Goal: Task Accomplishment & Management: Manage account settings

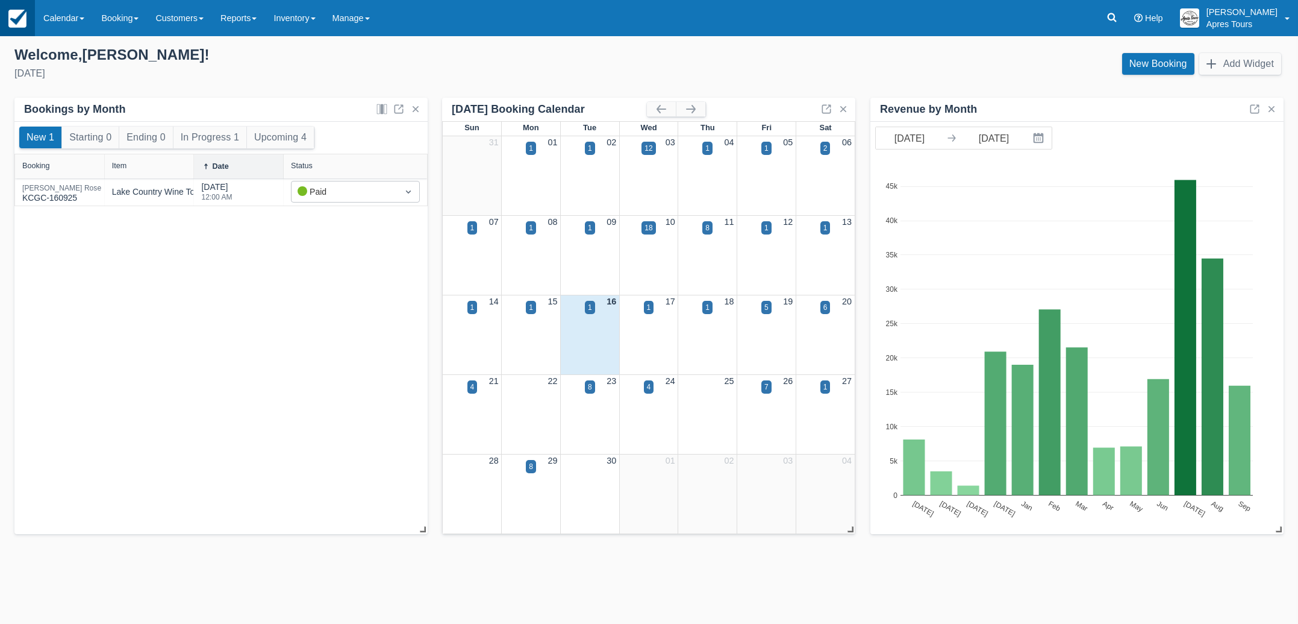
click at [24, 13] on img at bounding box center [17, 19] width 18 height 18
click at [55, 190] on div "Dale Rose" at bounding box center [61, 187] width 79 height 7
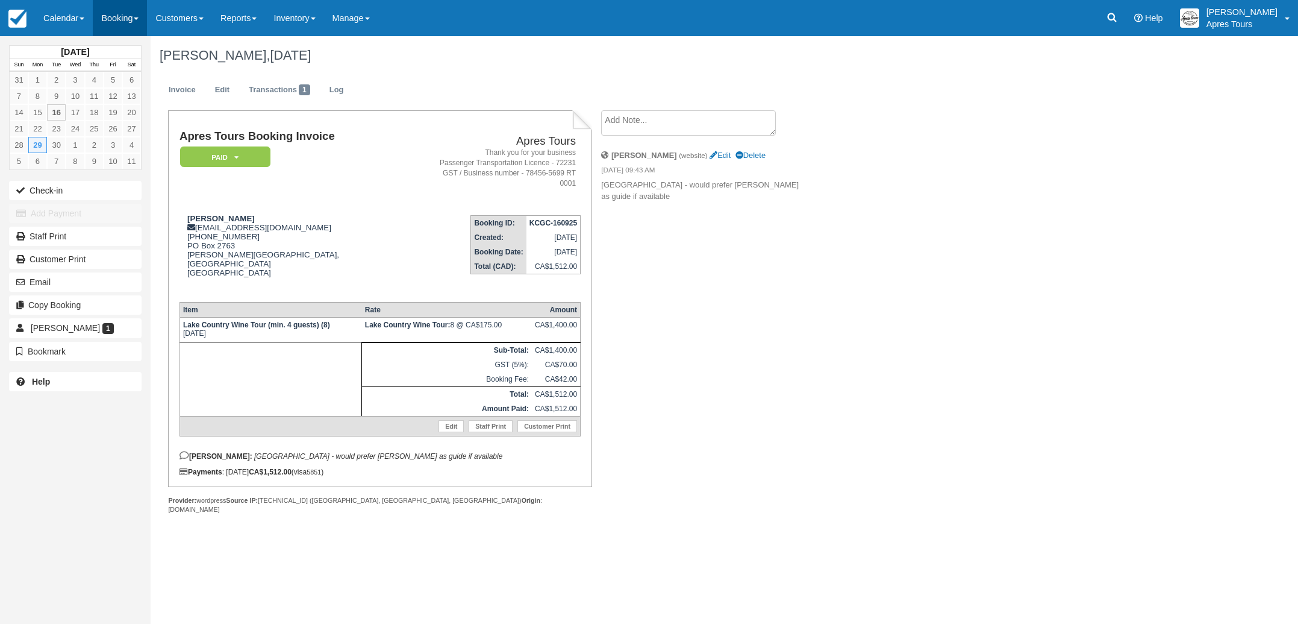
click at [112, 21] on link "Booking" at bounding box center [120, 18] width 54 height 36
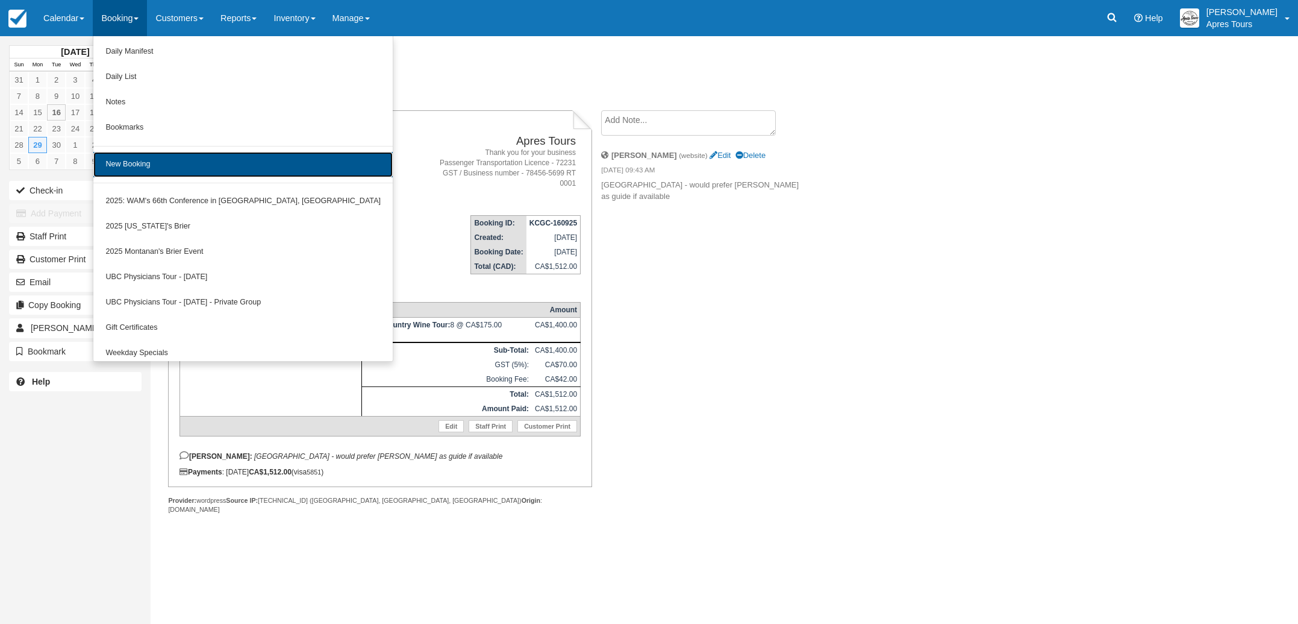
click at [142, 170] on link "New Booking" at bounding box center [242, 164] width 299 height 25
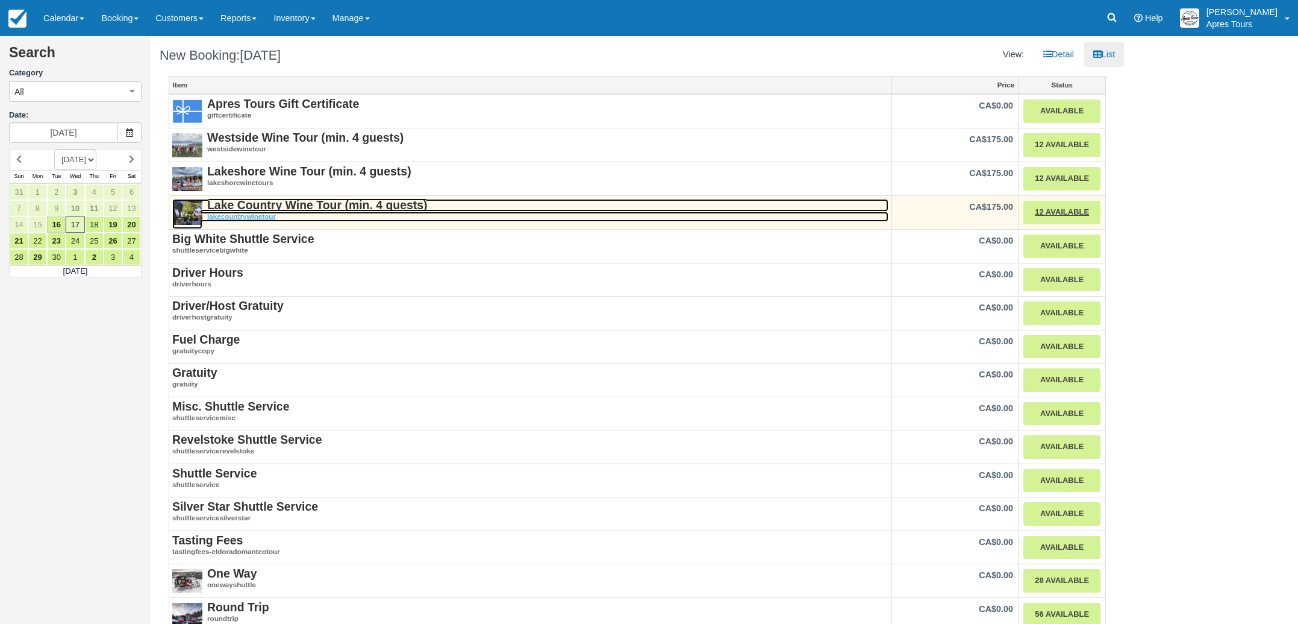
click at [327, 204] on strong "Lake Country Wine Tour (min. 4 guests)" at bounding box center [317, 204] width 220 height 13
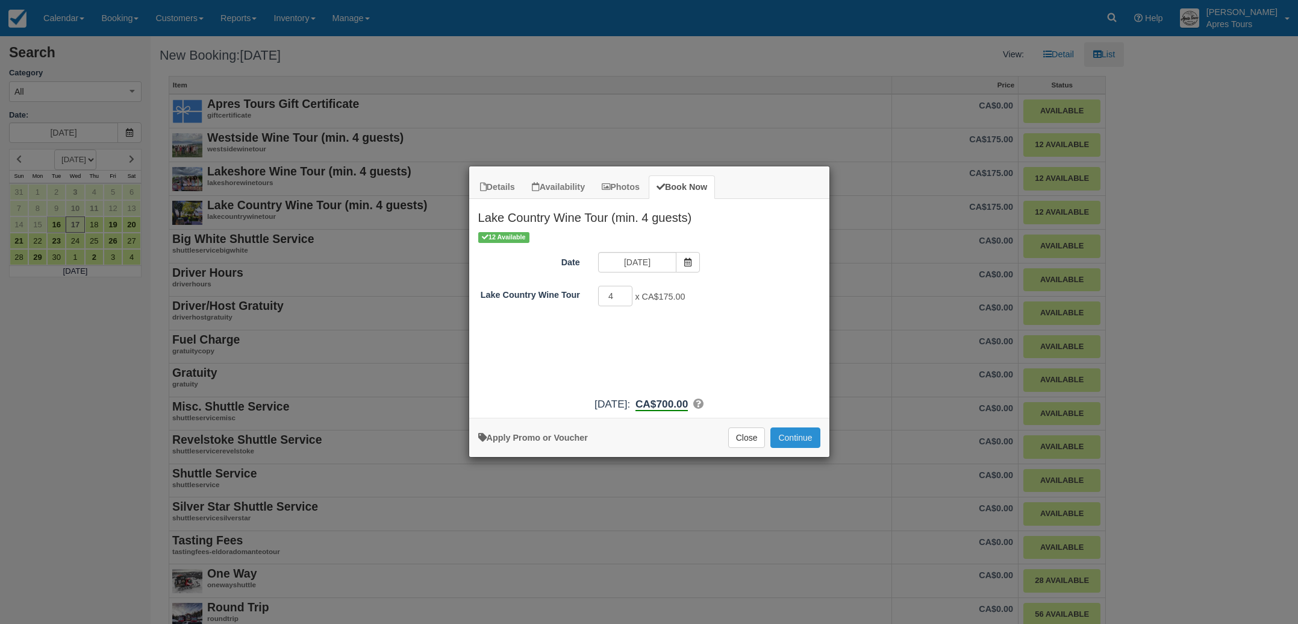
click at [809, 437] on button "Continue" at bounding box center [795, 437] width 49 height 20
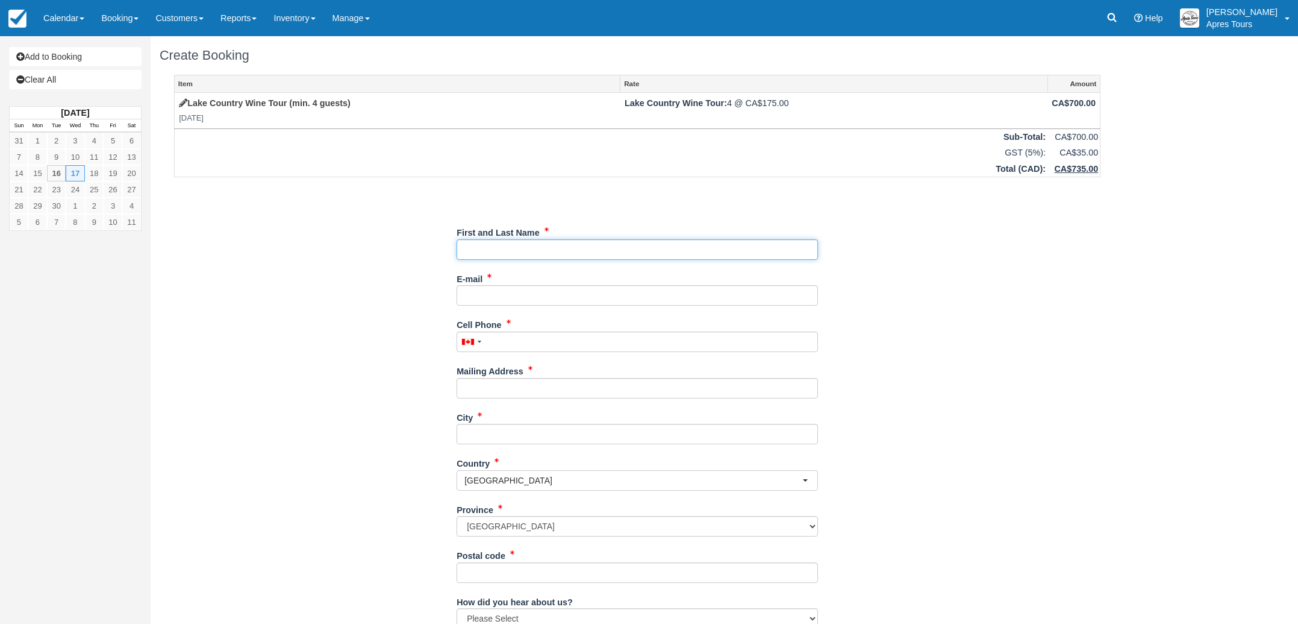
click at [561, 246] on input "First and Last Name" at bounding box center [637, 249] width 361 height 20
type input "Kevin - Apres Tours Forsythe"
type input "info@aprestours.com"
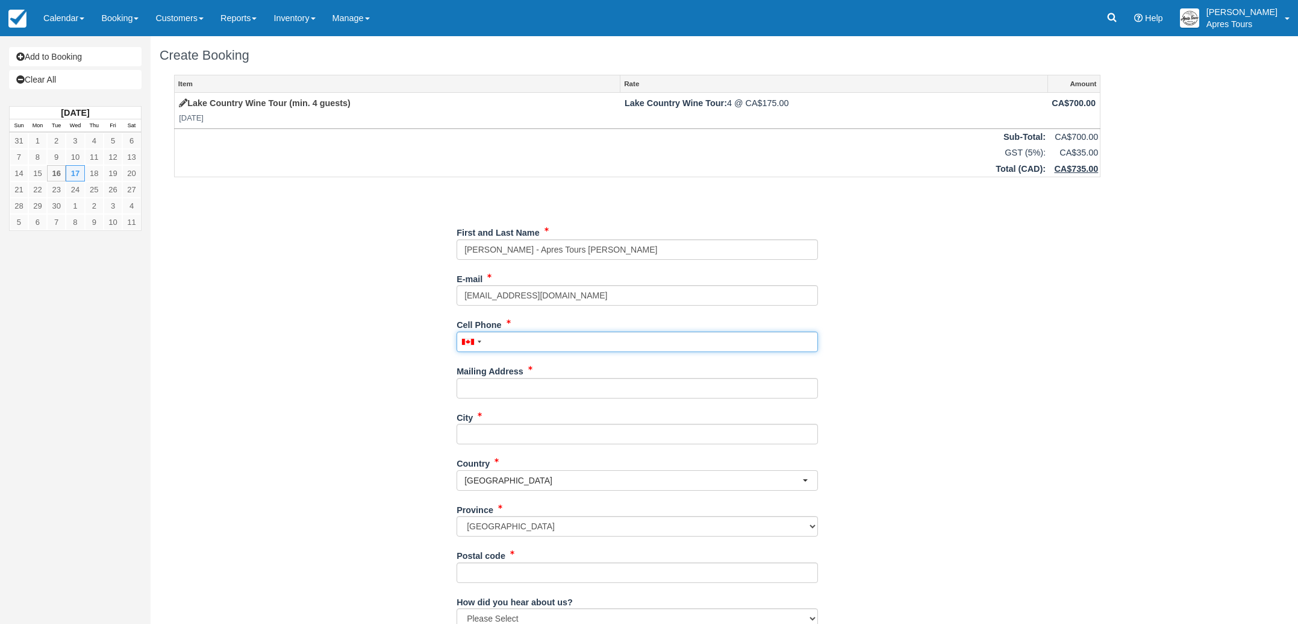
type input "2505755998"
type input "1122 Glenview Crt."
type input "kelowna"
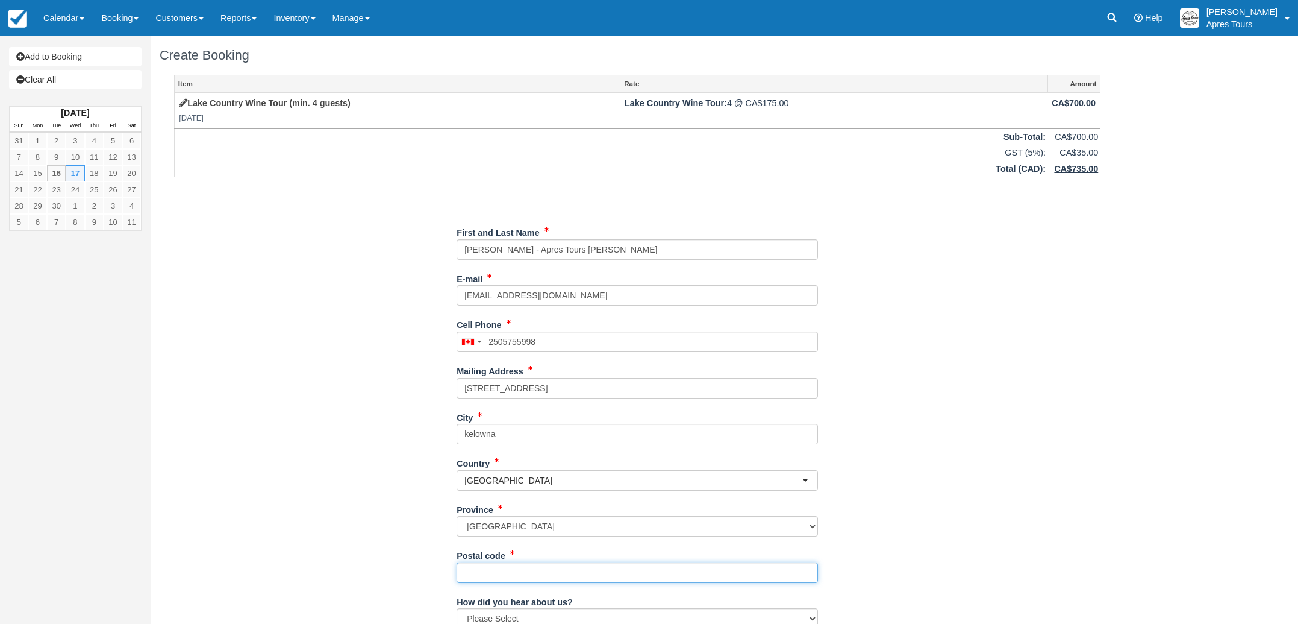
type input "V1Y 0A7"
type input "(250) 575-5998"
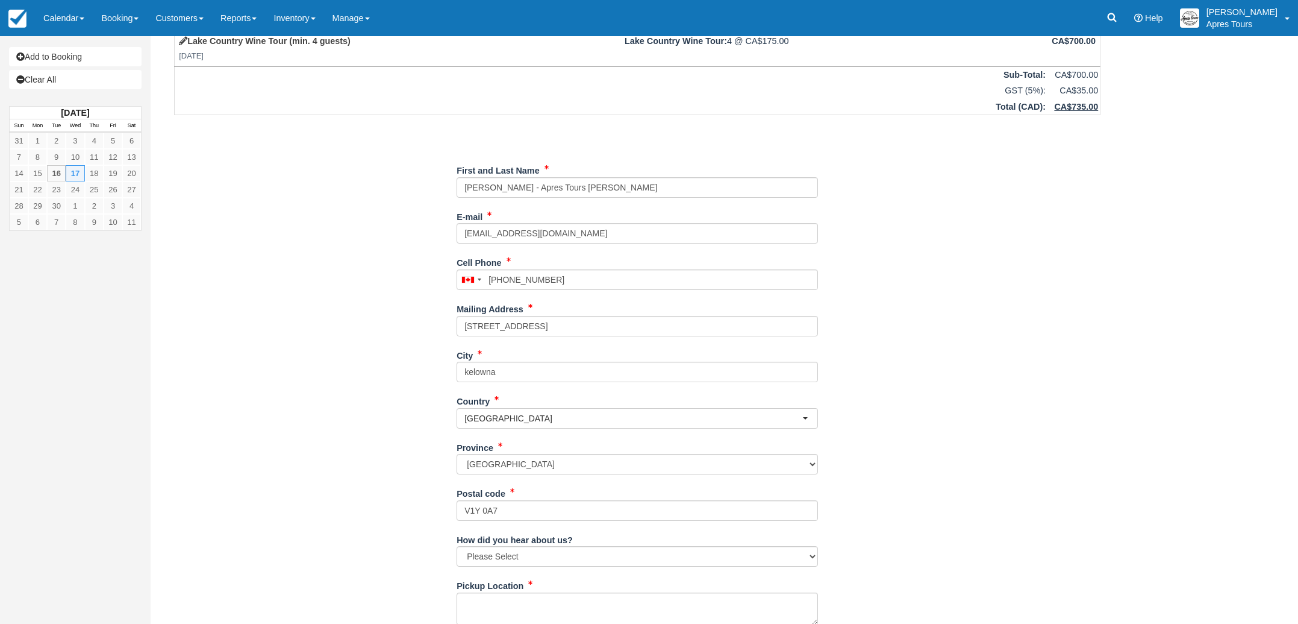
scroll to position [130, 0]
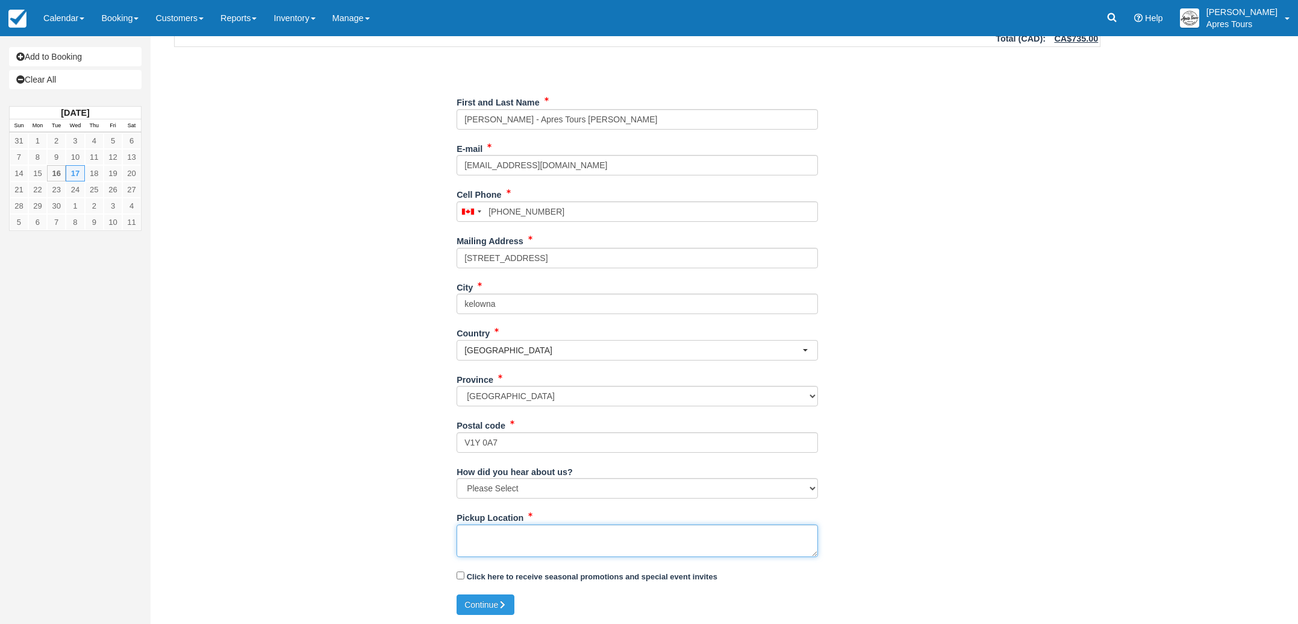
click at [512, 542] on textarea "Pickup Location" at bounding box center [637, 540] width 361 height 33
type textarea "vv"
click at [495, 605] on button "Continue" at bounding box center [486, 604] width 58 height 20
type input "+12505755998"
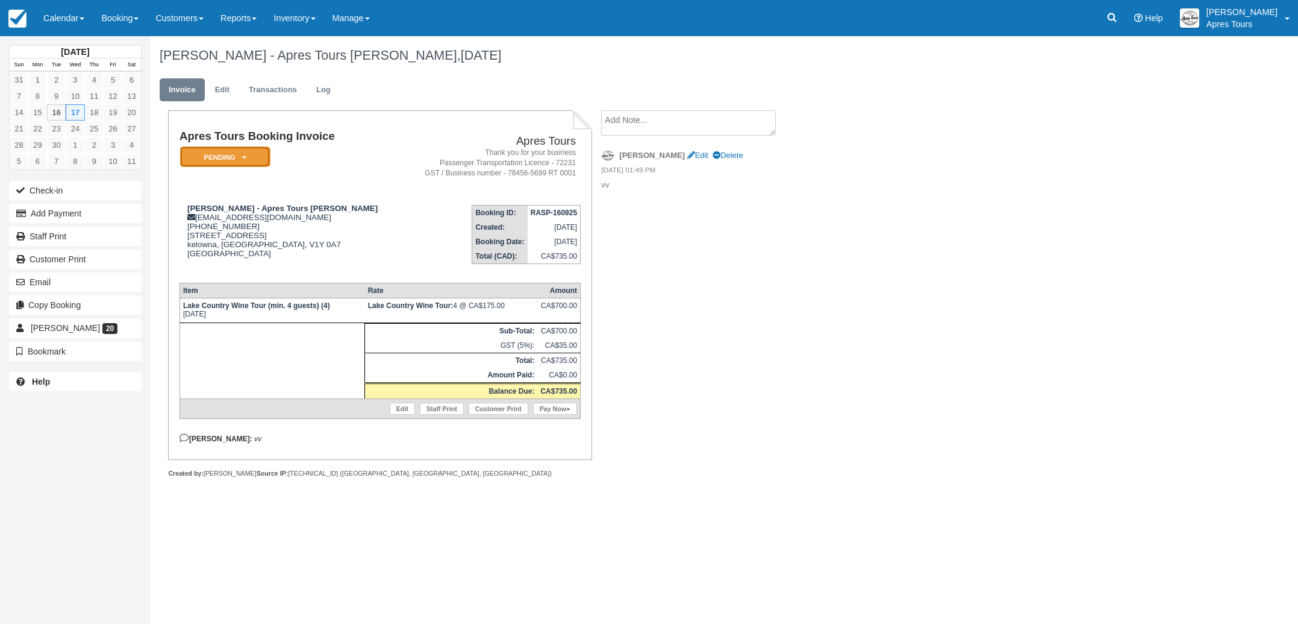
click at [228, 155] on em "Pending" at bounding box center [225, 156] width 90 height 21
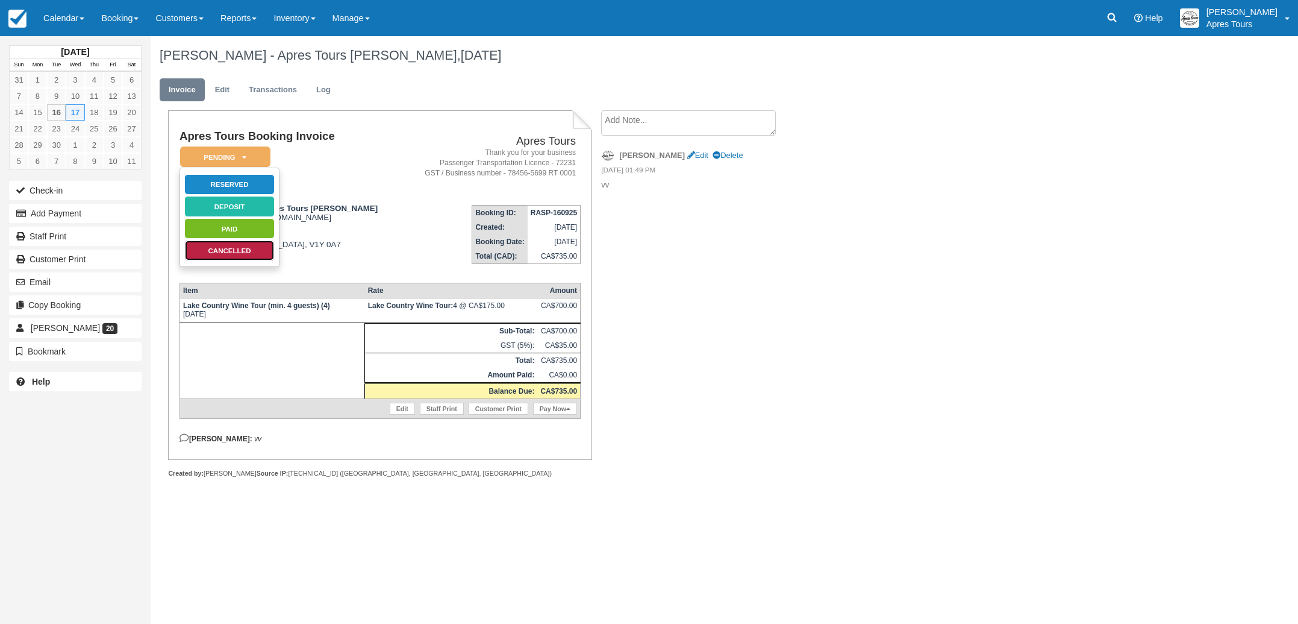
click at [235, 254] on link "Cancelled" at bounding box center [229, 250] width 90 height 21
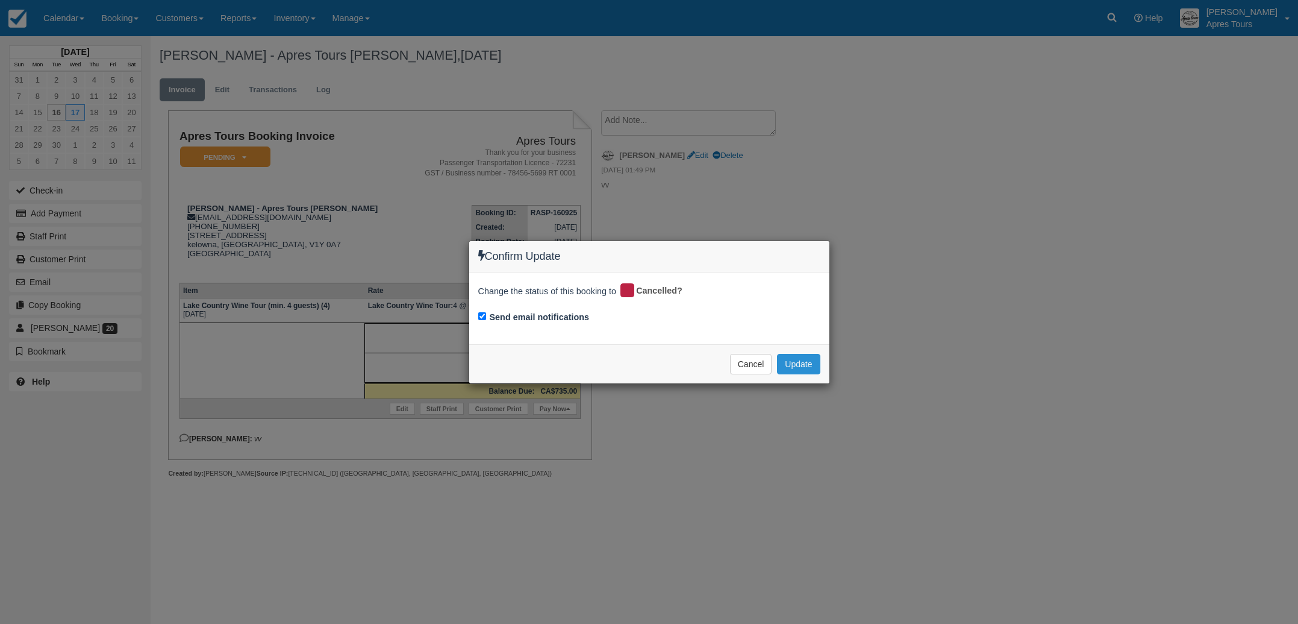
click at [799, 369] on button "Update" at bounding box center [798, 364] width 43 height 20
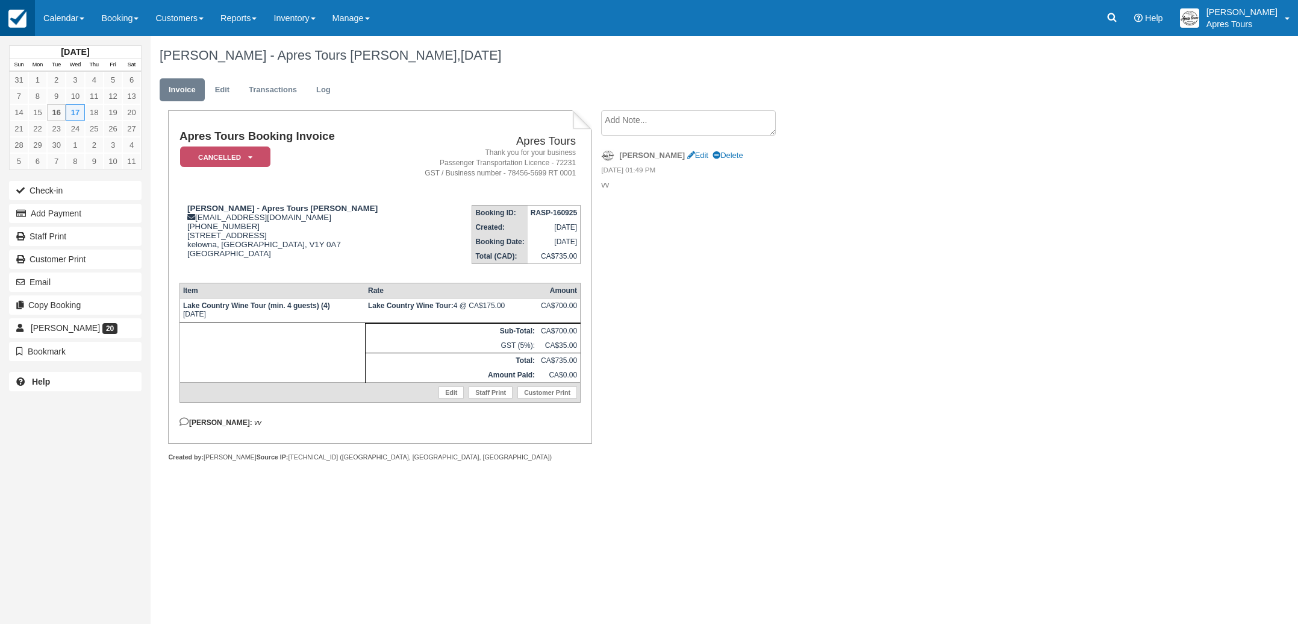
click at [14, 22] on img at bounding box center [17, 19] width 18 height 18
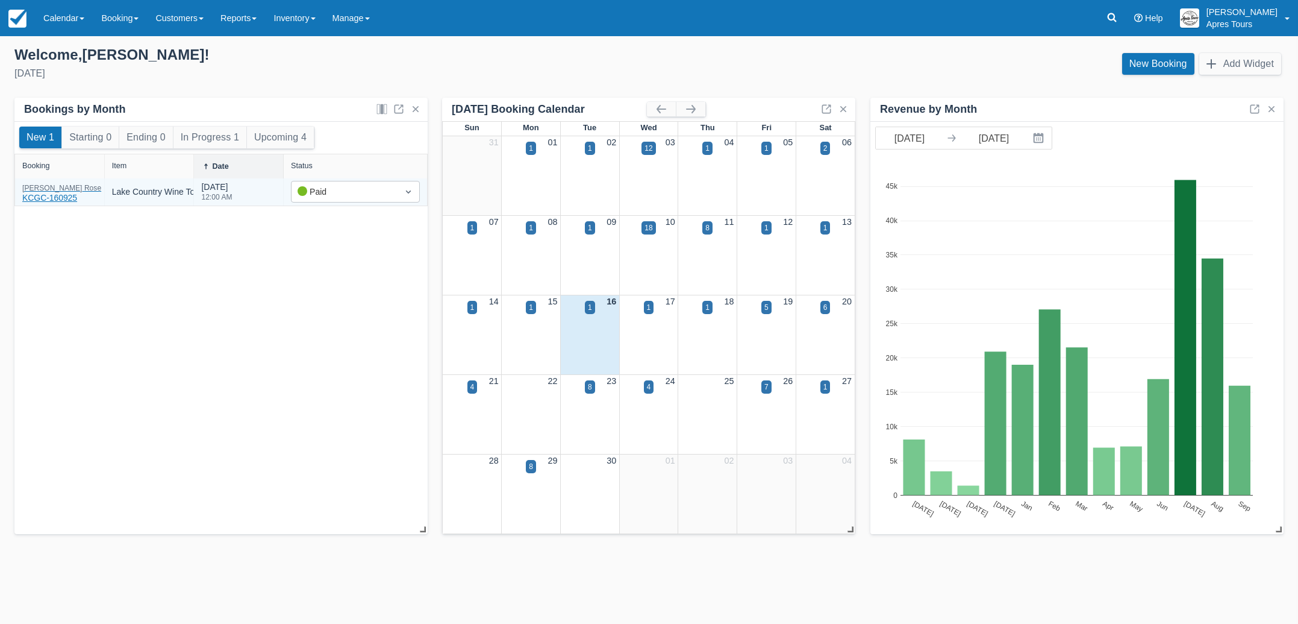
click at [46, 192] on div "Dale Rose KCGC-160925" at bounding box center [61, 194] width 79 height 20
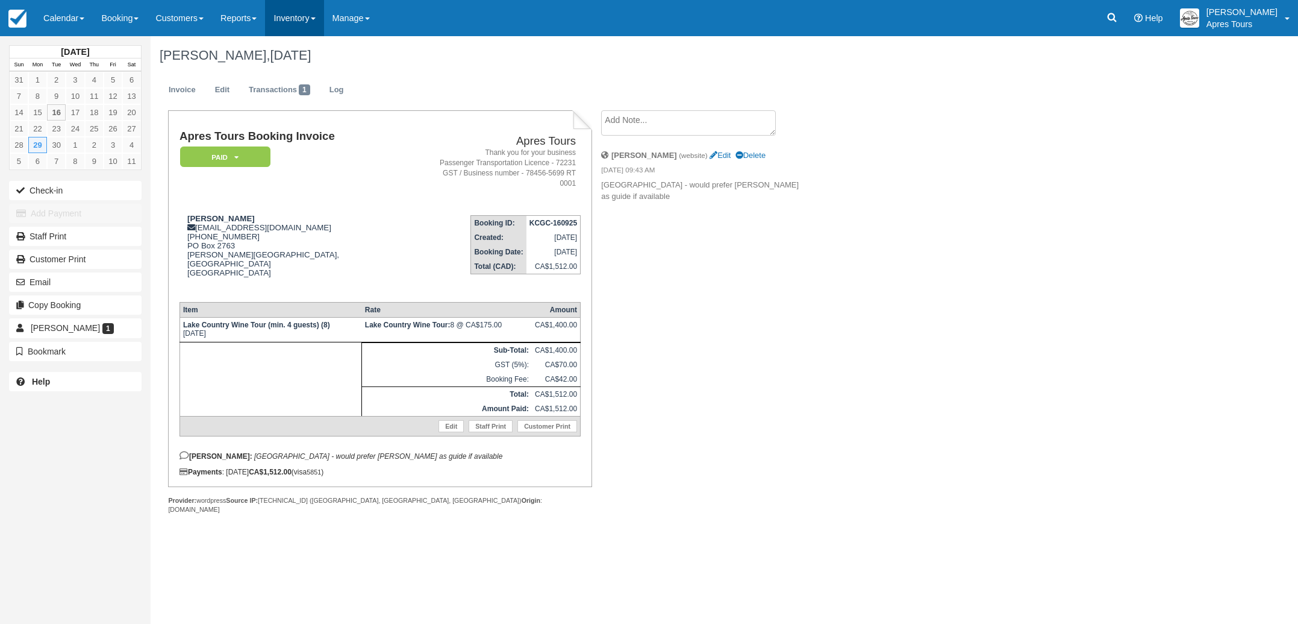
click at [310, 19] on link "Inventory" at bounding box center [294, 18] width 58 height 36
click at [312, 128] on link "Discounts" at bounding box center [313, 127] width 95 height 25
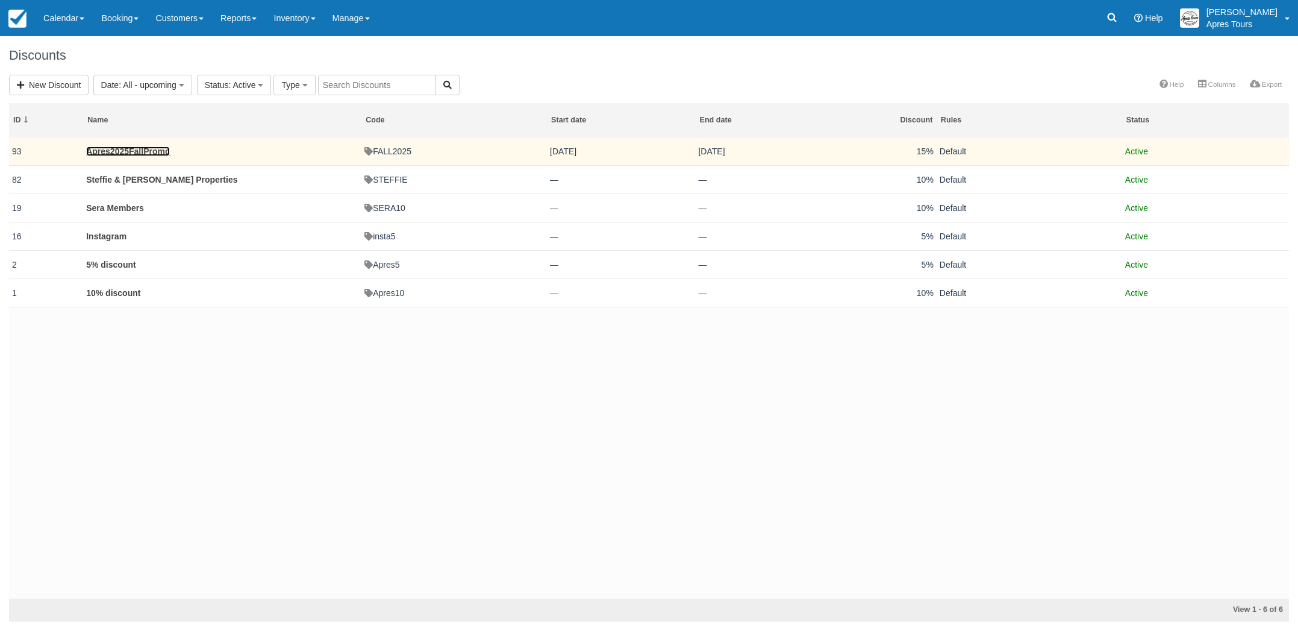
click at [129, 154] on link "Apres2025FallPromo" at bounding box center [128, 151] width 84 height 10
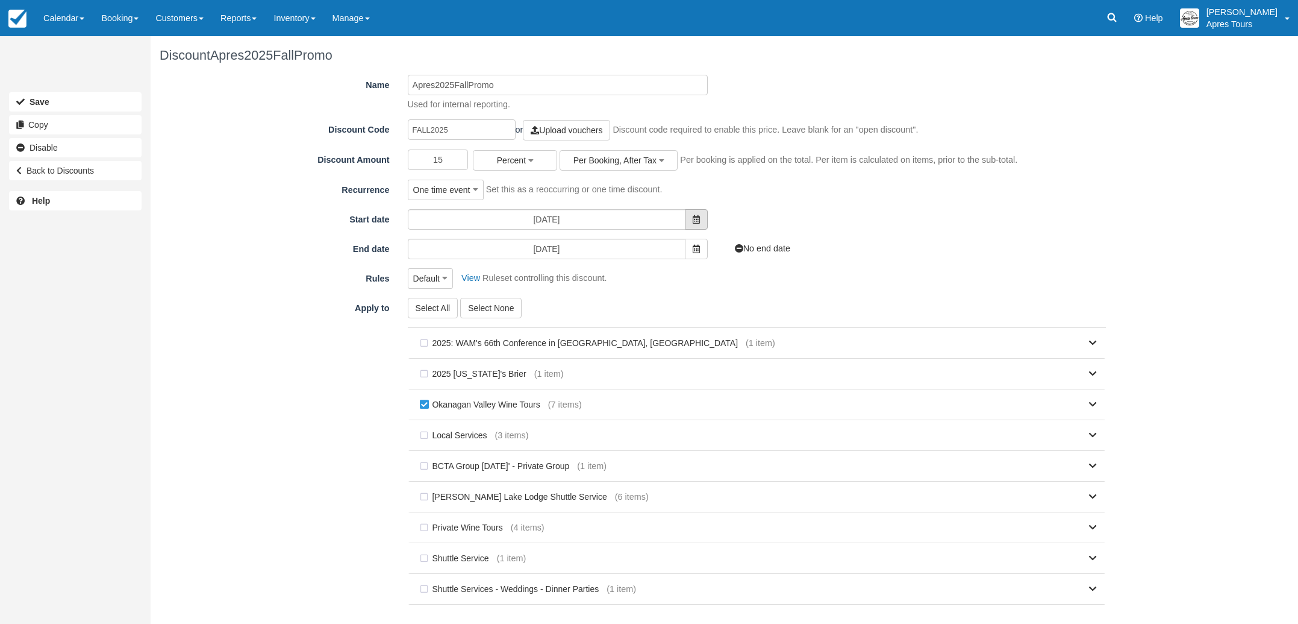
click at [697, 215] on icon at bounding box center [696, 219] width 7 height 8
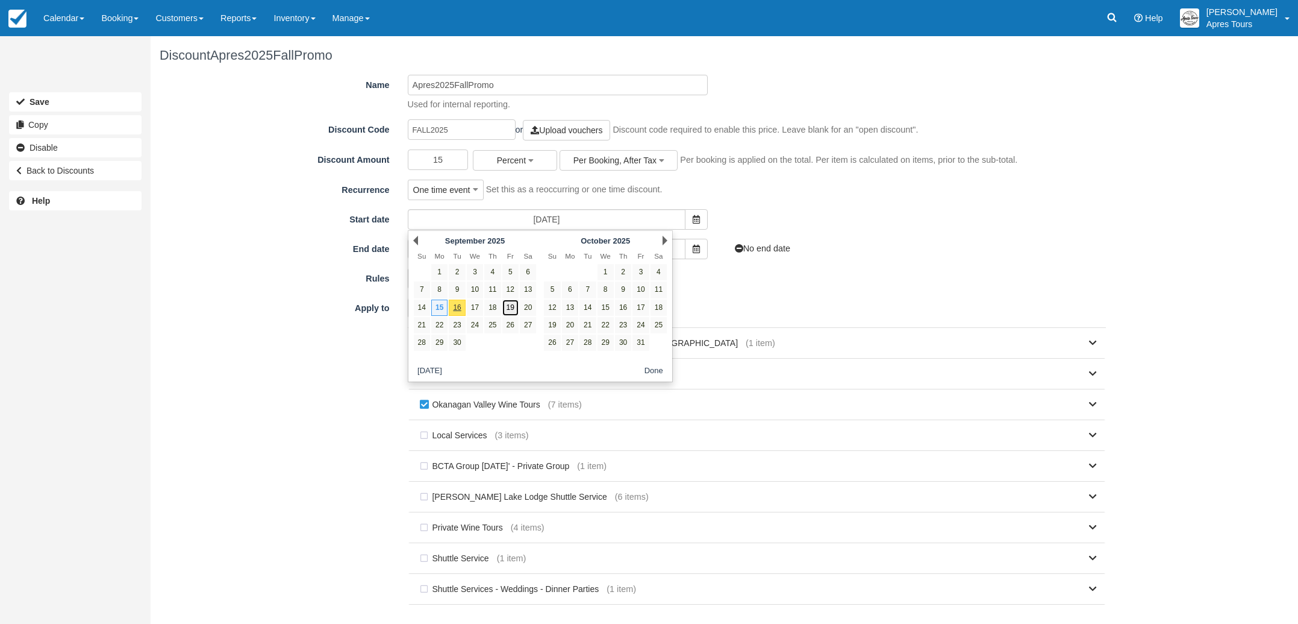
click at [513, 307] on link "19" at bounding box center [510, 307] width 16 height 16
type input "[DATE]"
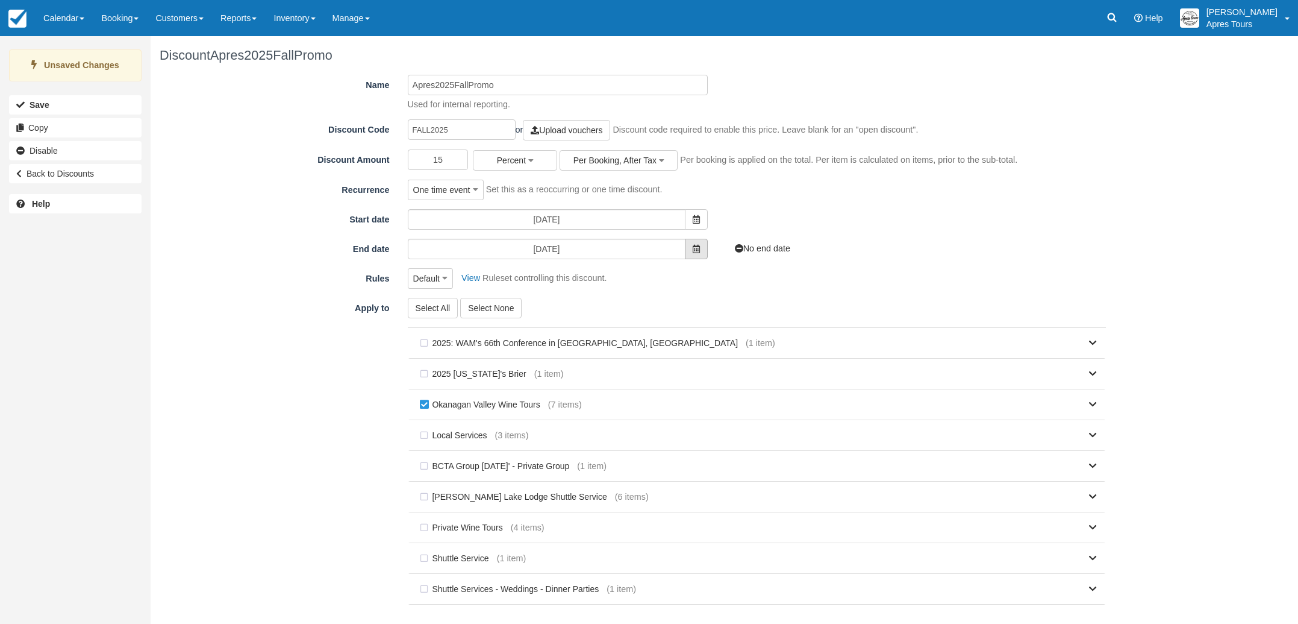
click at [695, 250] on icon at bounding box center [696, 249] width 7 height 8
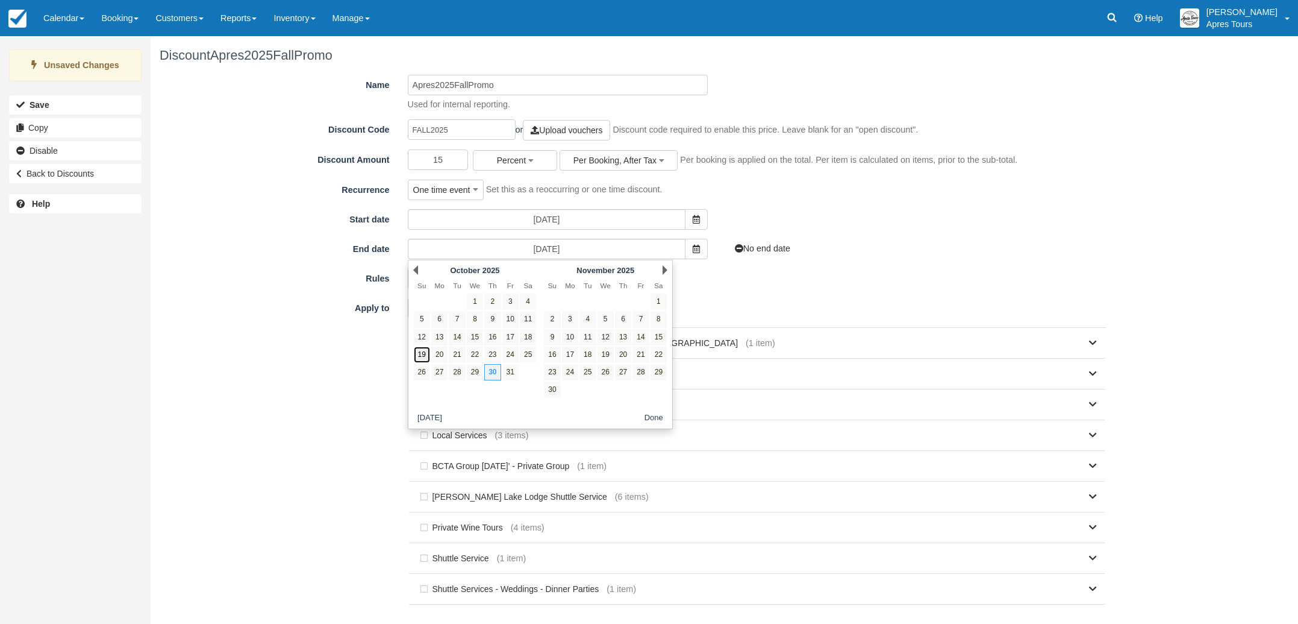
click at [424, 358] on link "19" at bounding box center [422, 354] width 16 height 16
type input "[DATE]"
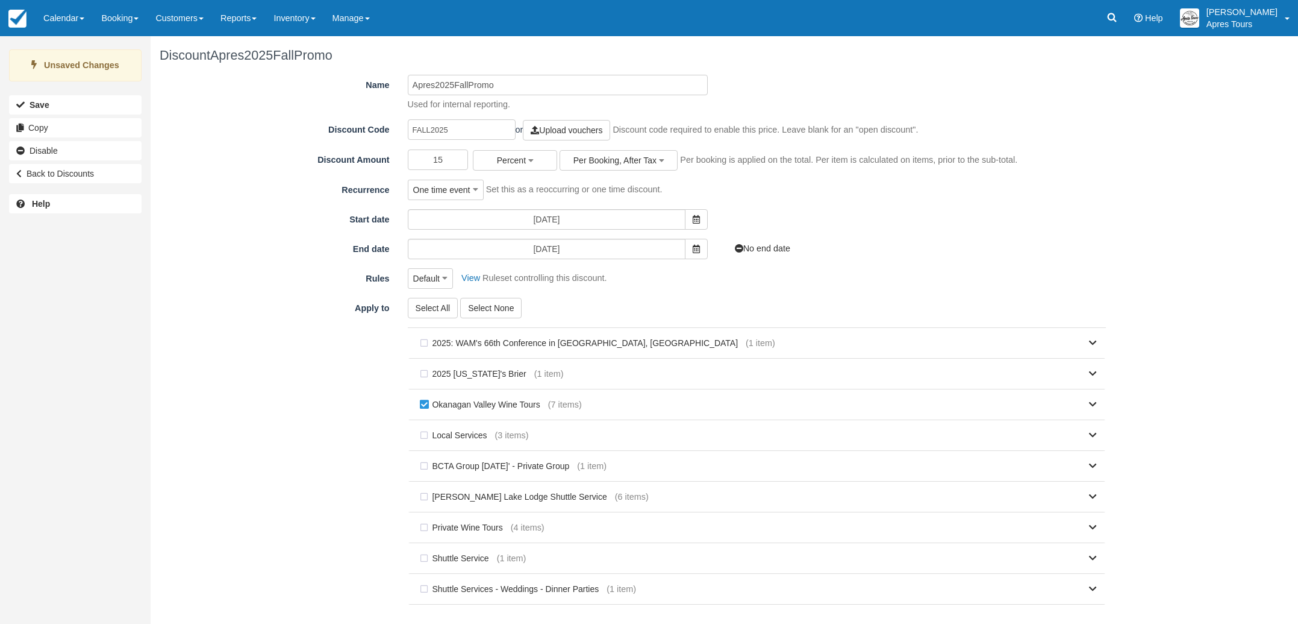
scroll to position [58, 0]
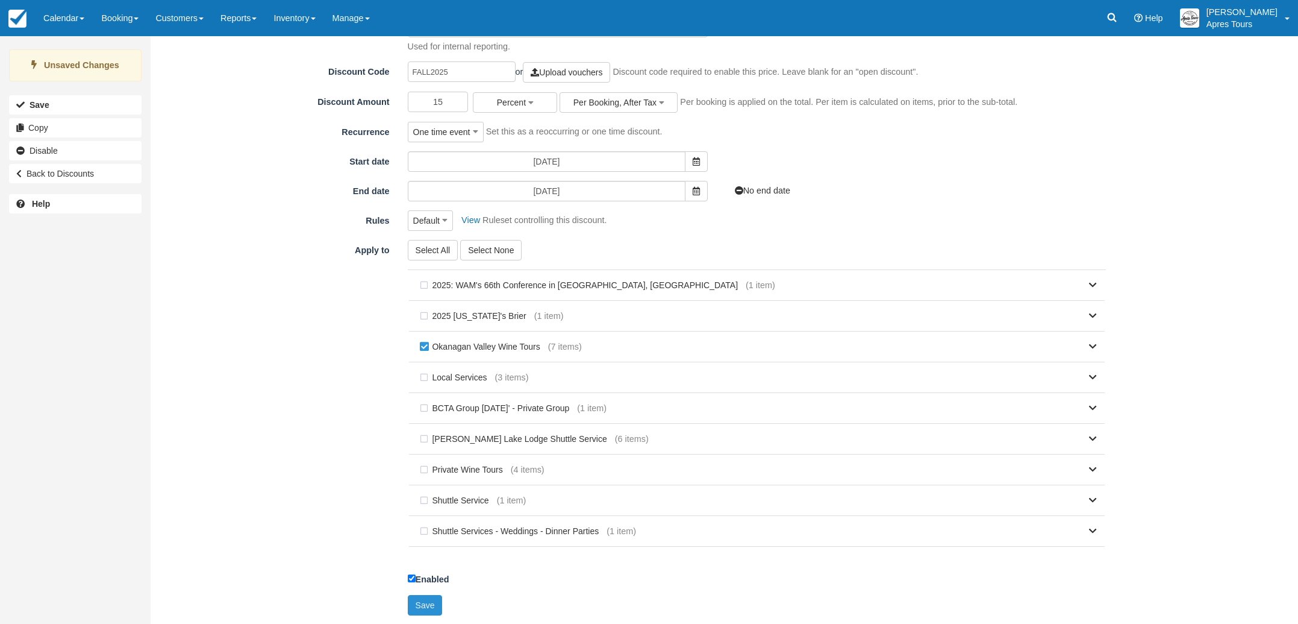
click at [421, 601] on button "Save" at bounding box center [425, 605] width 35 height 20
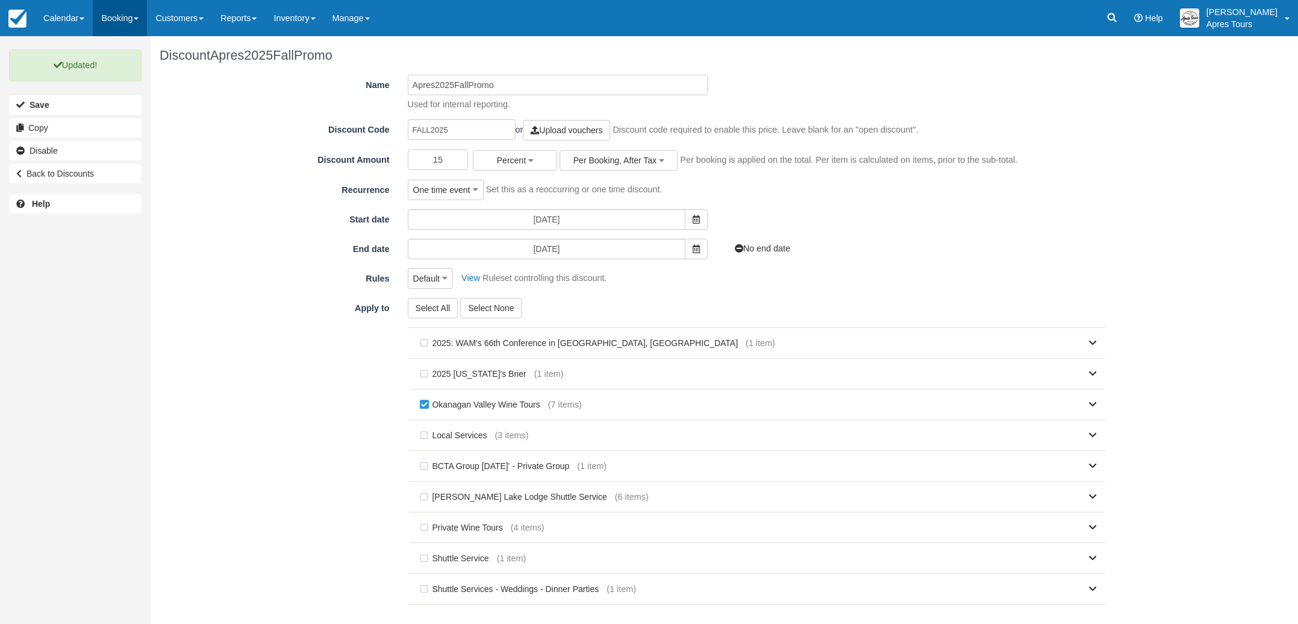
click at [133, 19] on link "Booking" at bounding box center [120, 18] width 54 height 36
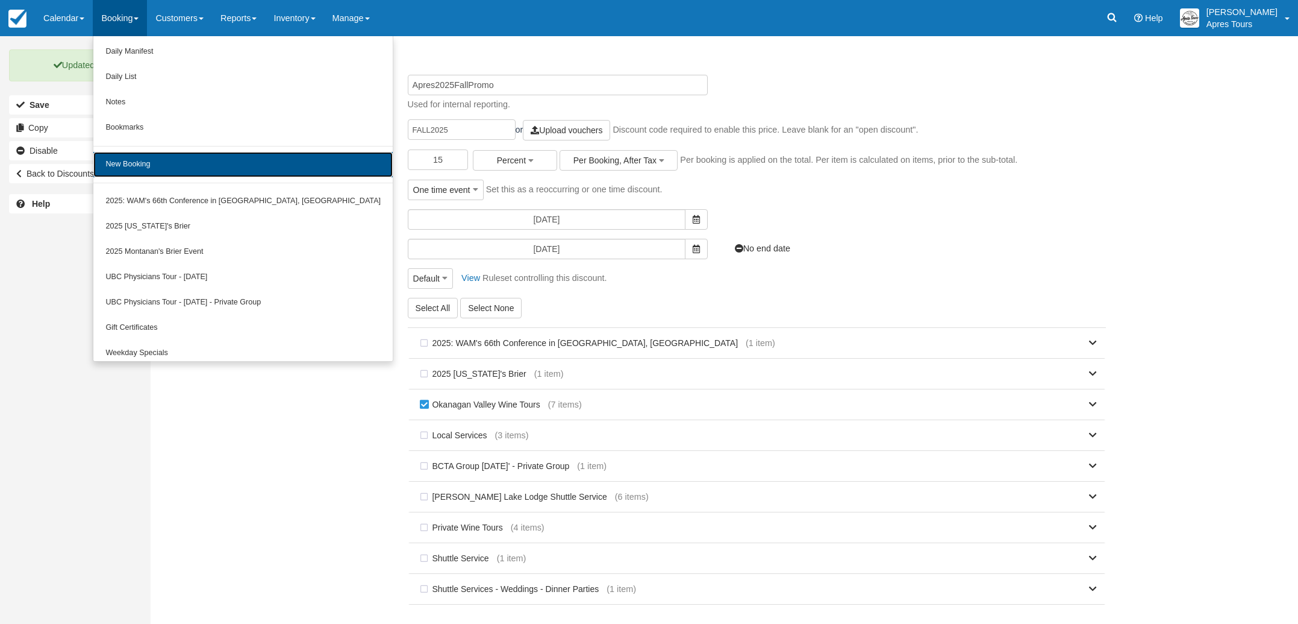
click at [150, 160] on link "New Booking" at bounding box center [242, 164] width 299 height 25
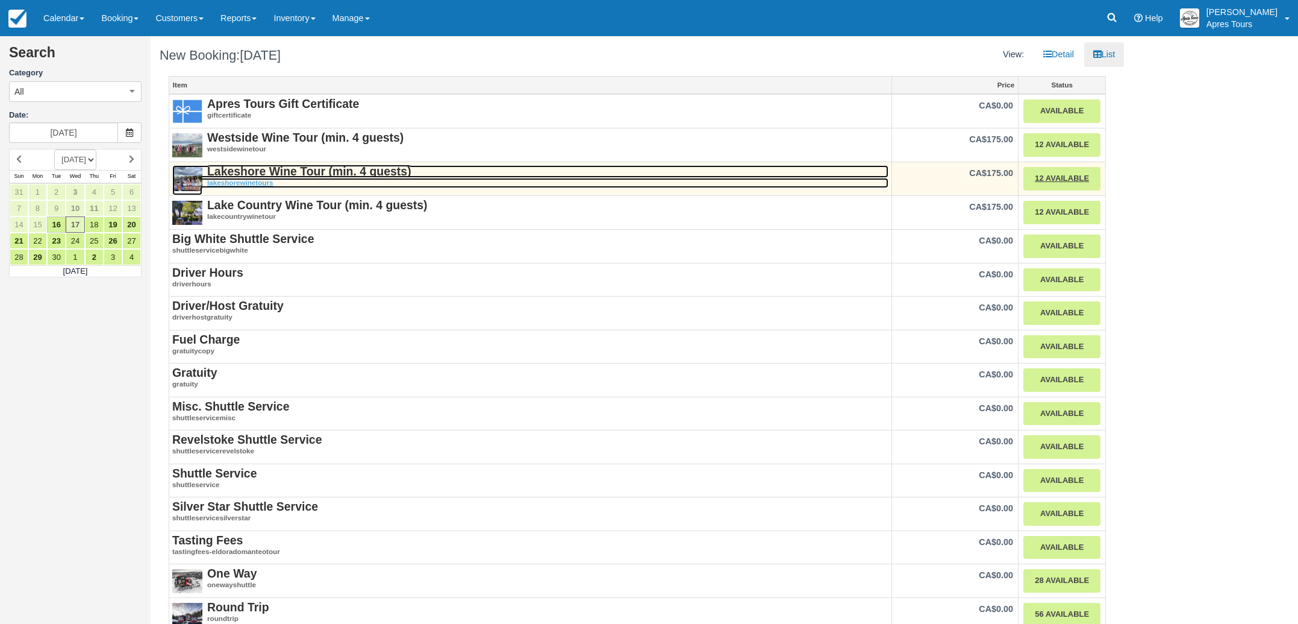
click at [316, 176] on strong "Lakeshore Wine Tour (min. 4 guests)" at bounding box center [309, 170] width 204 height 13
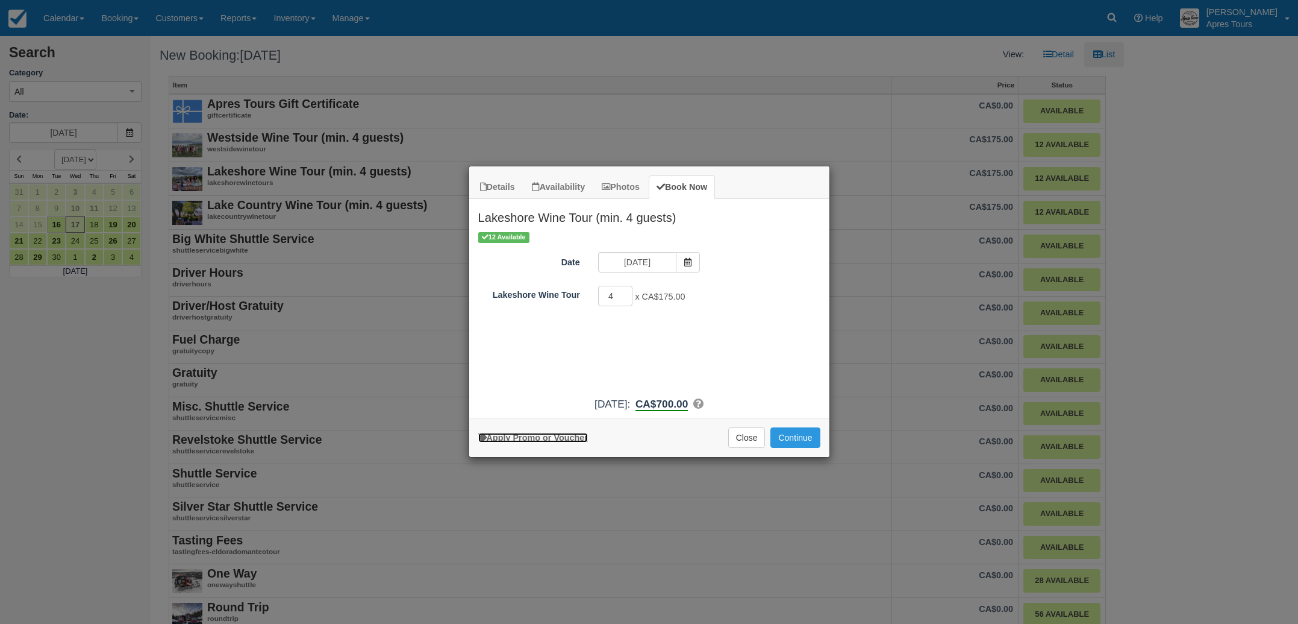
click at [517, 440] on link "Apply Promo or Voucher" at bounding box center [533, 438] width 110 height 10
click at [673, 329] on input "Promo / Voucher" at bounding box center [640, 327] width 84 height 20
click at [775, 342] on div "12 Available Date Wed Sep 17 2025 Lakeshore Wine Tour 4 x CA$175.00 Minimum of …" at bounding box center [649, 310] width 360 height 160
click at [749, 437] on button "Close" at bounding box center [746, 437] width 37 height 20
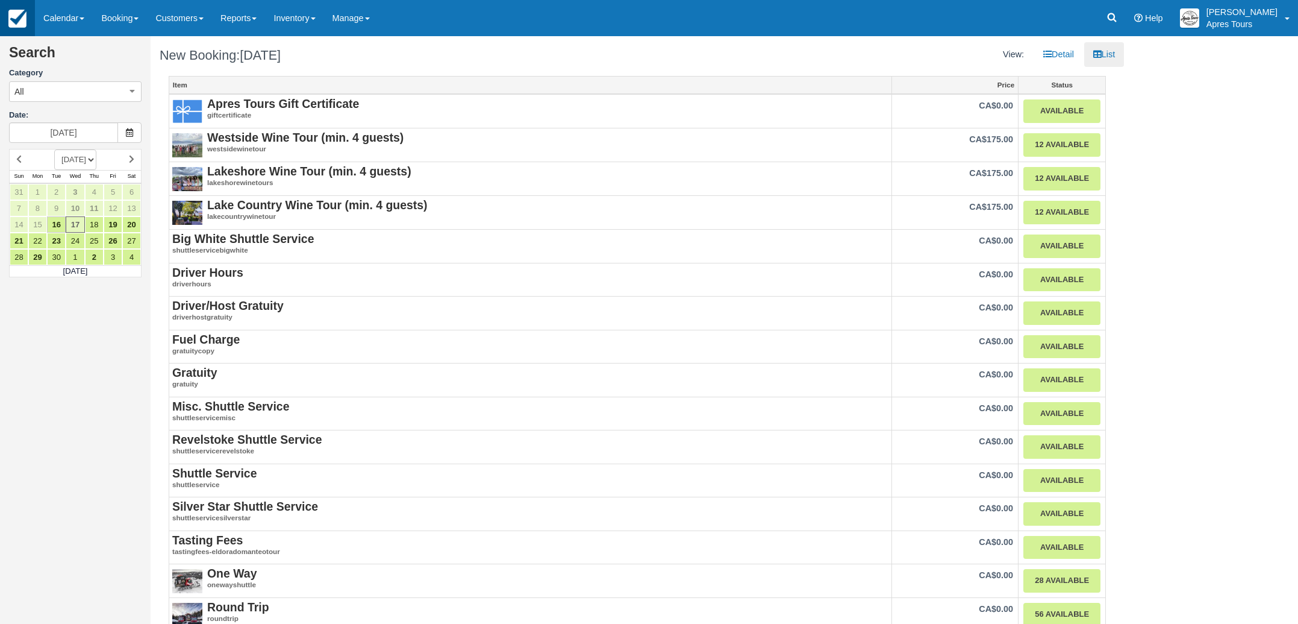
click at [24, 15] on img at bounding box center [17, 19] width 18 height 18
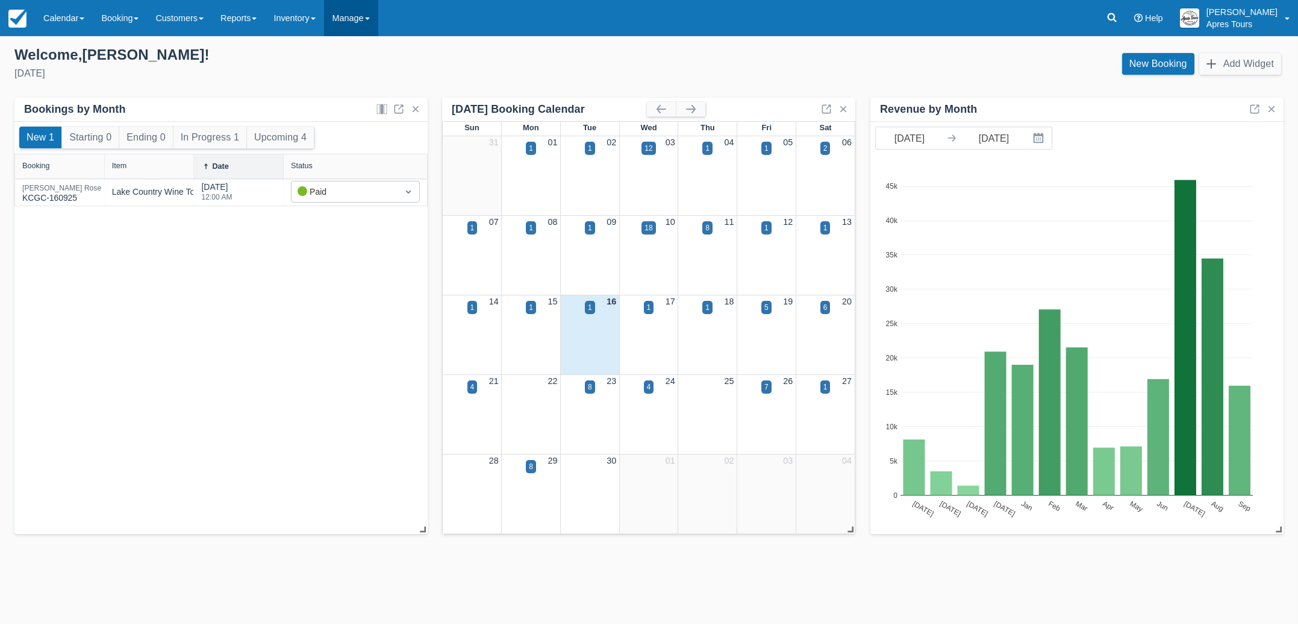
click at [361, 21] on link "Manage" at bounding box center [351, 18] width 54 height 36
click at [366, 61] on link "Setup" at bounding box center [372, 51] width 95 height 25
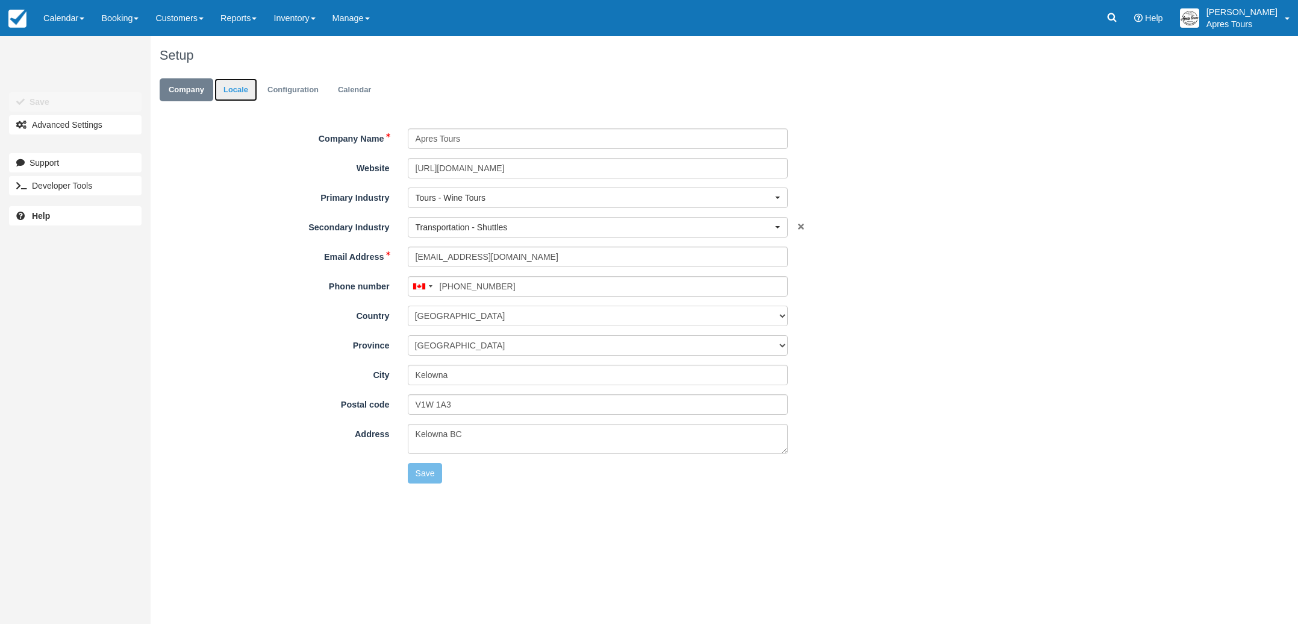
click at [237, 92] on link "Locale" at bounding box center [235, 89] width 43 height 23
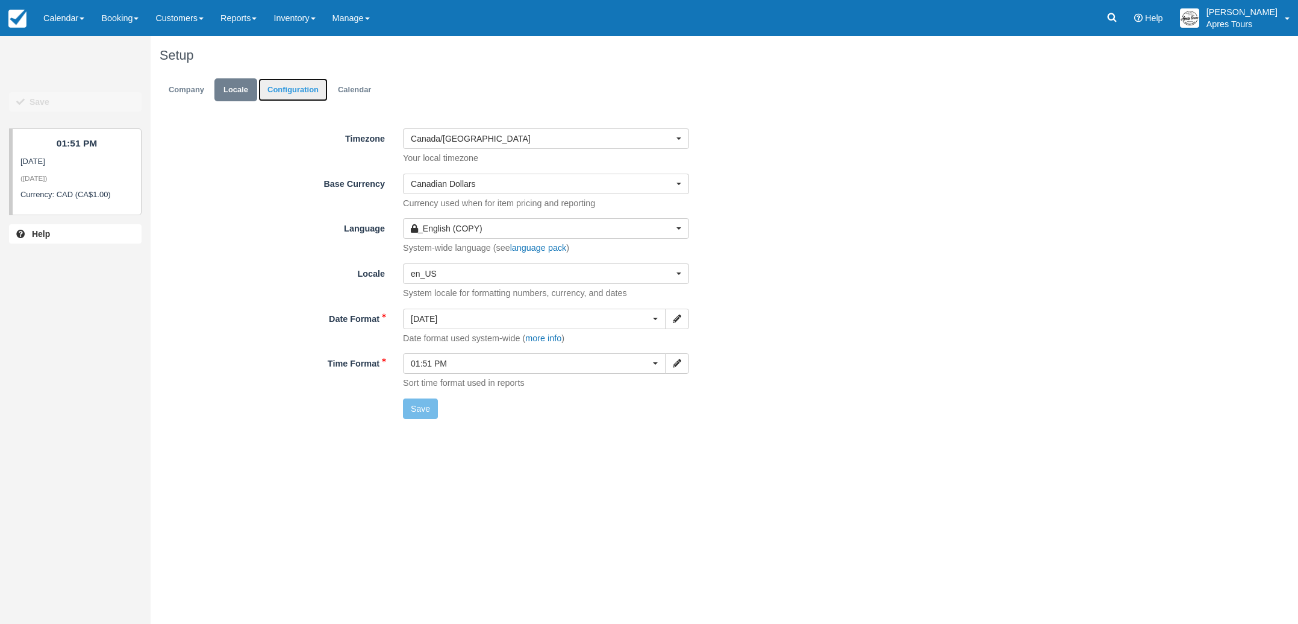
click at [269, 92] on link "Configuration" at bounding box center [292, 89] width 69 height 23
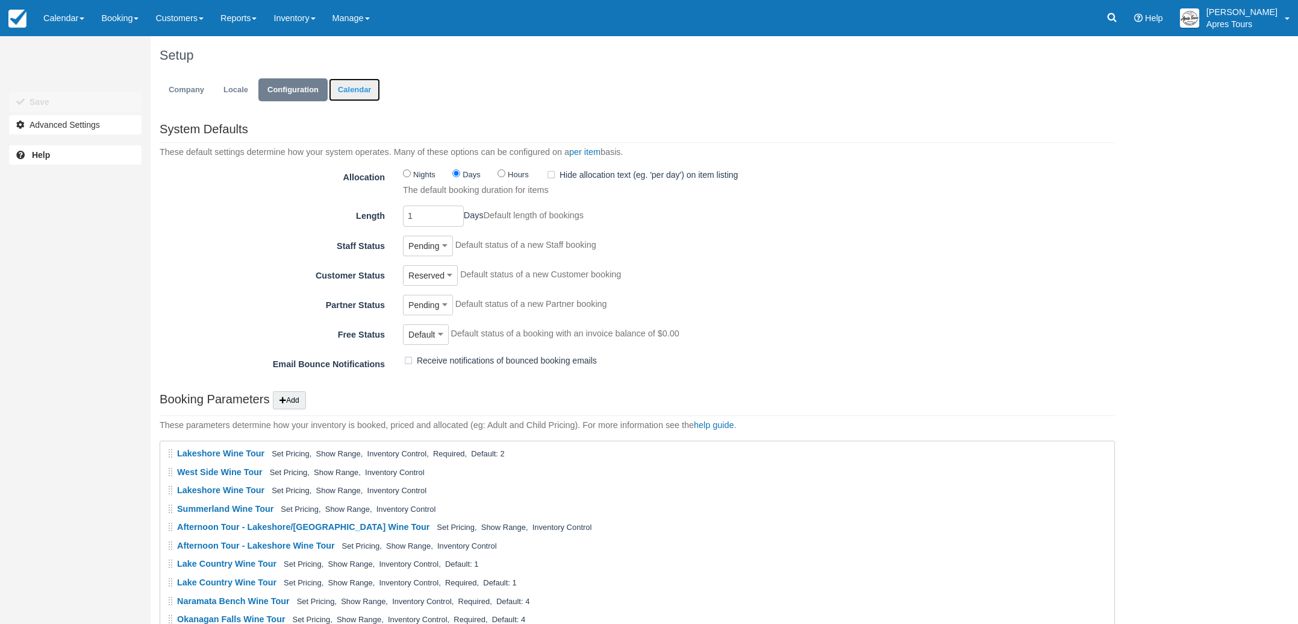
click at [349, 93] on link "Calendar" at bounding box center [354, 89] width 51 height 23
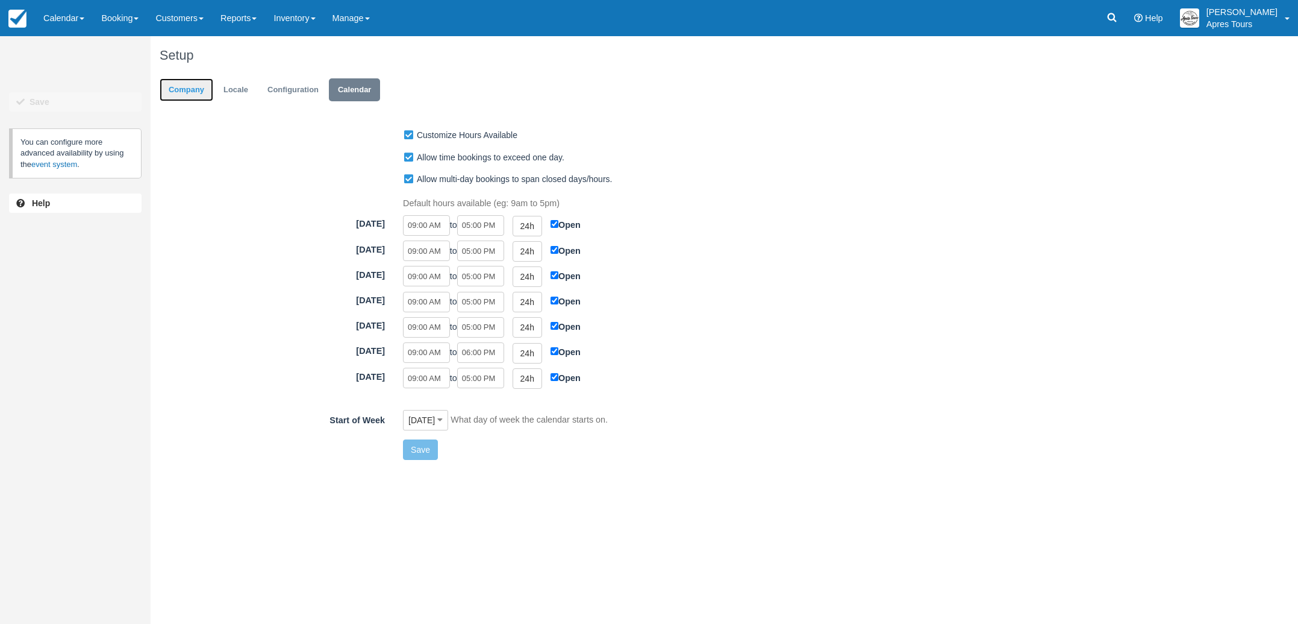
click at [185, 89] on link "Company" at bounding box center [187, 89] width 54 height 23
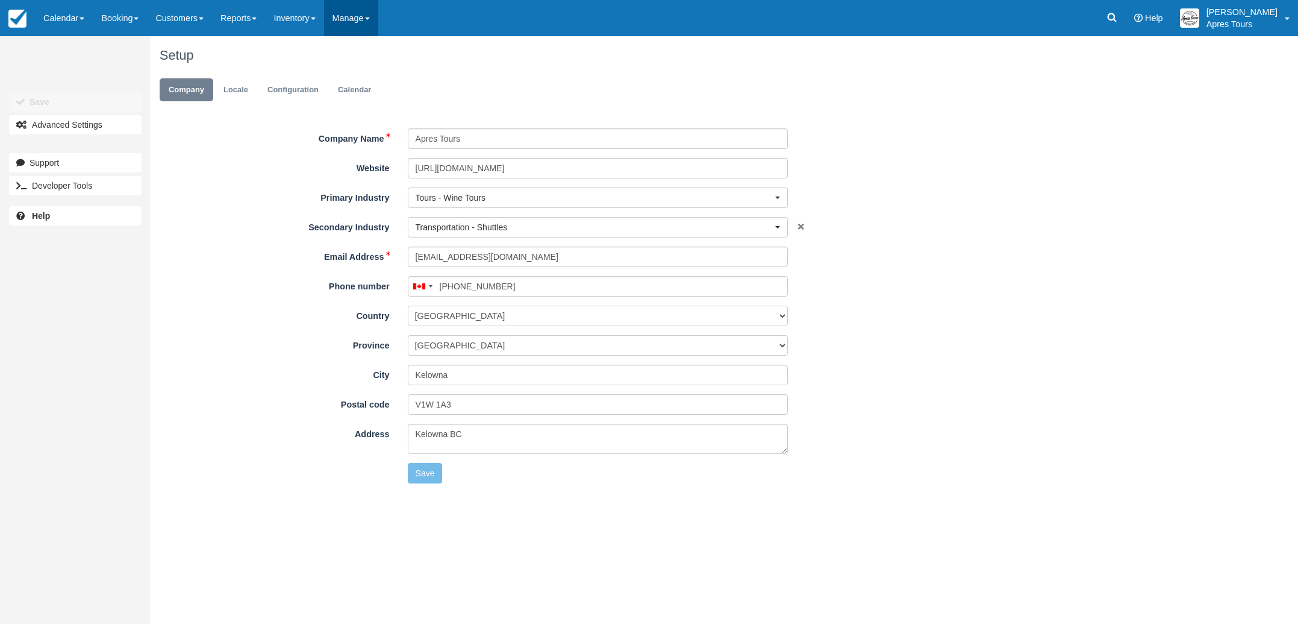
click at [358, 26] on link "Manage" at bounding box center [351, 18] width 54 height 36
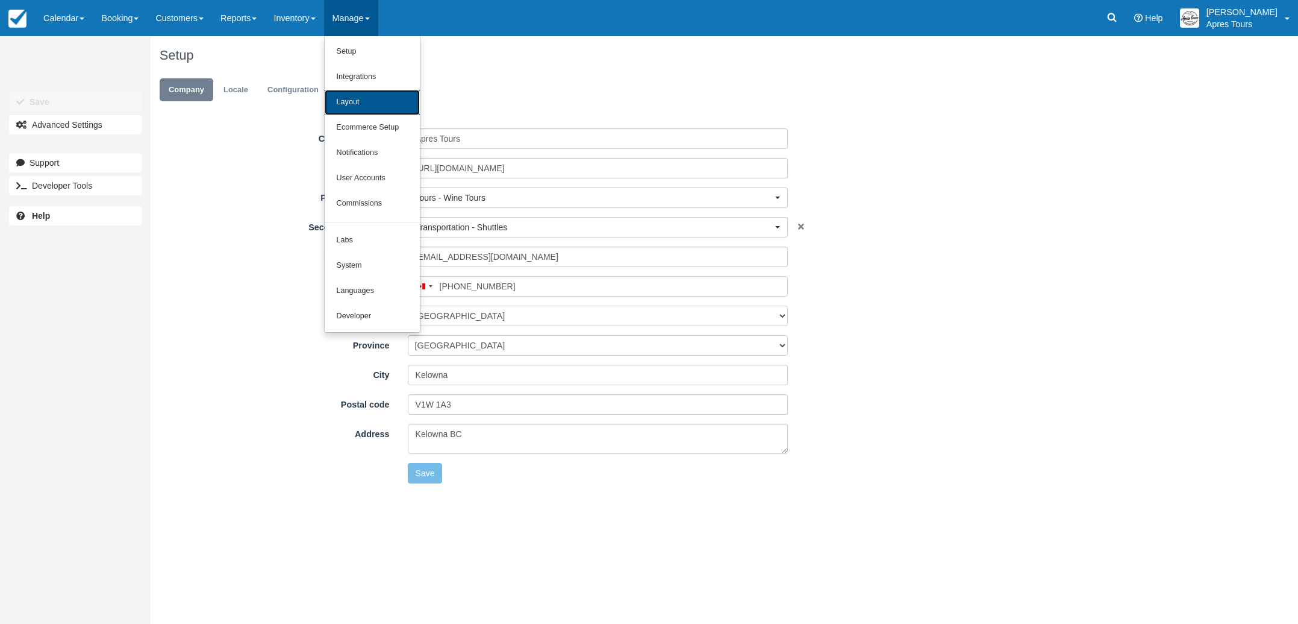
click at [373, 100] on link "Layout" at bounding box center [372, 102] width 95 height 25
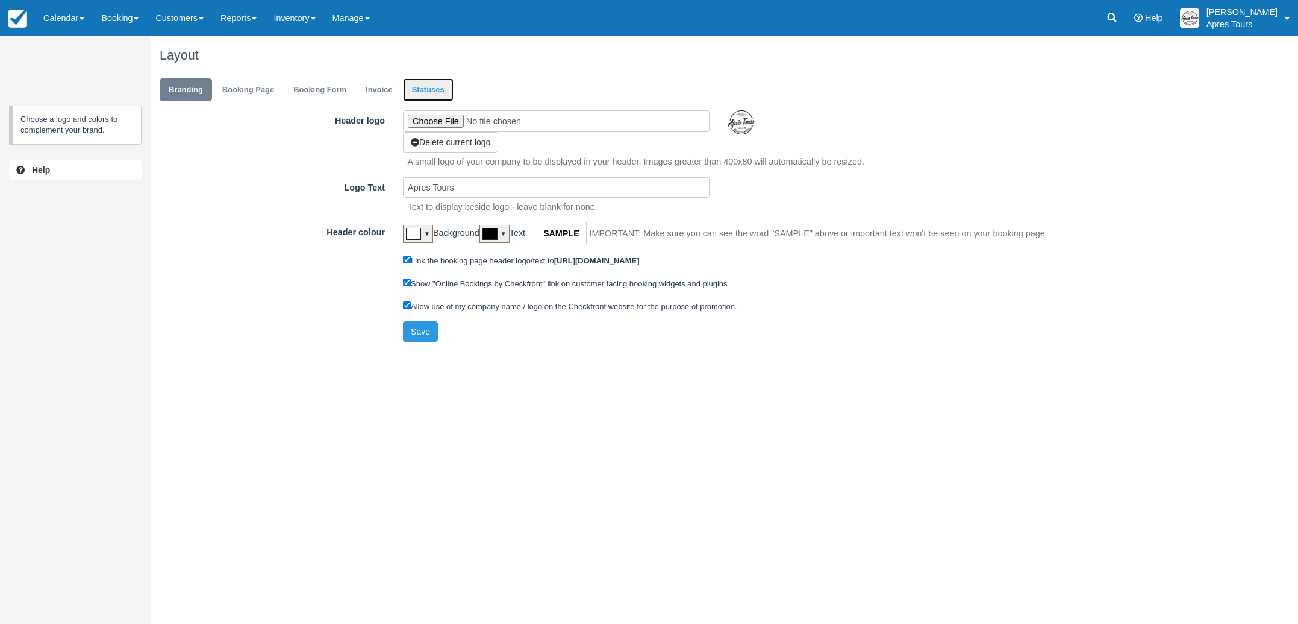
click at [419, 90] on link "Statuses" at bounding box center [428, 89] width 51 height 23
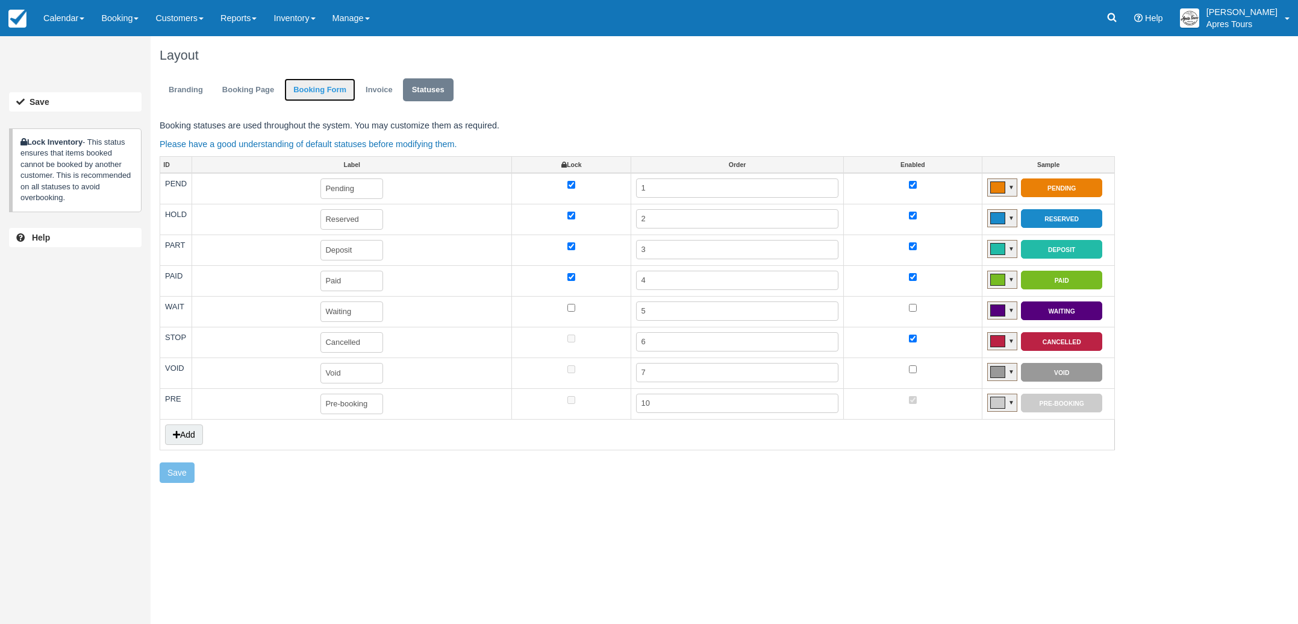
click at [329, 90] on link "Booking Form" at bounding box center [319, 89] width 71 height 23
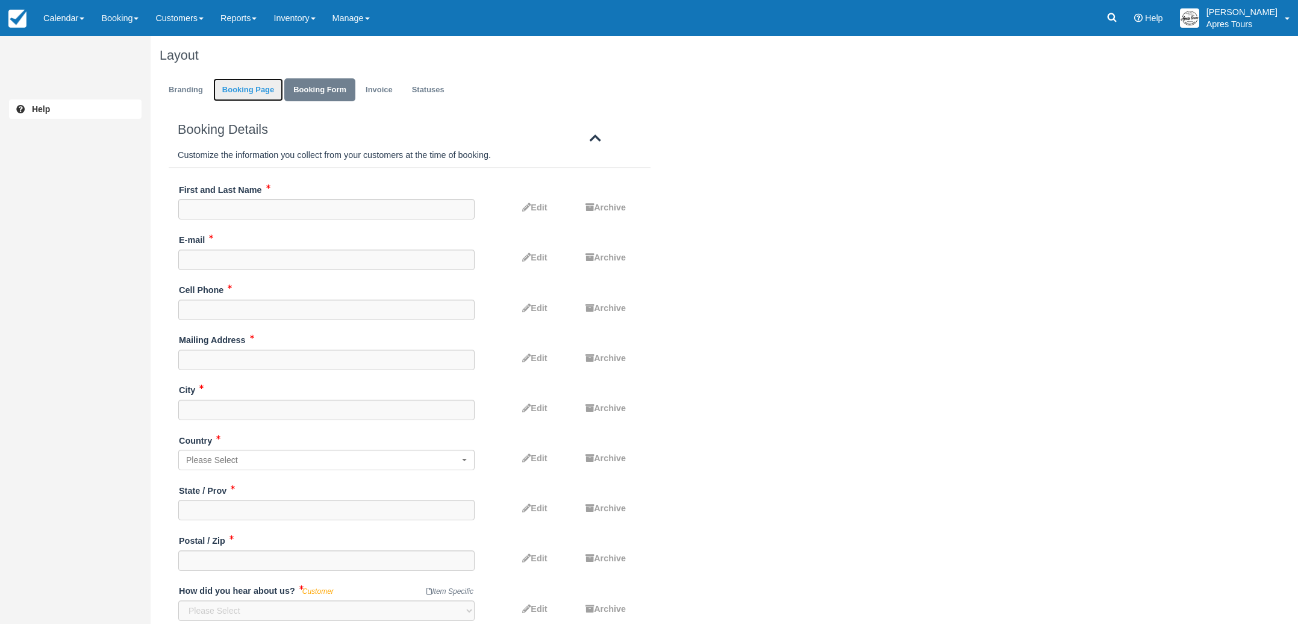
click at [261, 84] on link "Booking Page" at bounding box center [248, 89] width 70 height 23
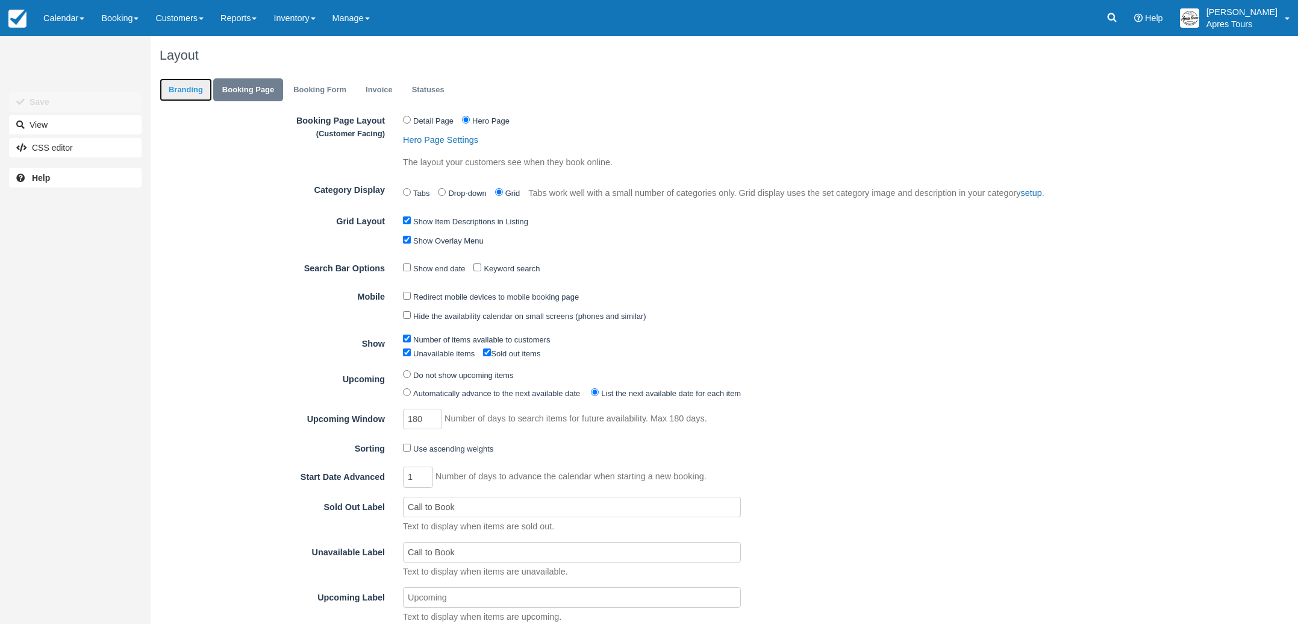
click at [191, 94] on link "Branding" at bounding box center [186, 89] width 52 height 23
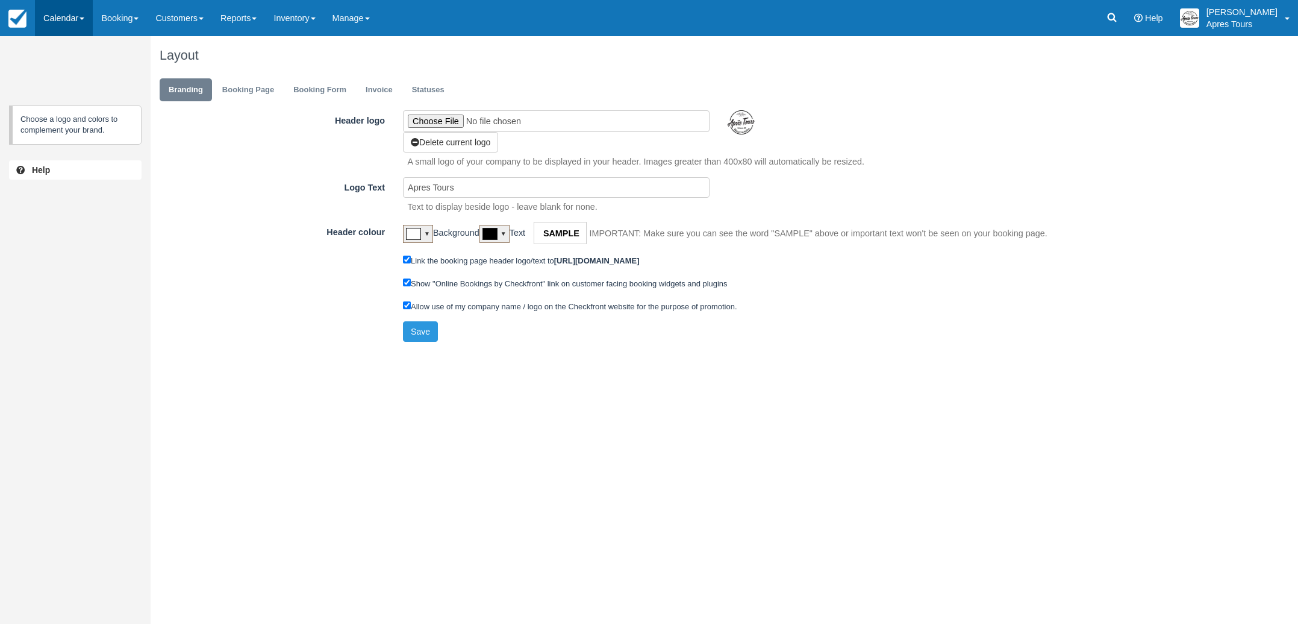
click at [79, 24] on link "Calendar" at bounding box center [64, 18] width 58 height 36
click at [24, 22] on img at bounding box center [17, 19] width 18 height 18
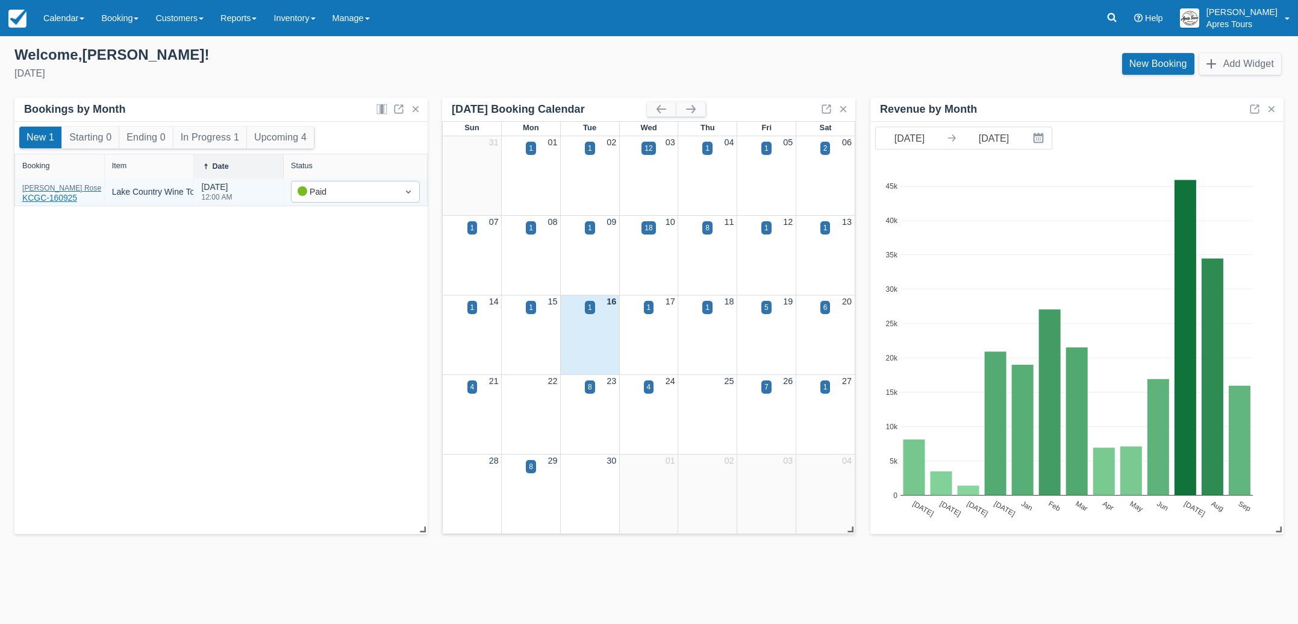
click at [37, 195] on div "Dale Rose KCGC-160925" at bounding box center [61, 194] width 79 height 20
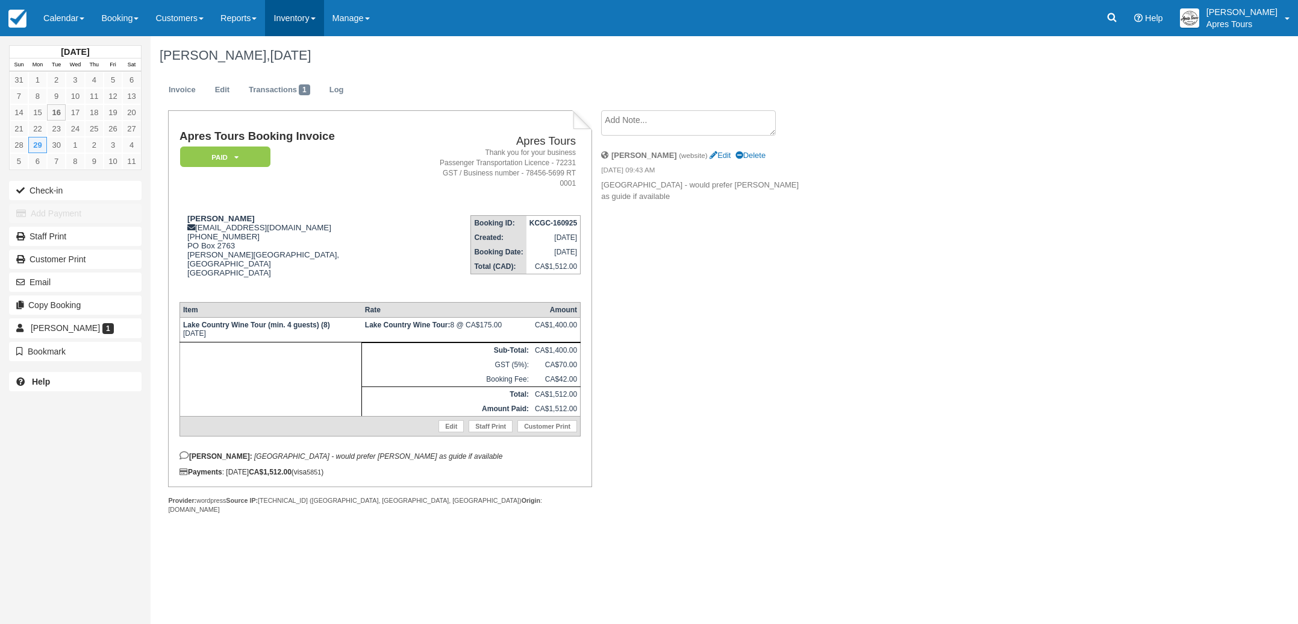
click at [310, 23] on link "Inventory" at bounding box center [294, 18] width 58 height 36
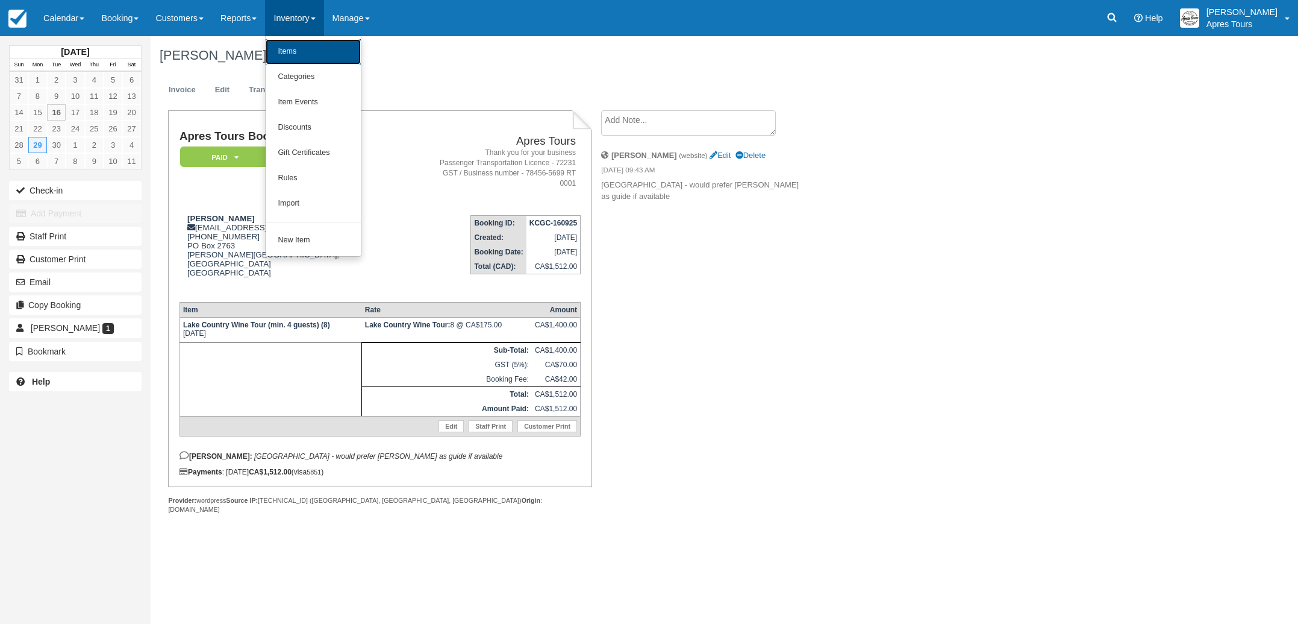
click at [308, 57] on link "Items" at bounding box center [313, 51] width 95 height 25
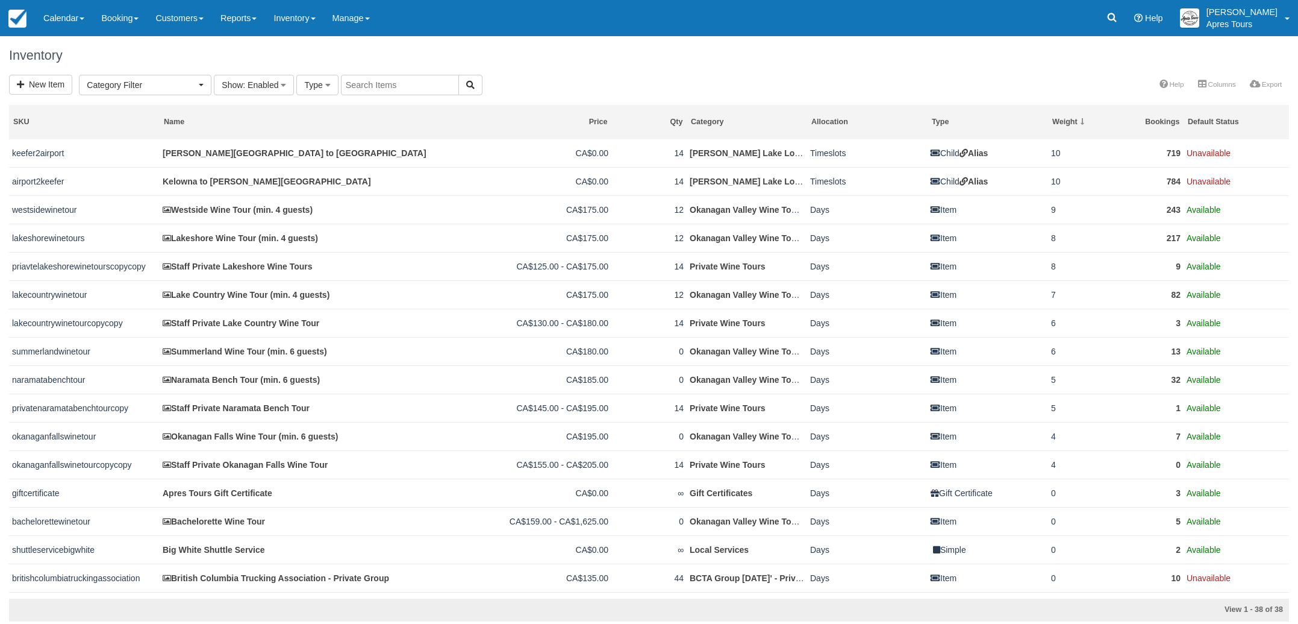
select select
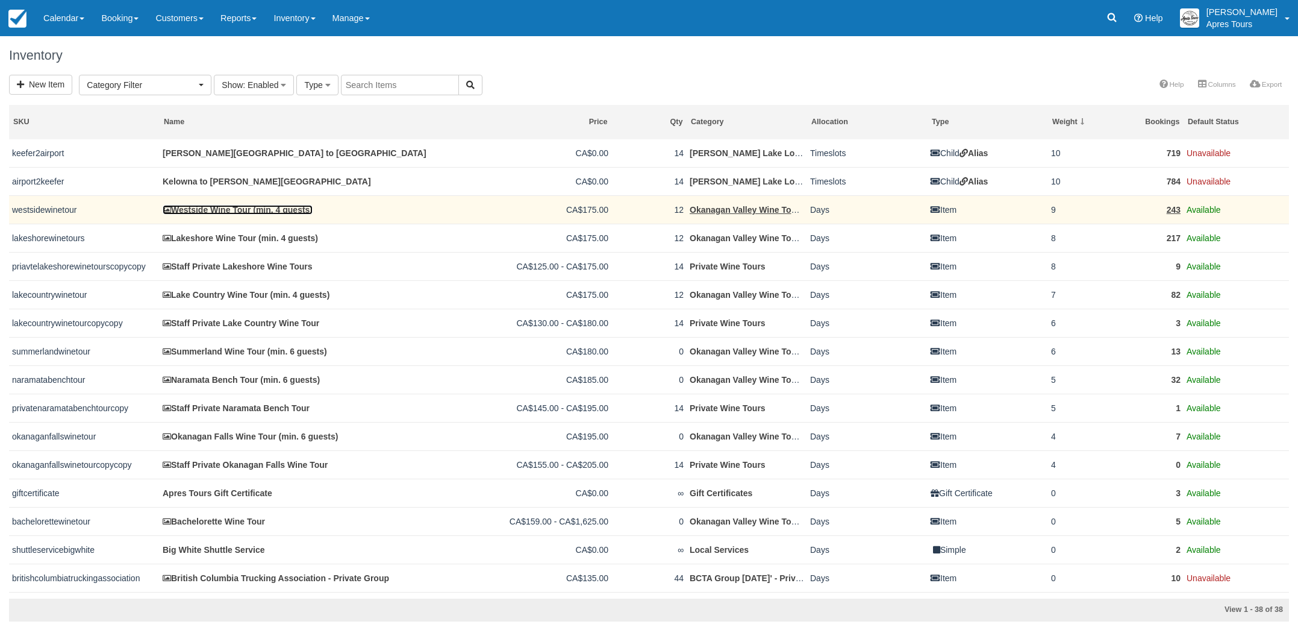
click at [219, 208] on link "Westside Wine Tour (min. 4 guests)" at bounding box center [238, 210] width 150 height 10
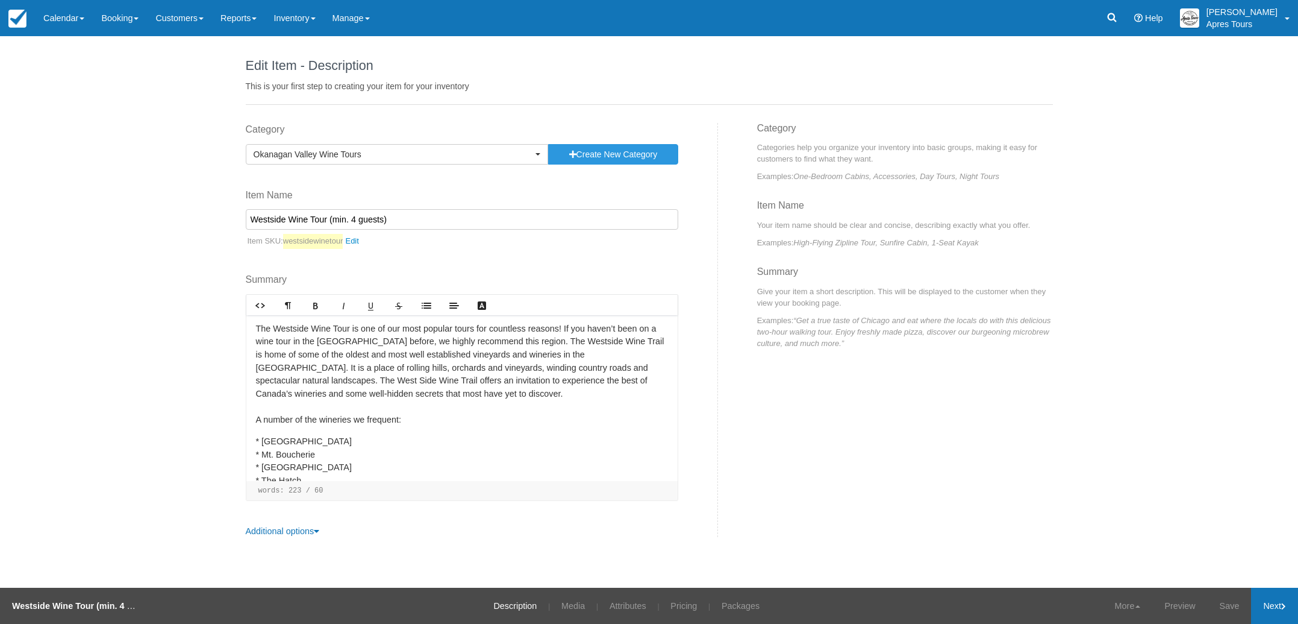
click at [1266, 600] on link "Next" at bounding box center [1274, 605] width 47 height 36
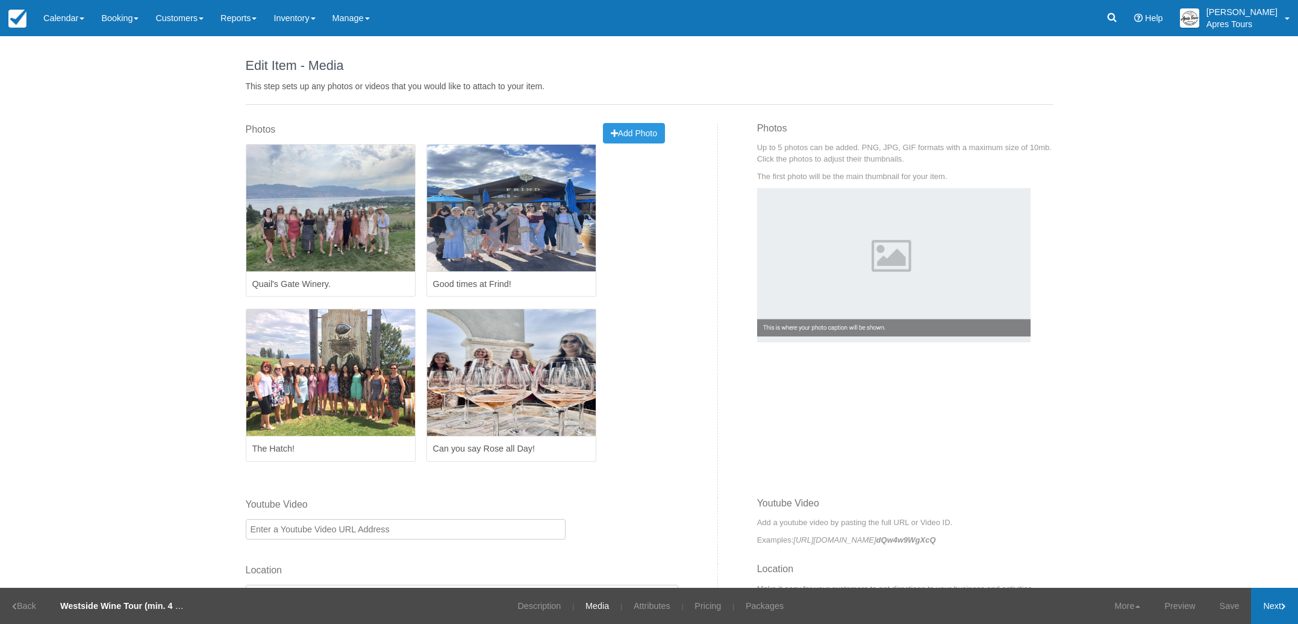
click at [1266, 600] on link "Next" at bounding box center [1274, 605] width 47 height 36
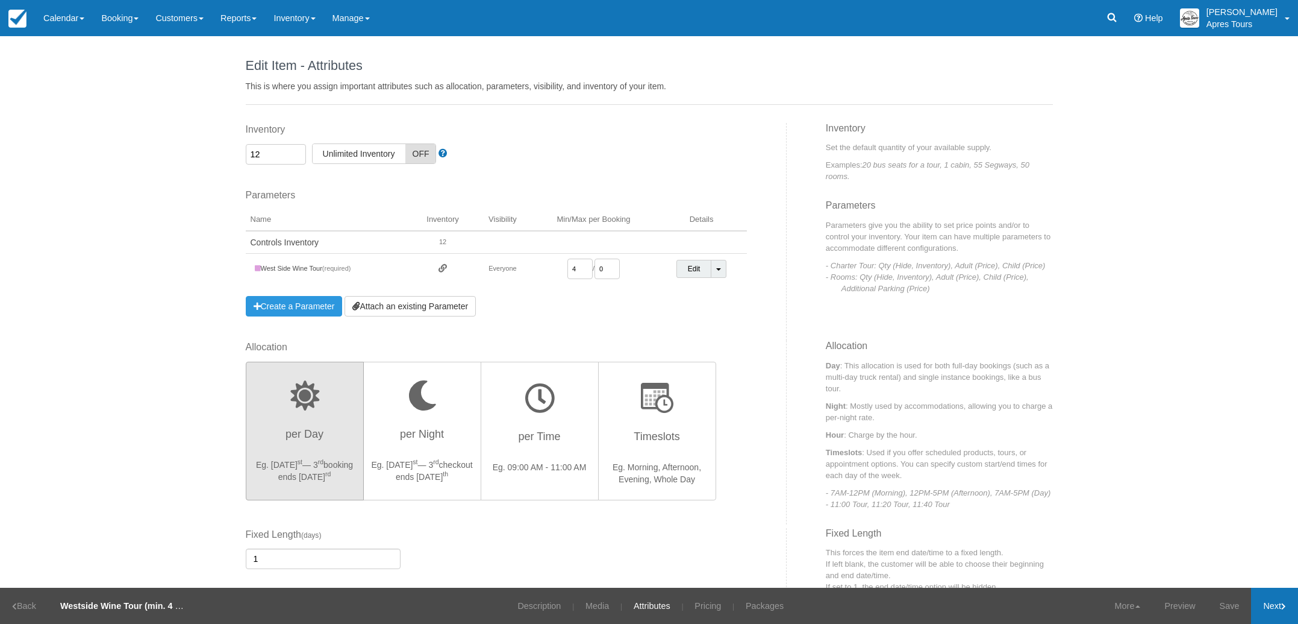
click at [1270, 606] on link "Next" at bounding box center [1274, 605] width 47 height 36
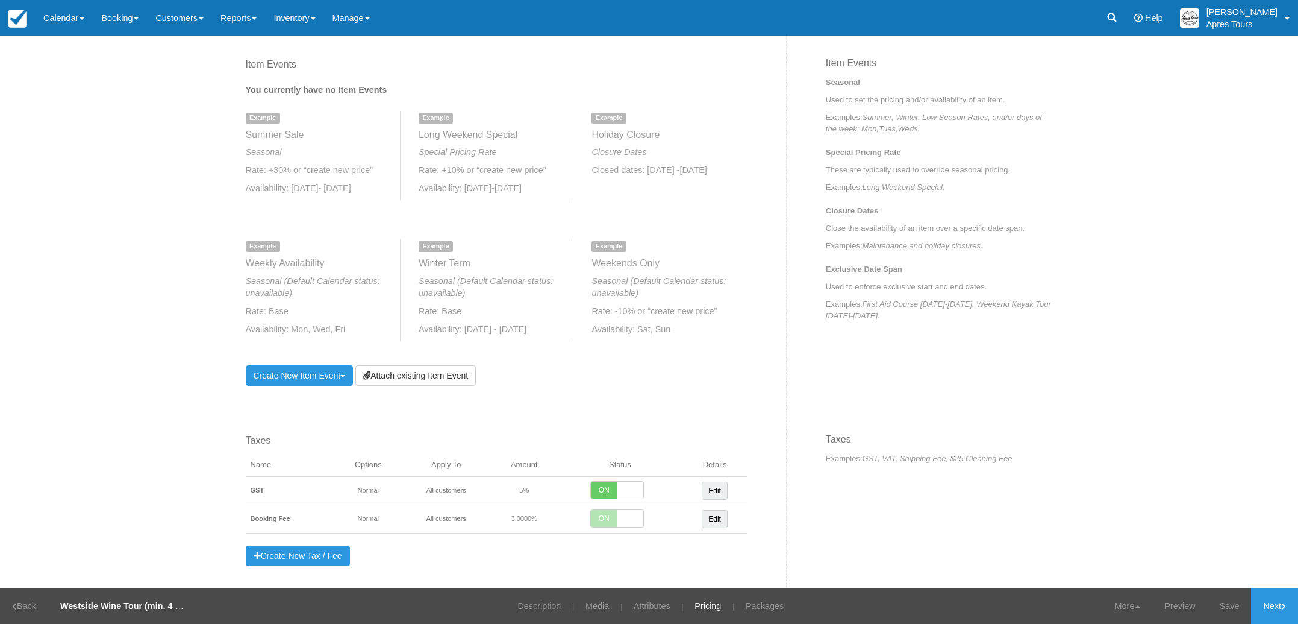
scroll to position [521, 0]
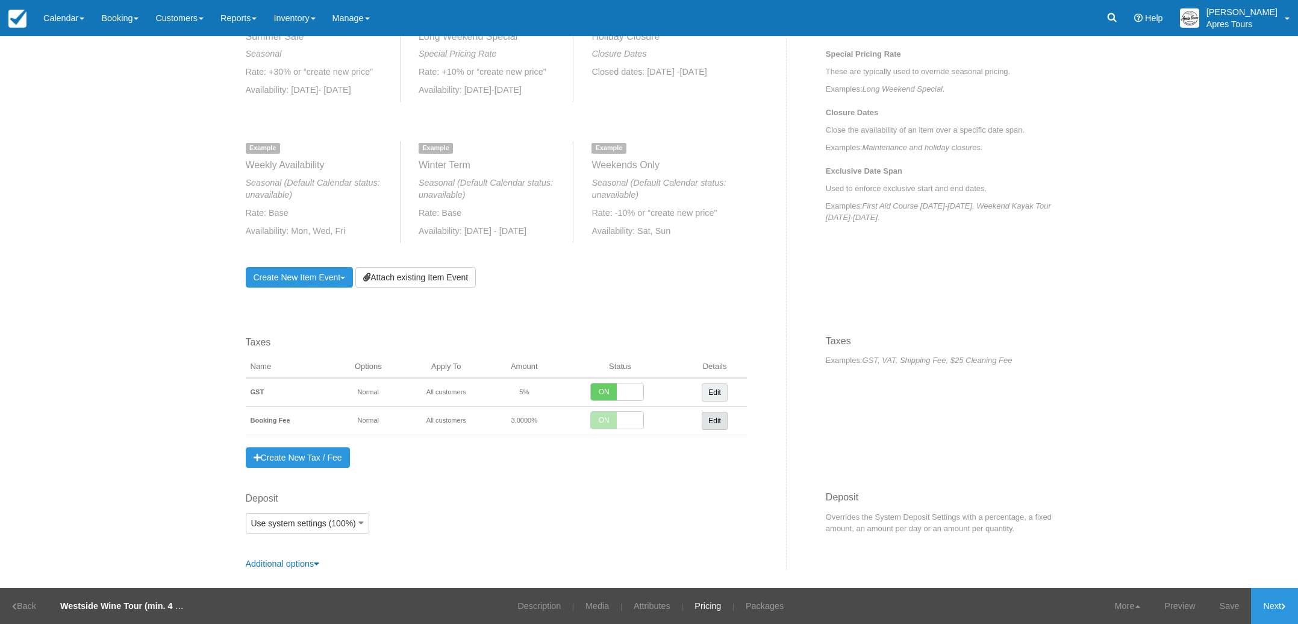
click at [713, 422] on link "Edit" at bounding box center [715, 420] width 26 height 18
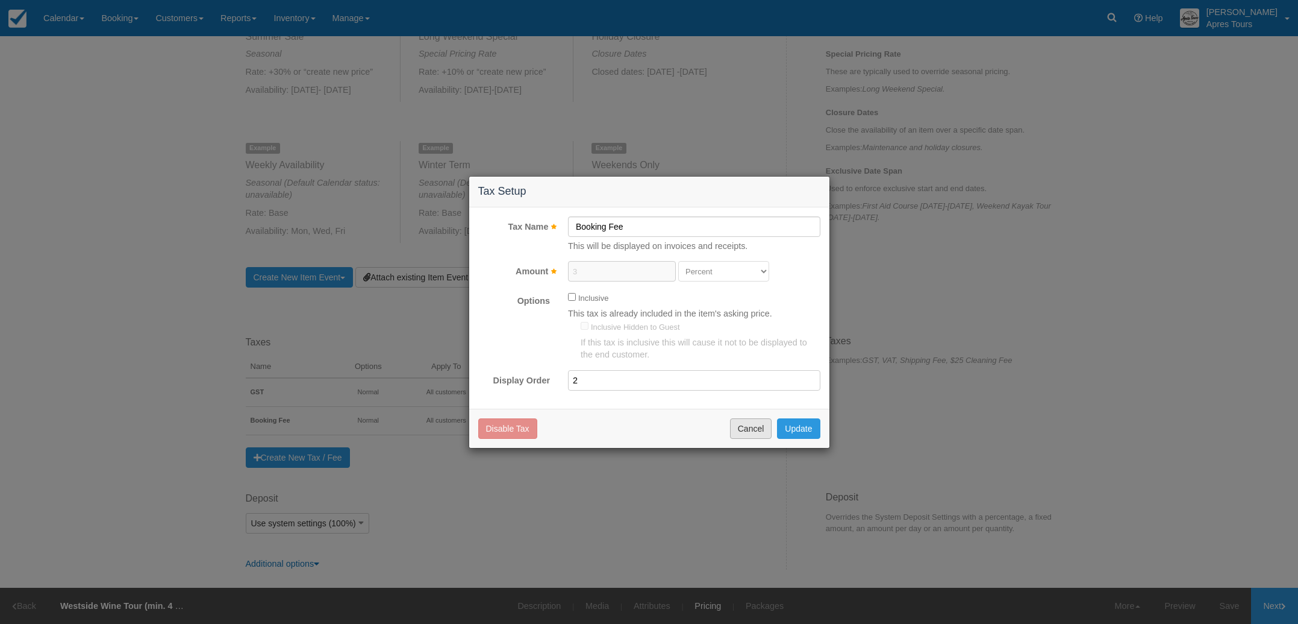
click at [758, 429] on button "Cancel" at bounding box center [751, 428] width 42 height 20
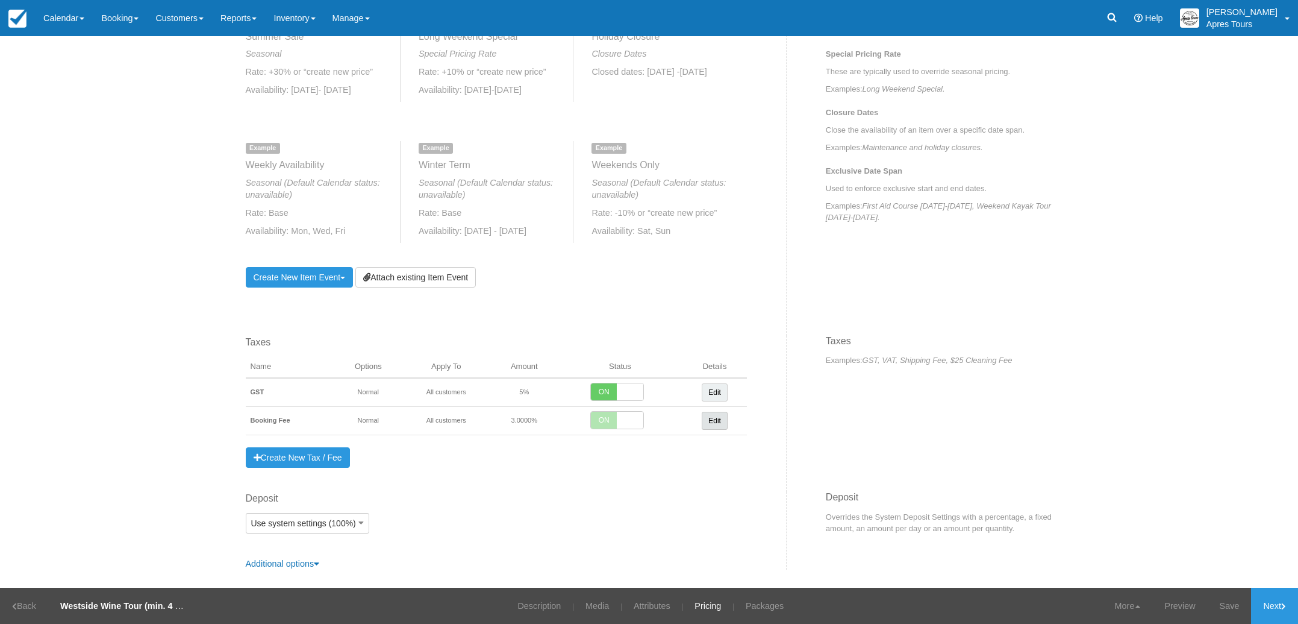
click at [722, 421] on link "Edit" at bounding box center [715, 420] width 26 height 18
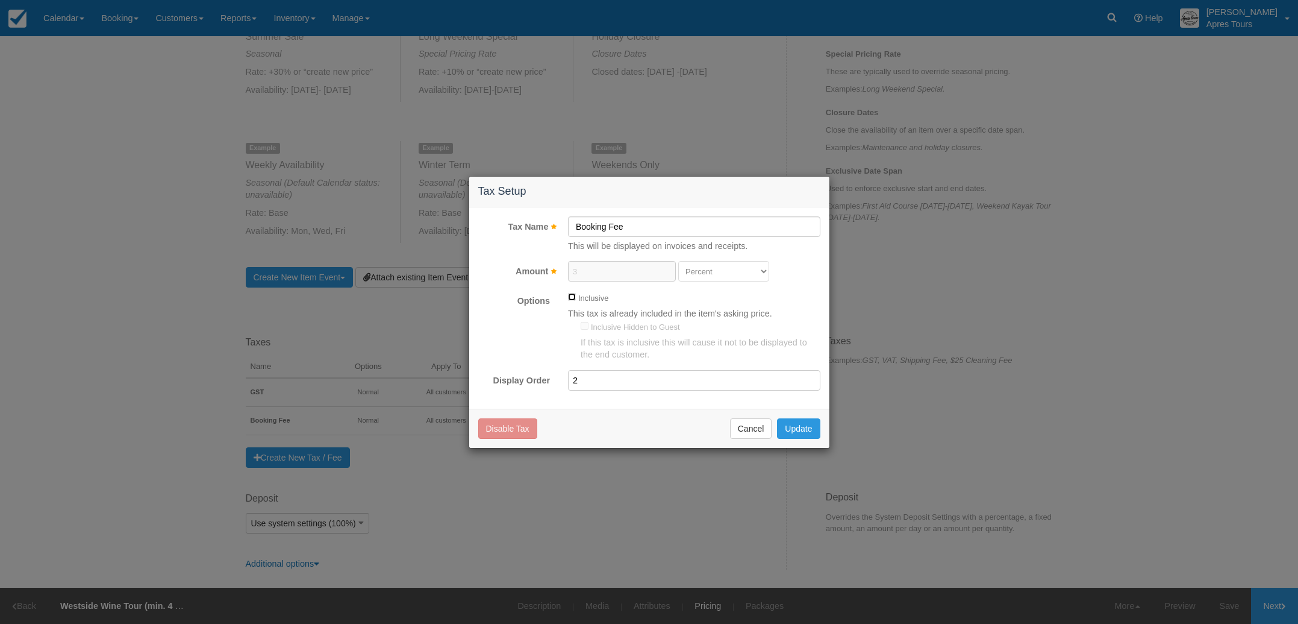
click at [572, 298] on input "Inclusive" at bounding box center [572, 297] width 8 height 8
click at [574, 298] on input "Inclusive" at bounding box center [572, 297] width 8 height 8
checkbox input "false"
click at [754, 428] on button "Cancel" at bounding box center [751, 428] width 42 height 20
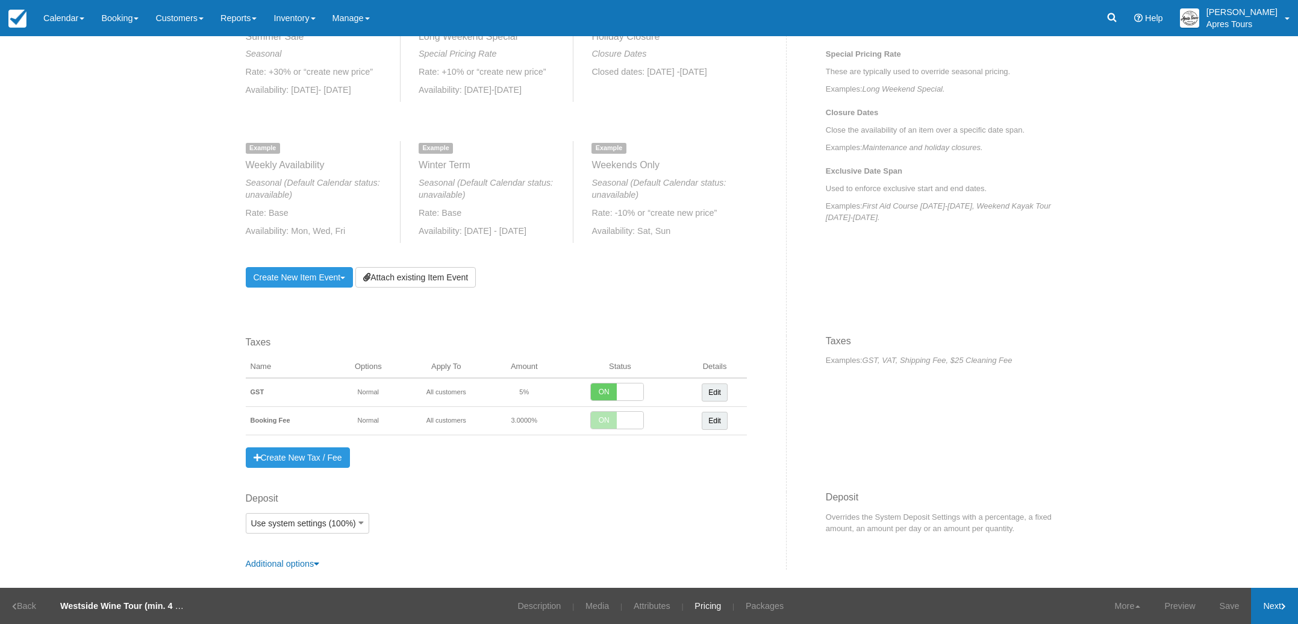
click at [1271, 599] on link "Next" at bounding box center [1274, 605] width 47 height 36
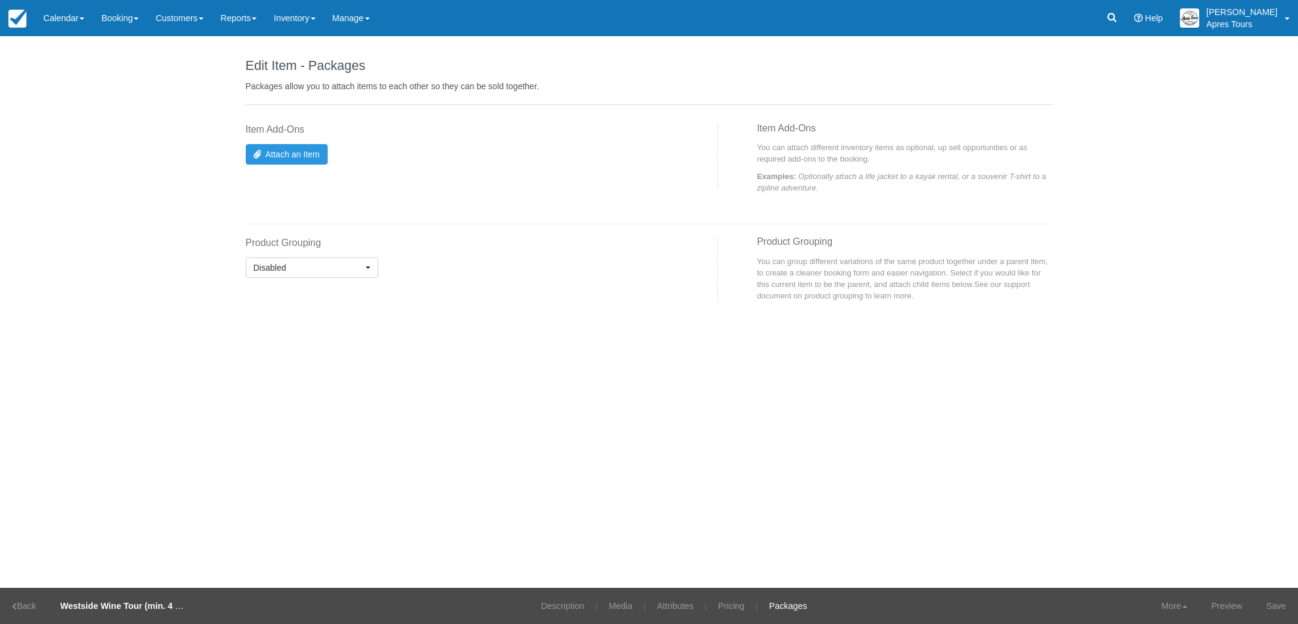
click at [1271, 599] on link "Save" at bounding box center [1276, 605] width 44 height 36
click at [124, 17] on link "Booking" at bounding box center [120, 18] width 54 height 36
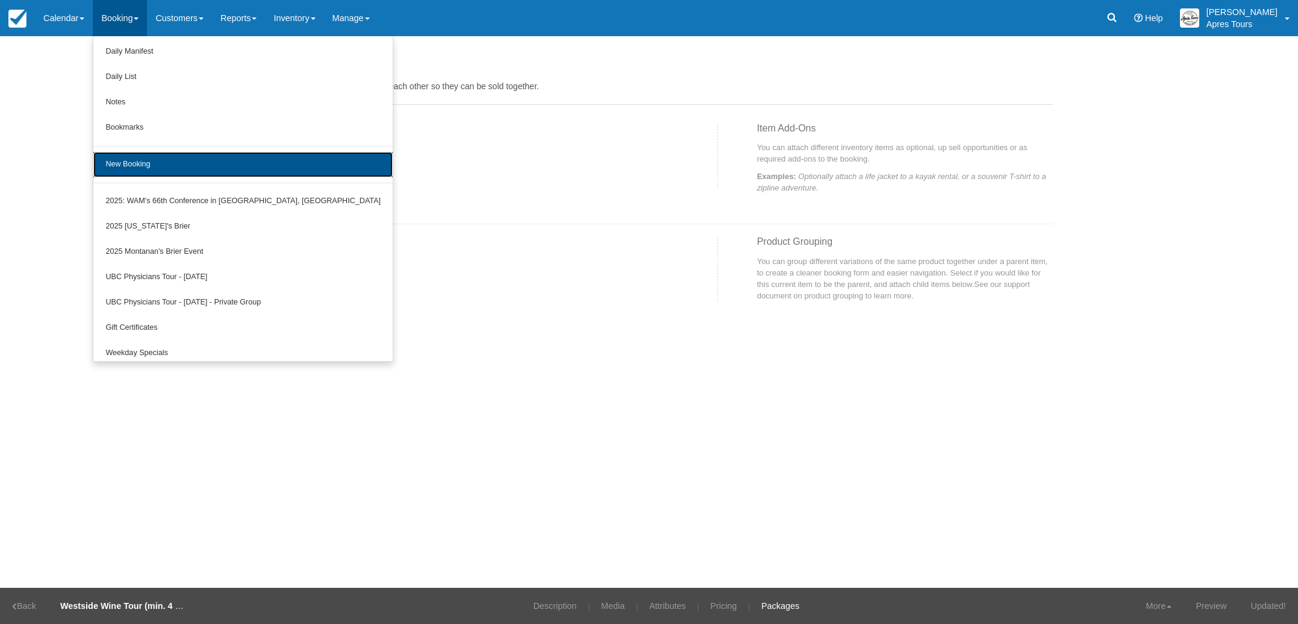
click at [123, 159] on link "New Booking" at bounding box center [242, 164] width 299 height 25
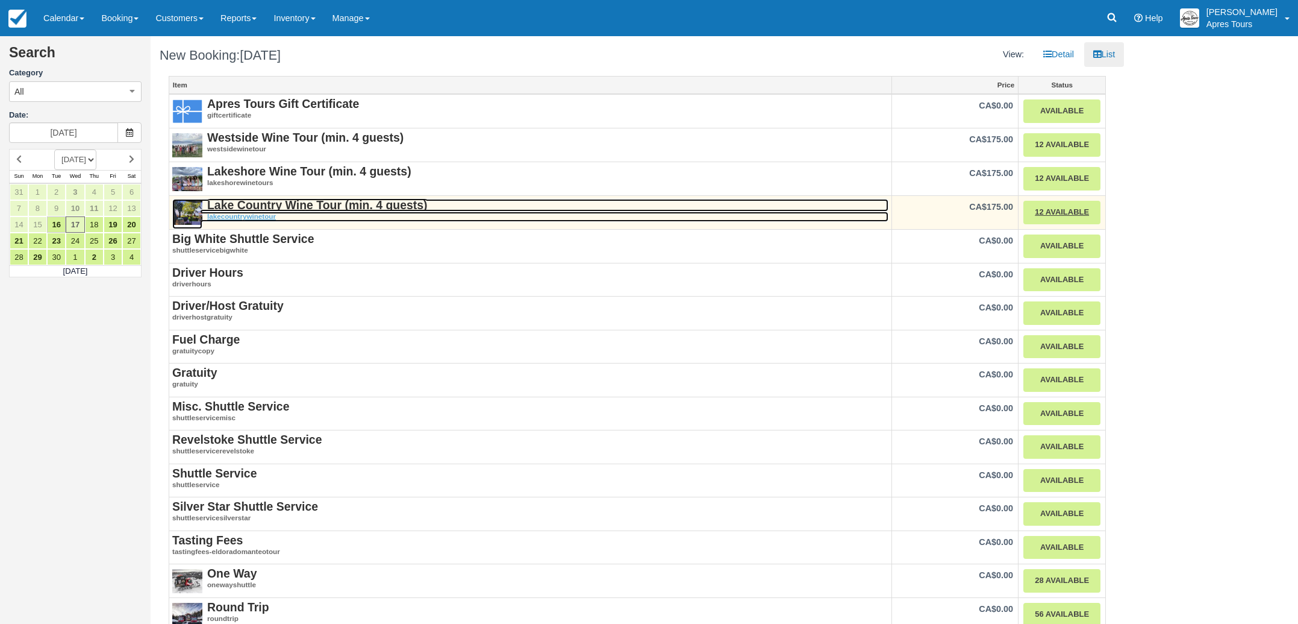
click at [310, 202] on strong "Lake Country Wine Tour (min. 4 guests)" at bounding box center [317, 204] width 220 height 13
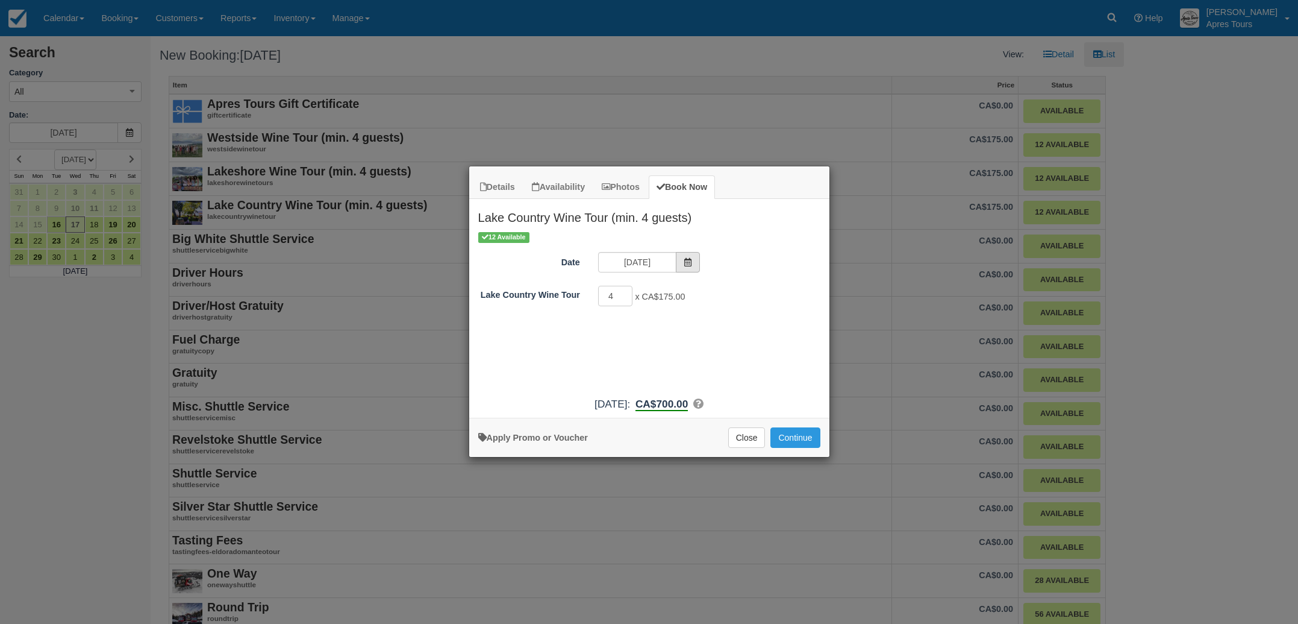
click at [690, 259] on icon "Item Modal" at bounding box center [688, 262] width 8 height 8
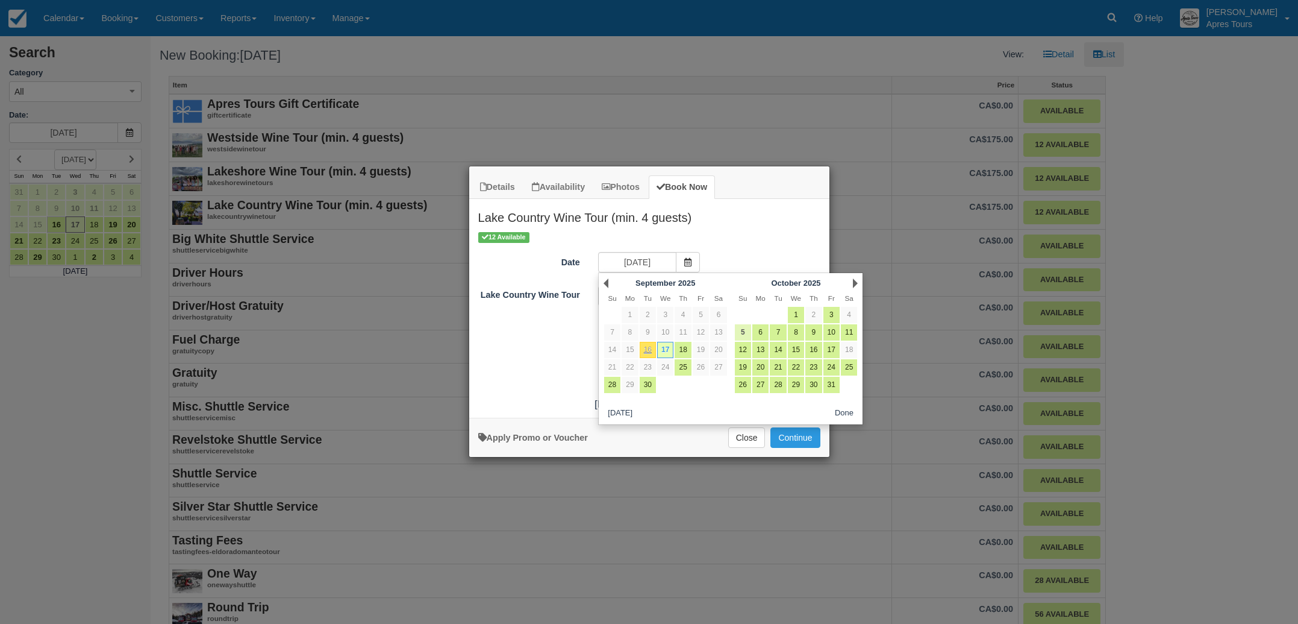
click at [745, 335] on link "5" at bounding box center [743, 332] width 16 height 16
type input "Sun Oct 05 2025"
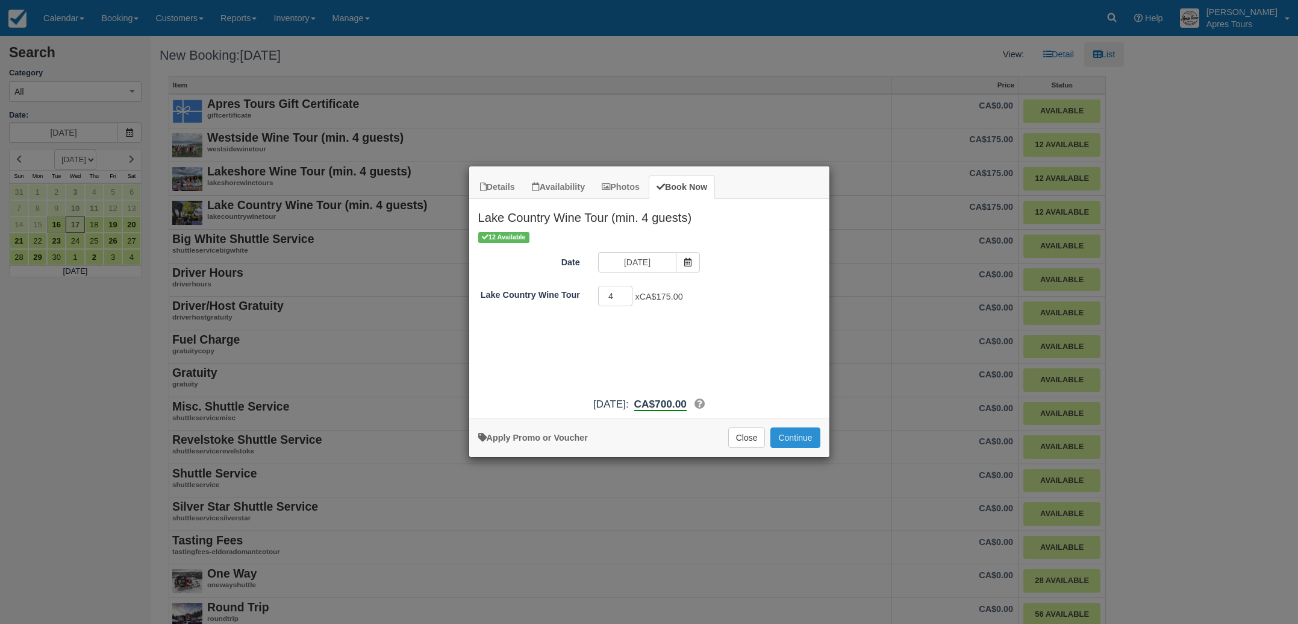
click at [804, 433] on button "Continue" at bounding box center [795, 437] width 49 height 20
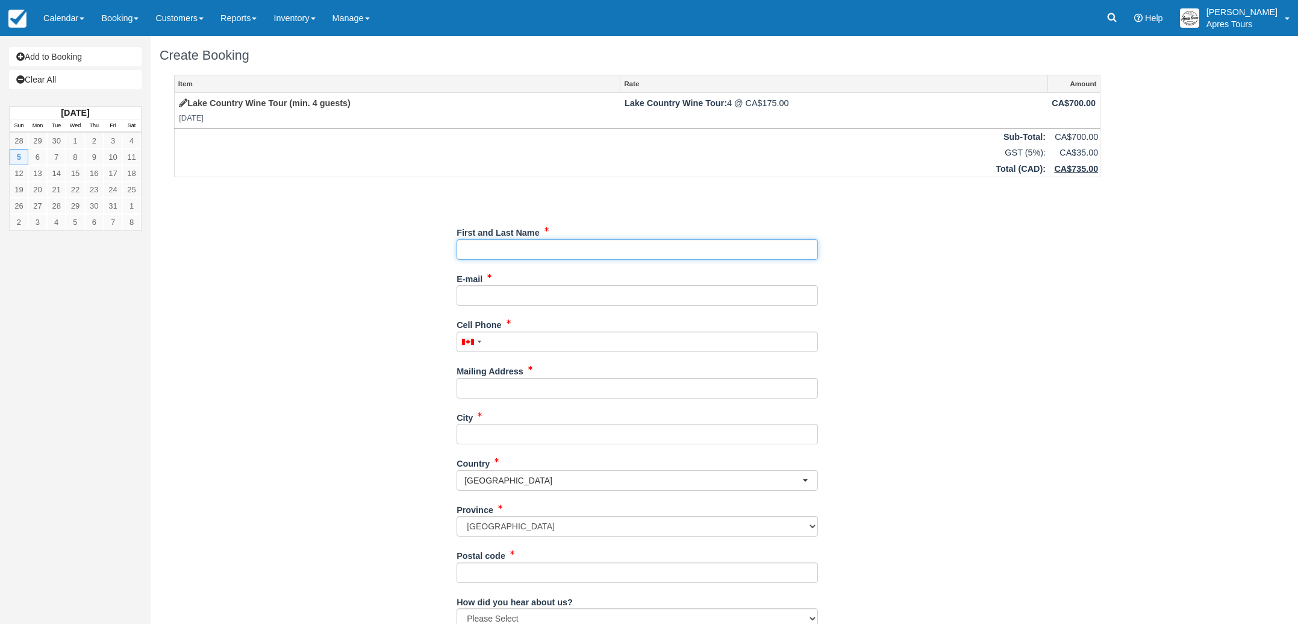
click at [584, 249] on input "First and Last Name" at bounding box center [637, 249] width 361 height 20
type input "Kevin - Apres Tours Forsythe"
type input "info@aprestours.com"
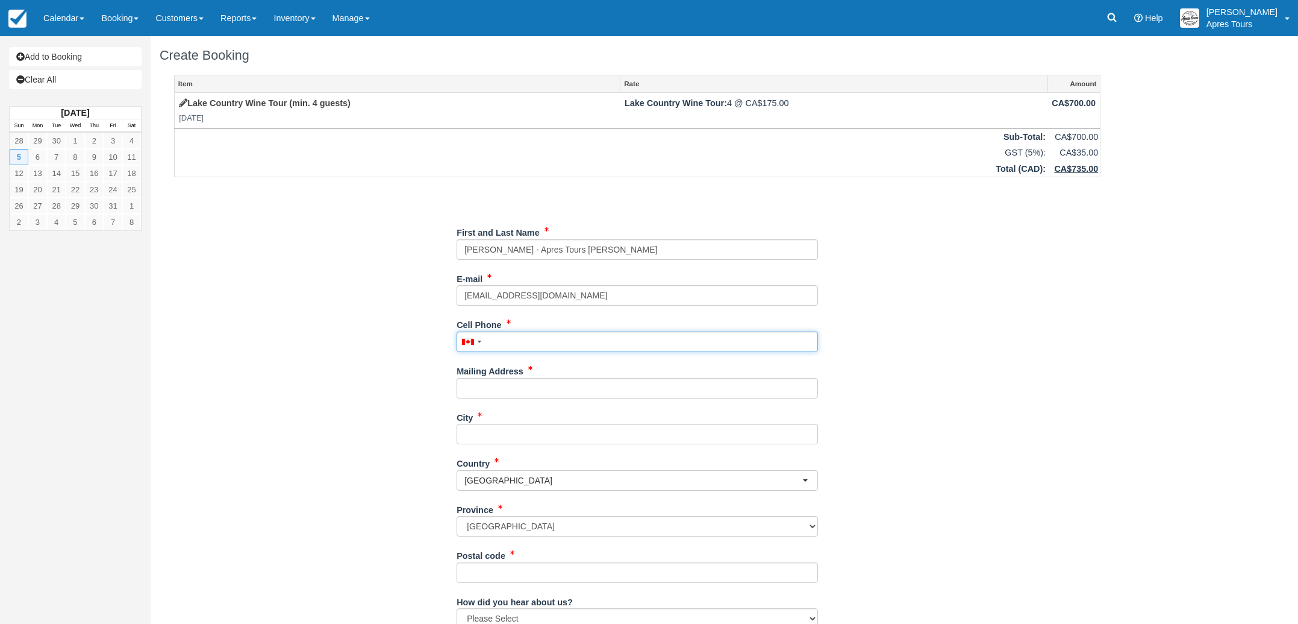
type input "2505755998"
type input "1122 Glenview Crt."
type input "kelowna"
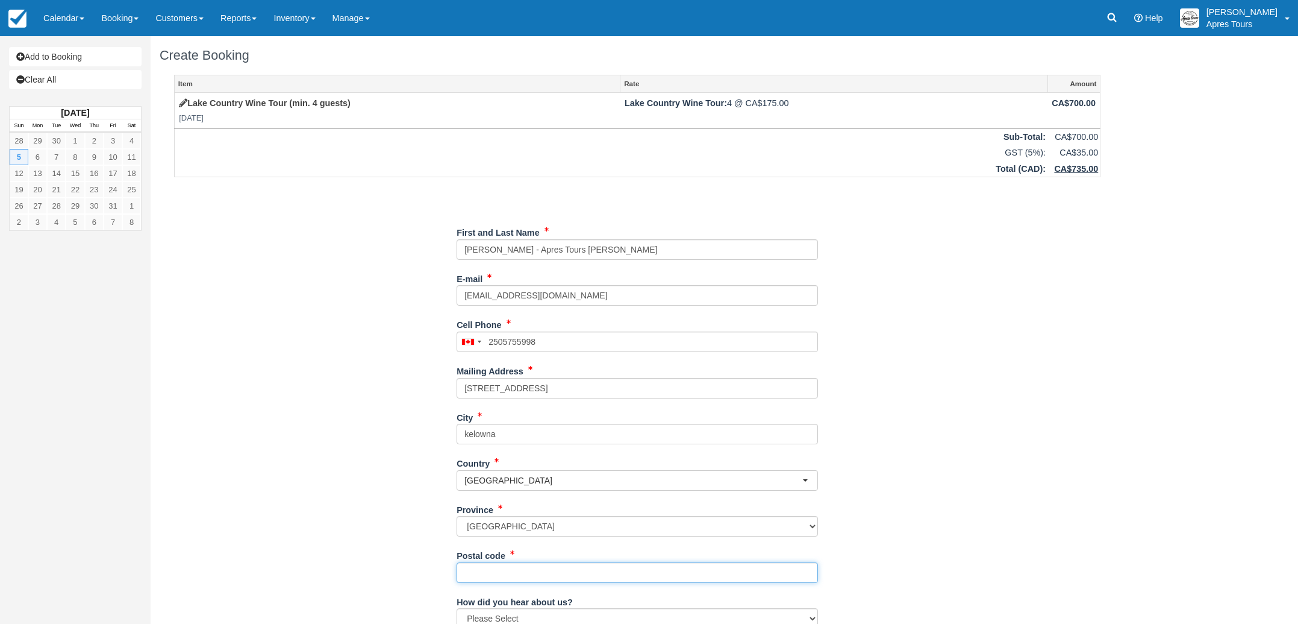
type input "V1Y 0A7"
type input "(250) 575-5998"
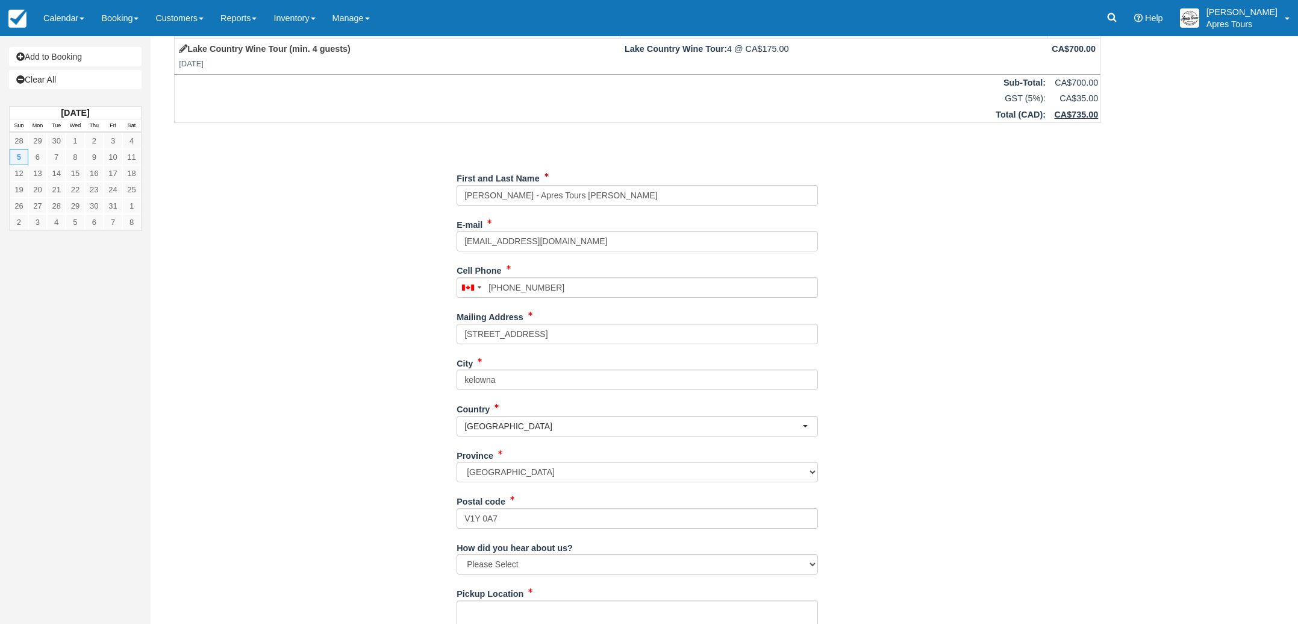
scroll to position [130, 0]
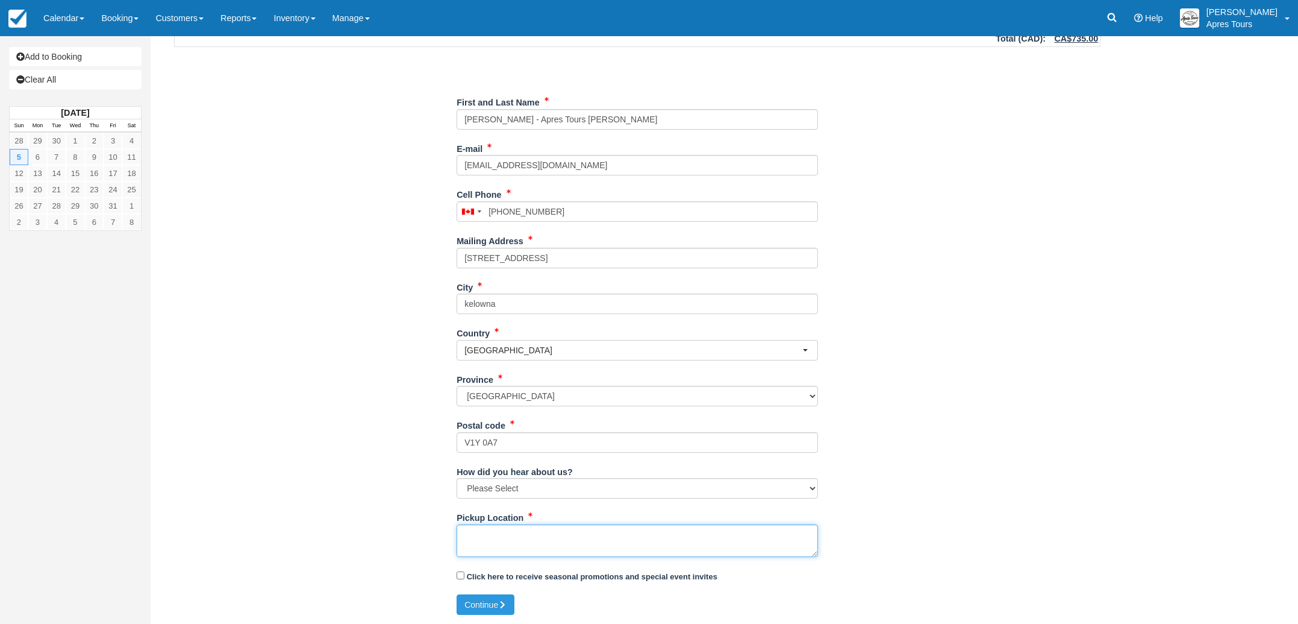
click at [592, 534] on textarea "Pickup Location" at bounding box center [637, 540] width 361 height 33
type textarea "aa"
click at [486, 602] on button "Continue" at bounding box center [486, 604] width 58 height 20
type input "+12505755998"
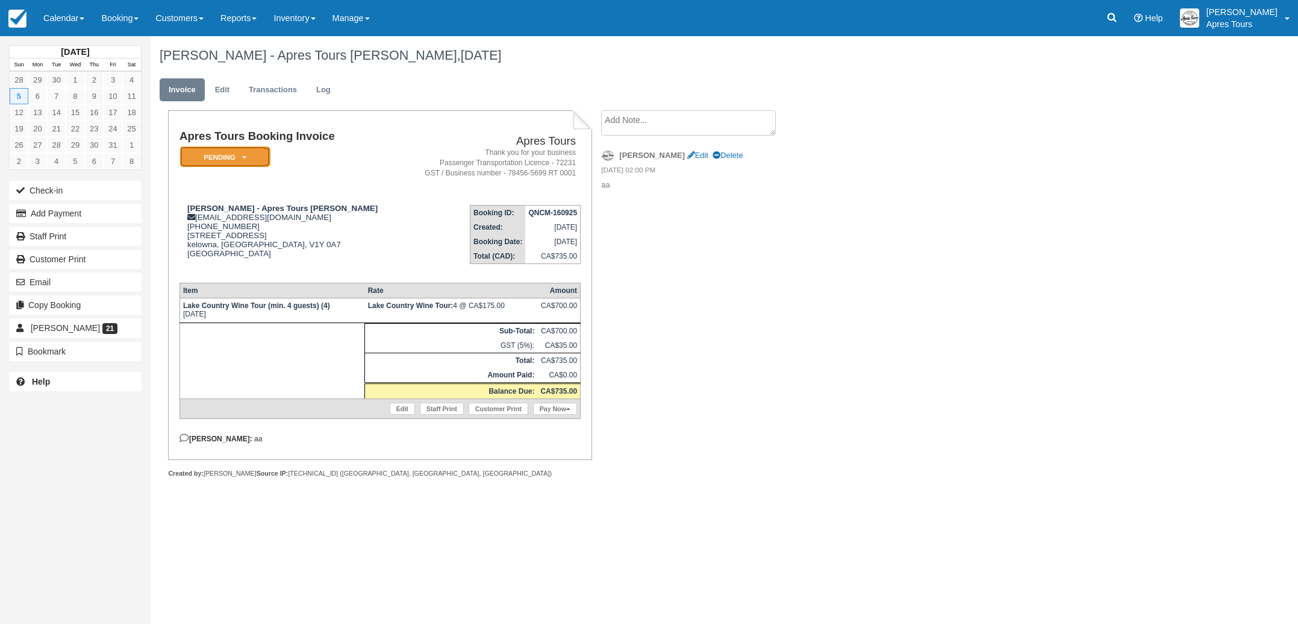
click at [227, 156] on em "Pending" at bounding box center [225, 156] width 90 height 21
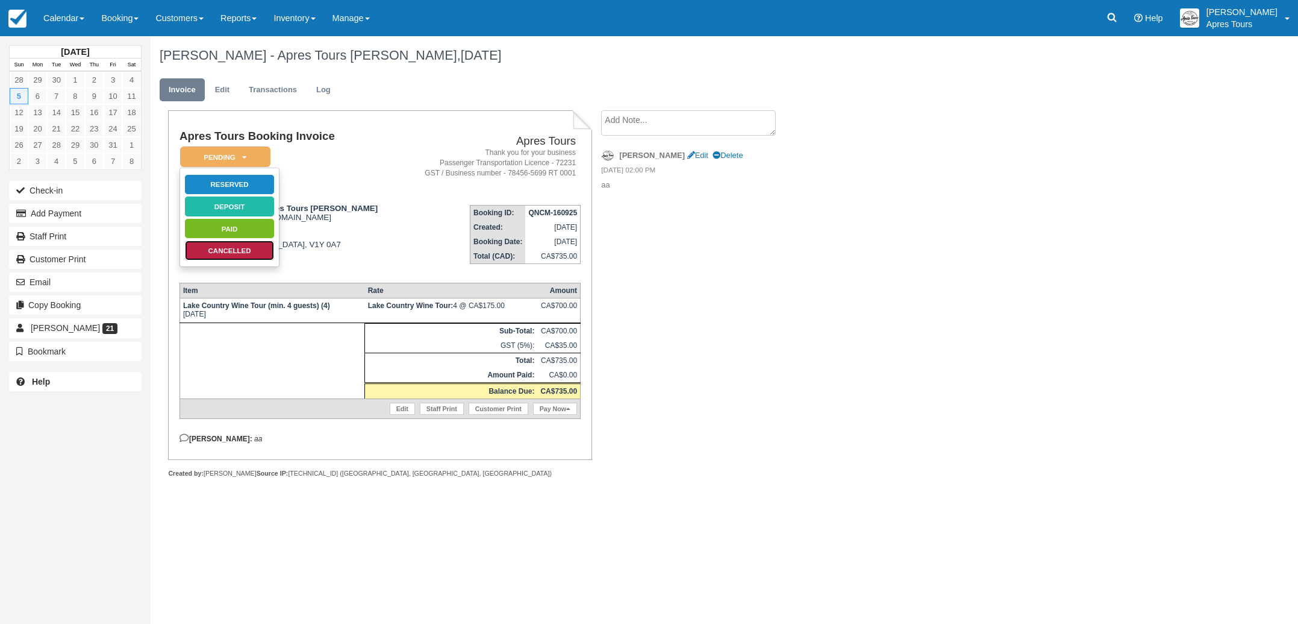
click at [242, 253] on link "Cancelled" at bounding box center [229, 250] width 90 height 21
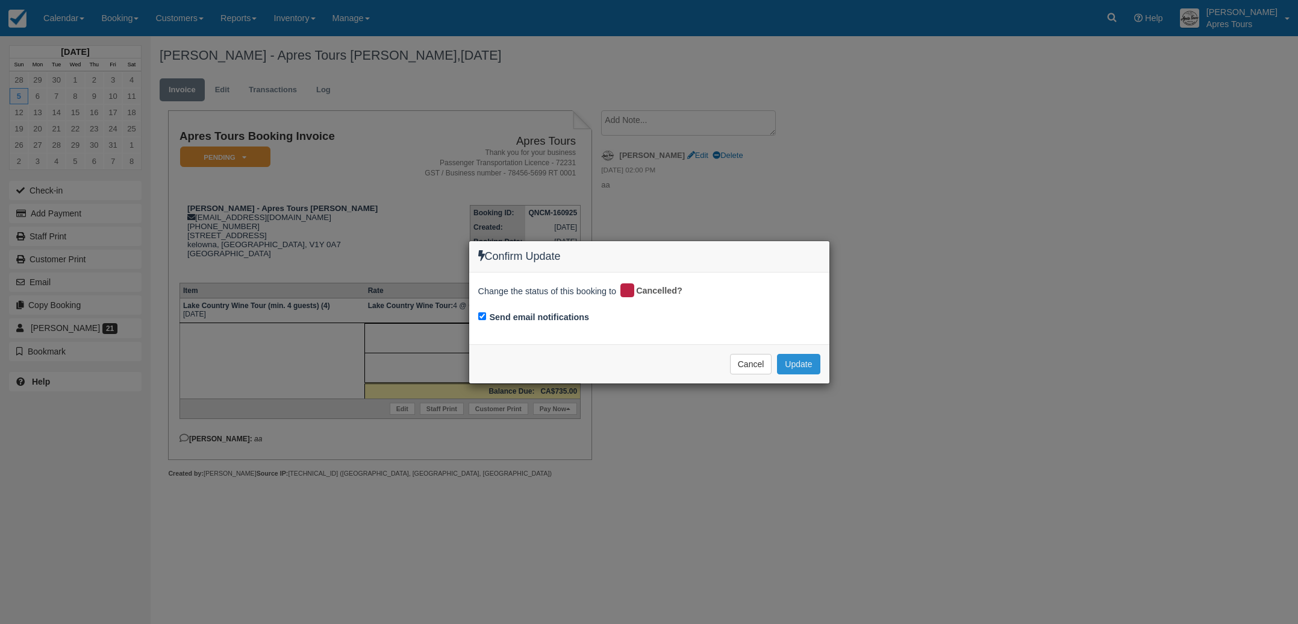
click at [801, 367] on button "Update" at bounding box center [798, 364] width 43 height 20
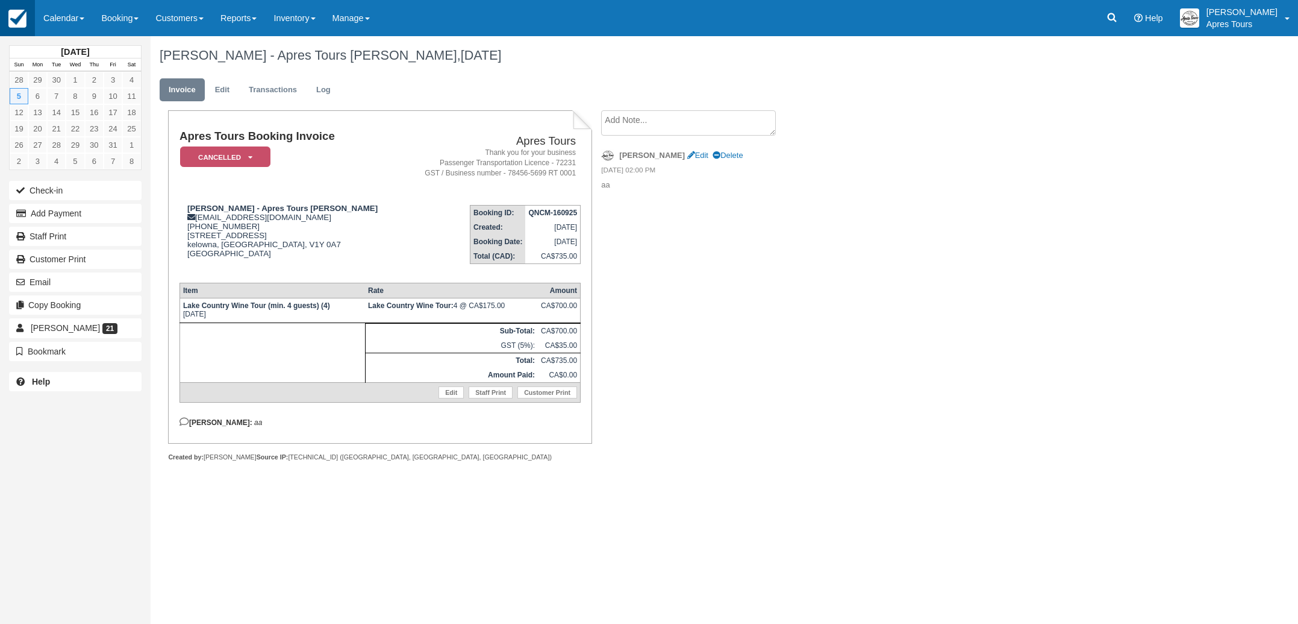
click at [20, 20] on img at bounding box center [17, 19] width 18 height 18
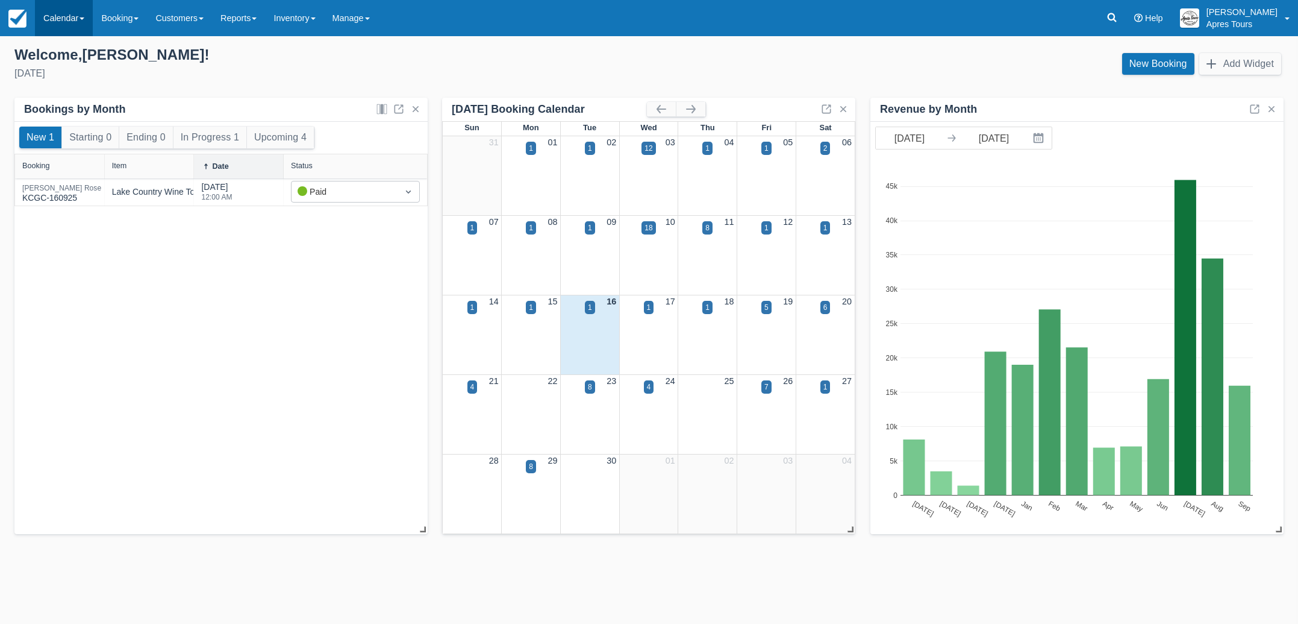
click at [63, 18] on link "Calendar" at bounding box center [64, 18] width 58 height 36
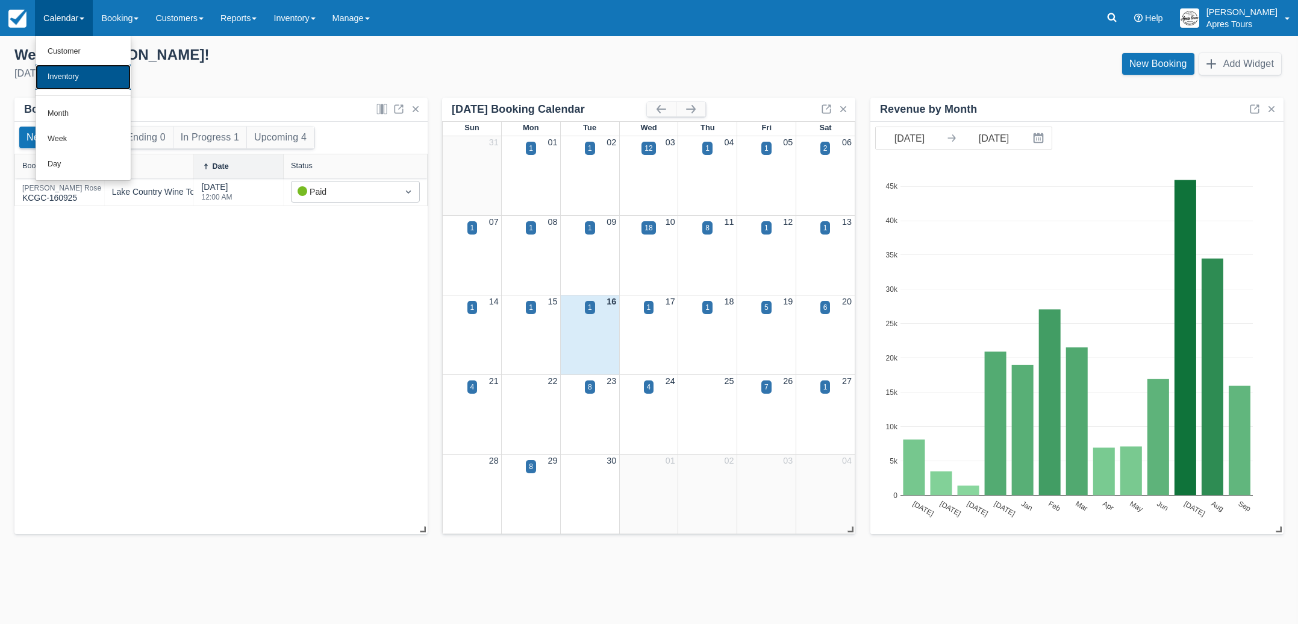
click at [63, 71] on link "Inventory" at bounding box center [83, 76] width 95 height 25
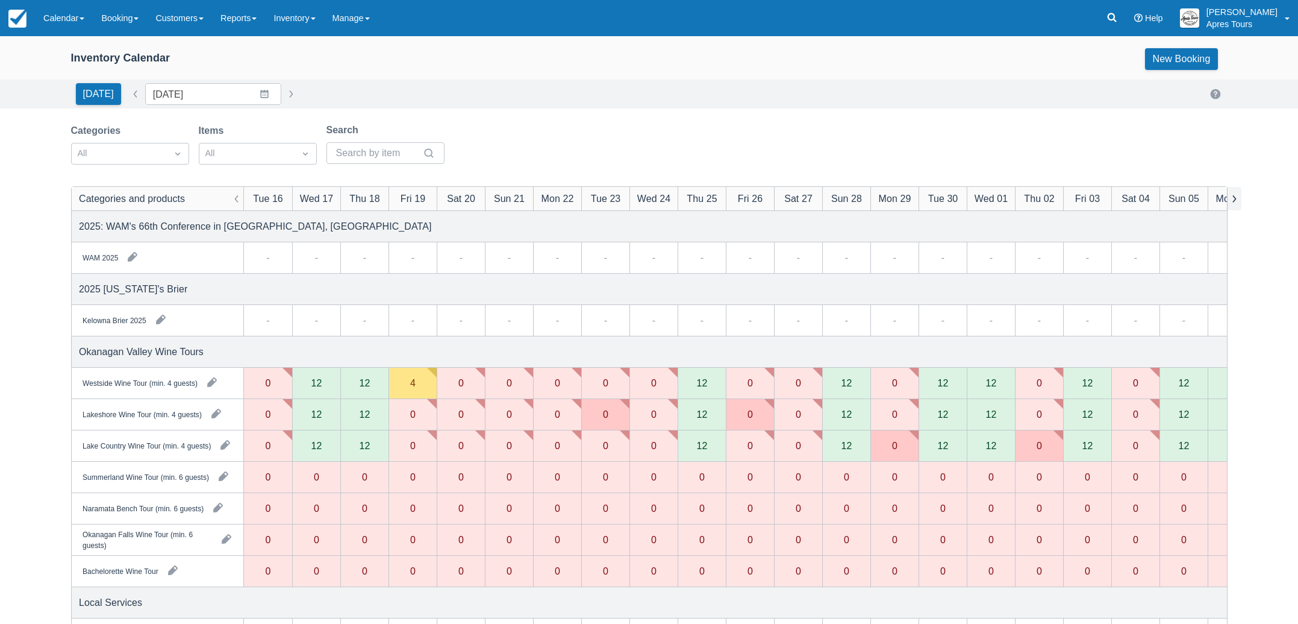
click at [1233, 200] on button "button" at bounding box center [1234, 198] width 14 height 23
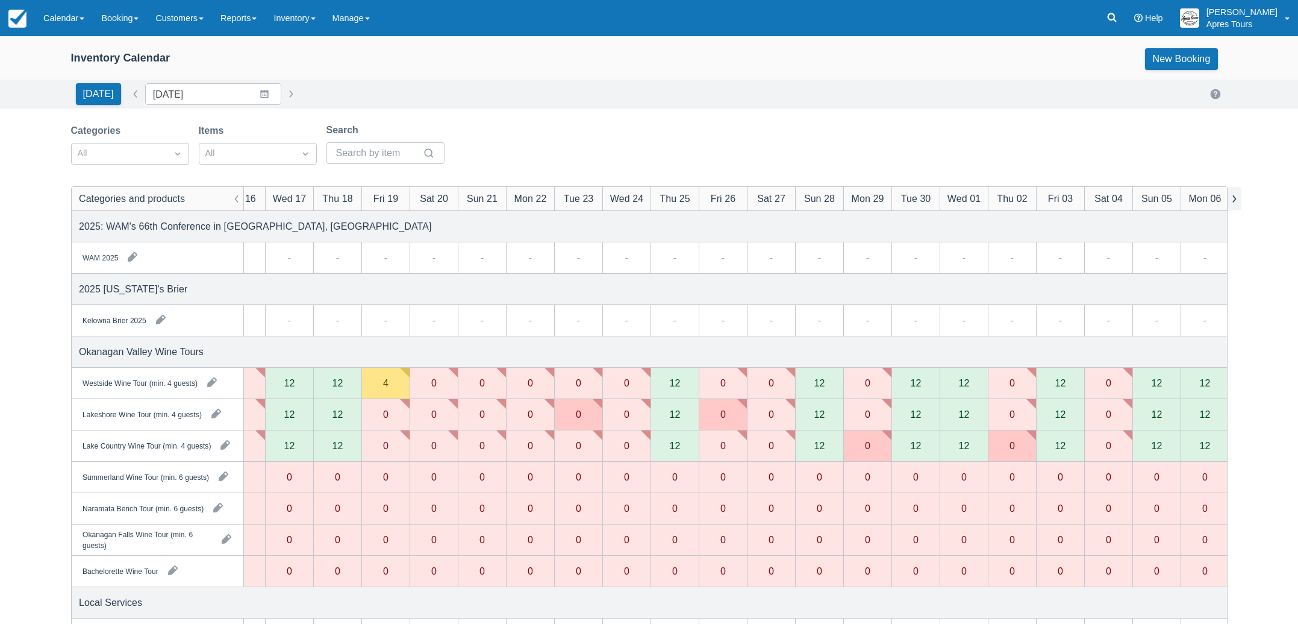
click at [1233, 200] on button "button" at bounding box center [1234, 198] width 14 height 23
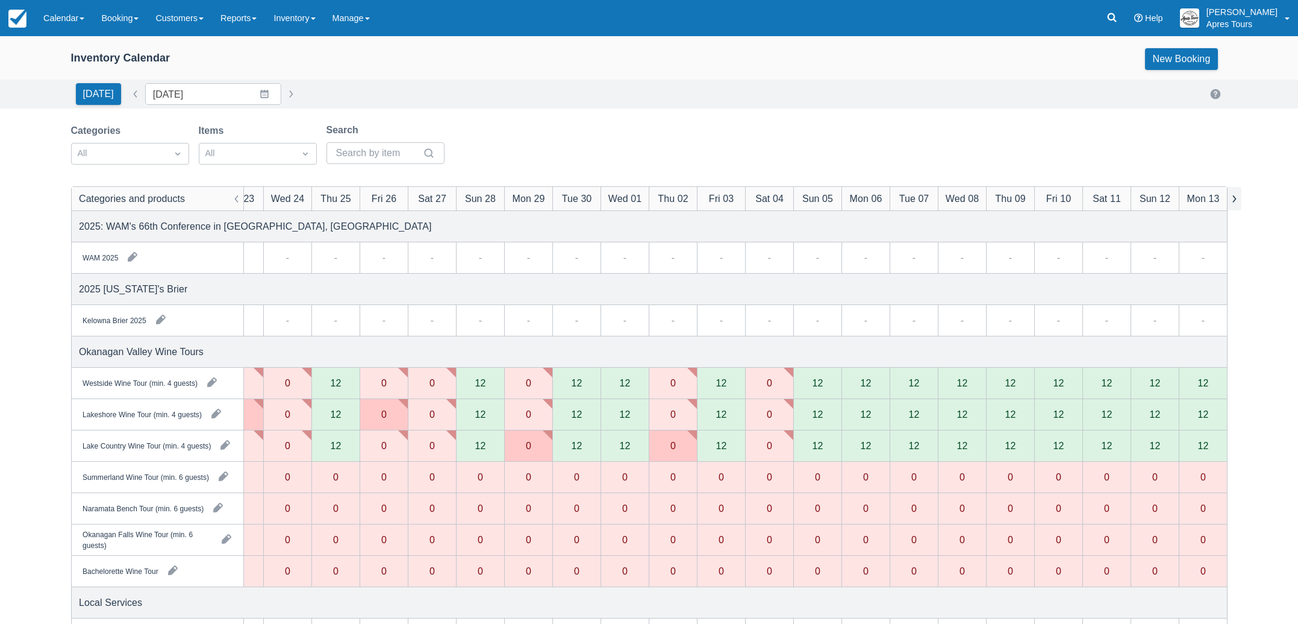
click at [1233, 200] on button "button" at bounding box center [1234, 198] width 14 height 23
click at [307, 23] on link "Inventory" at bounding box center [294, 18] width 58 height 36
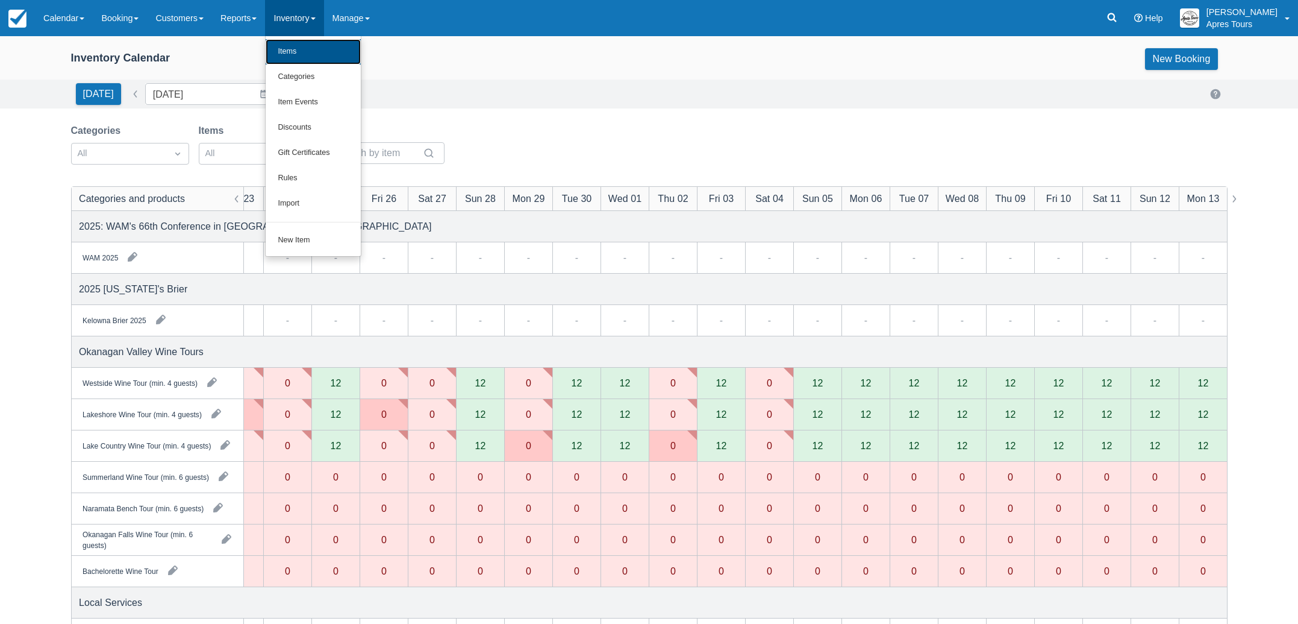
click at [306, 56] on link "Items" at bounding box center [313, 51] width 95 height 25
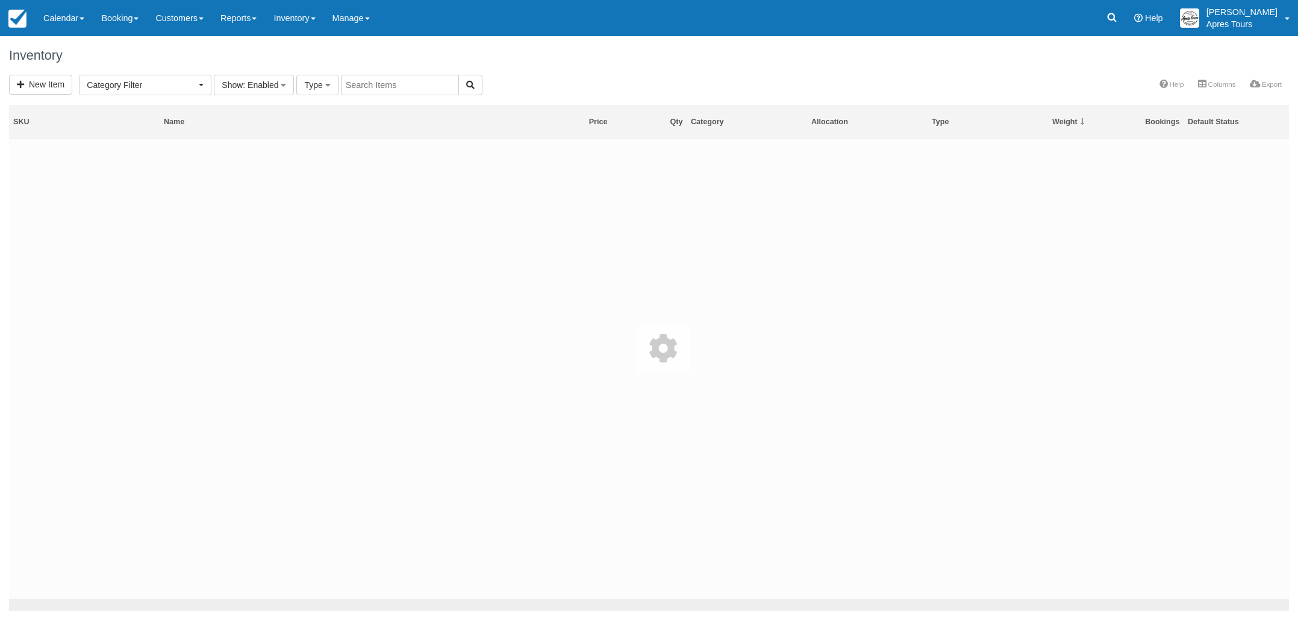
select select
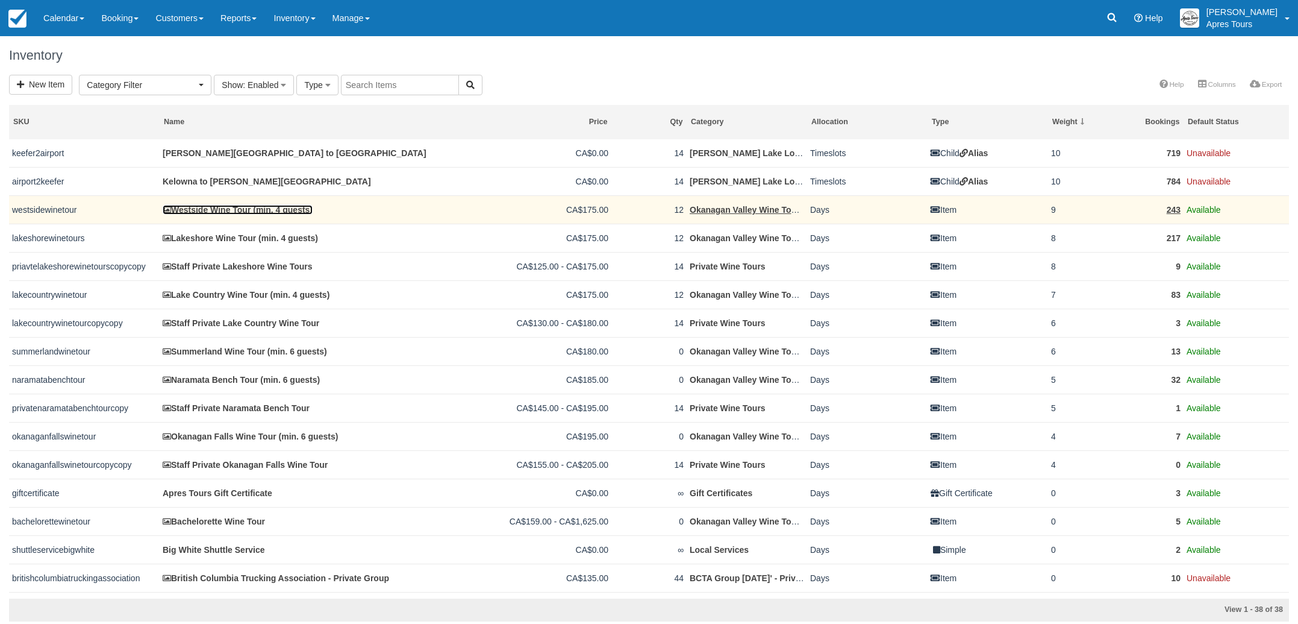
click at [228, 210] on link "Westside Wine Tour (min. 4 guests)" at bounding box center [238, 210] width 150 height 10
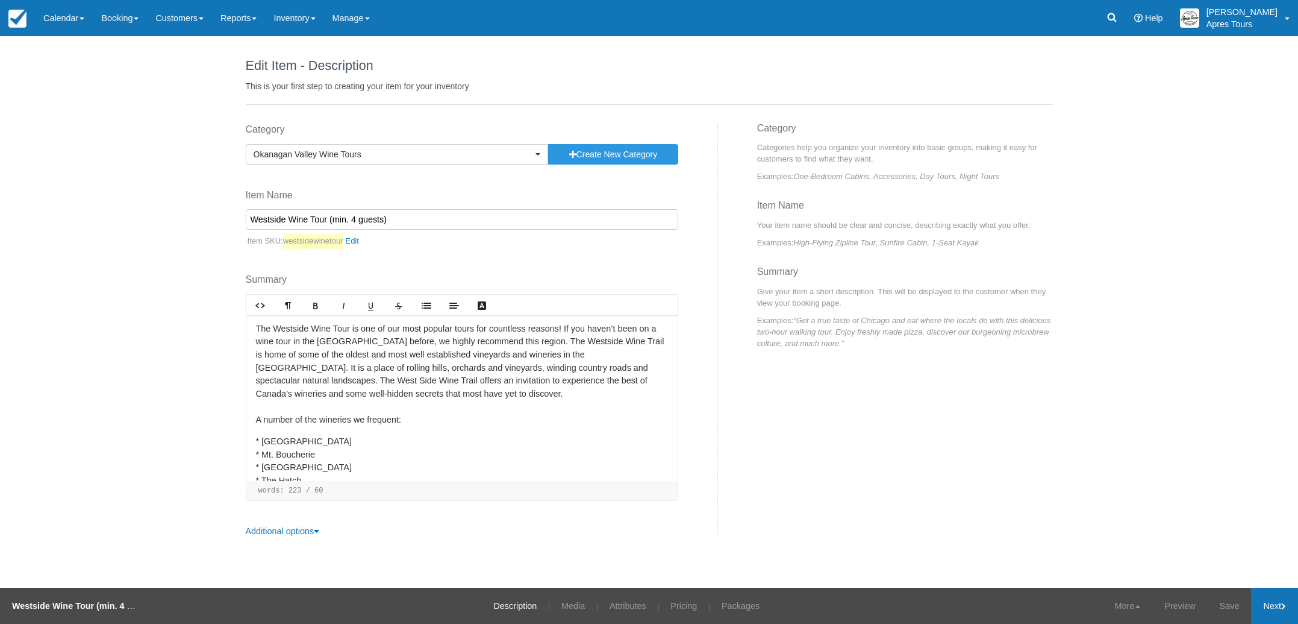
click at [1281, 611] on link "Next" at bounding box center [1274, 605] width 47 height 36
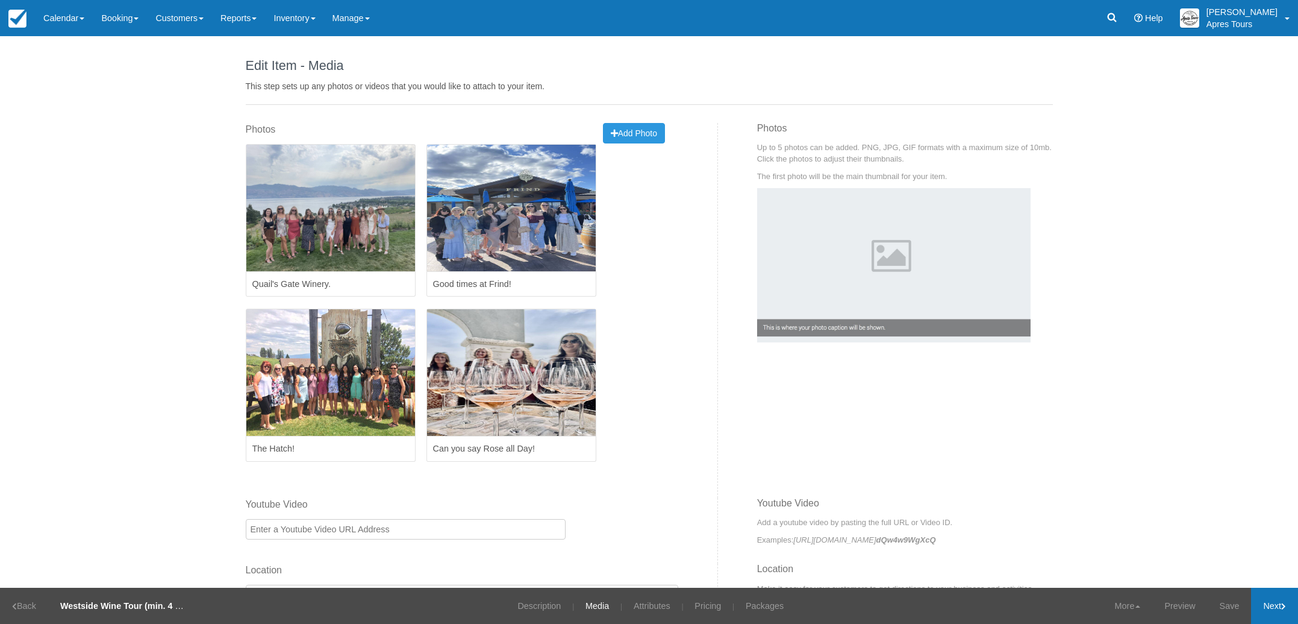
click at [1281, 611] on link "Next" at bounding box center [1274, 605] width 47 height 36
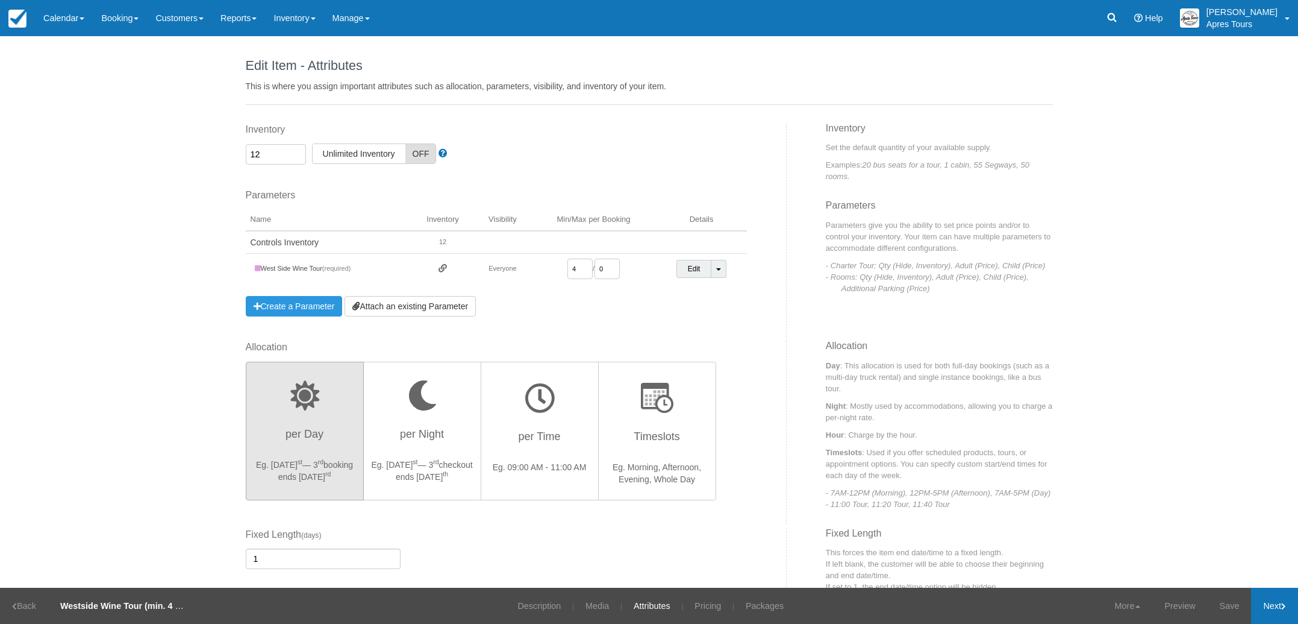
click at [1281, 611] on link "Next" at bounding box center [1274, 605] width 47 height 36
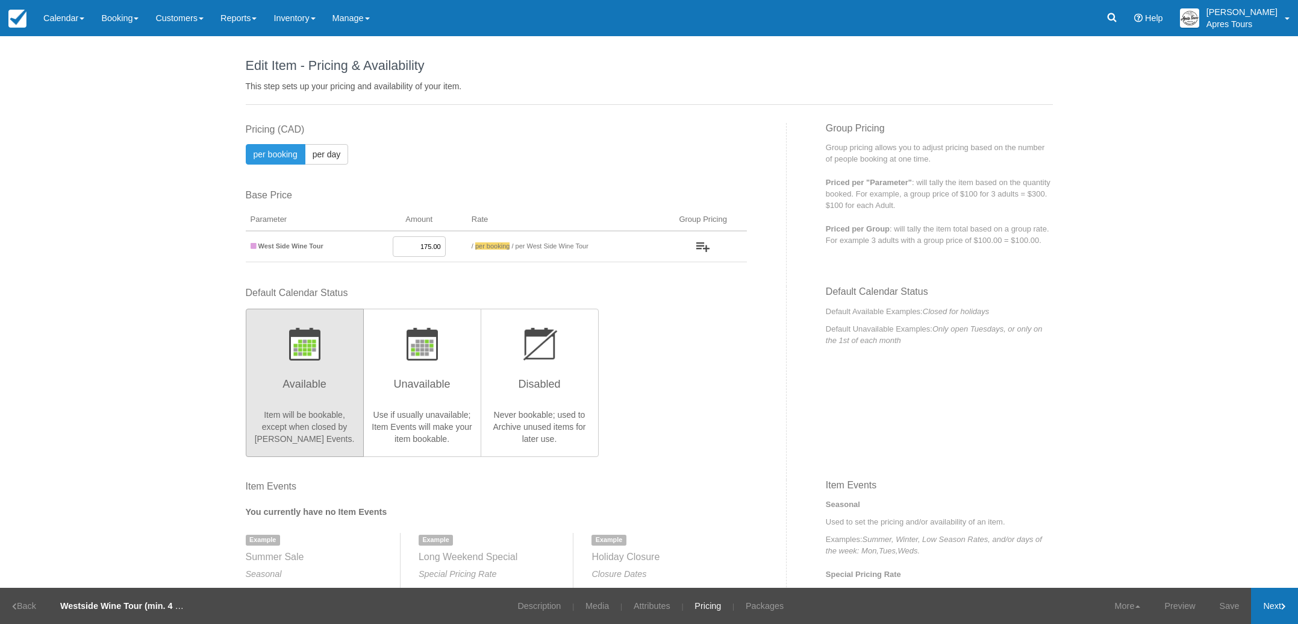
click at [1281, 602] on icon at bounding box center [1283, 605] width 5 height 7
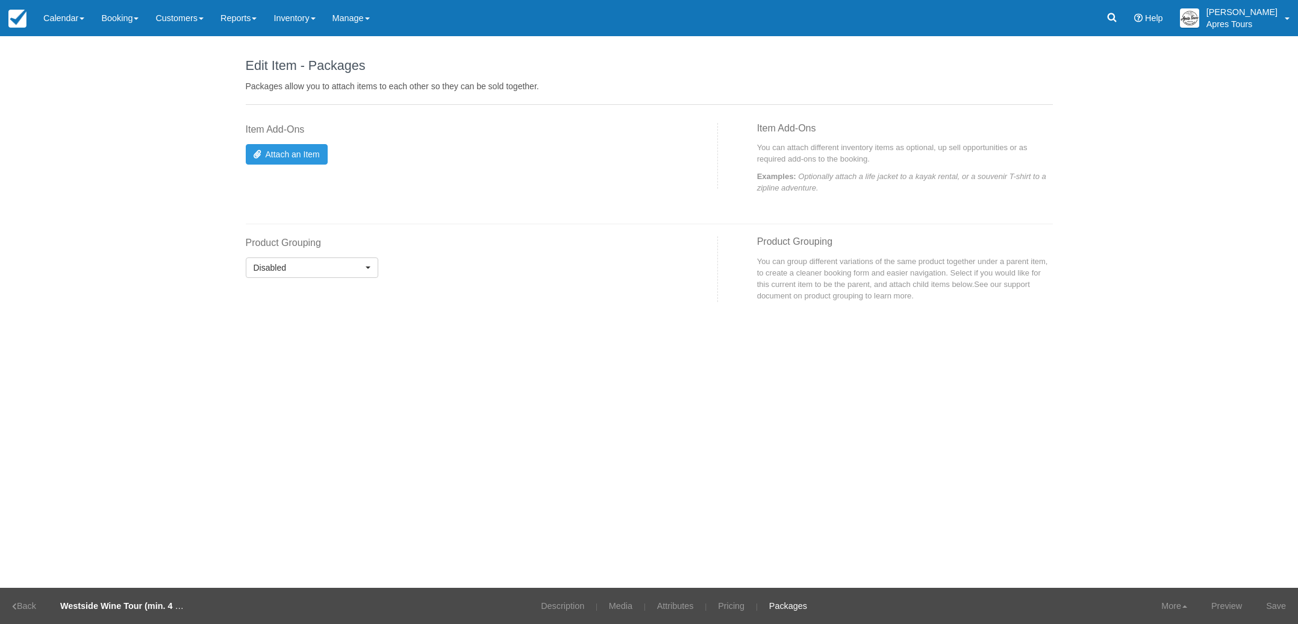
click at [1281, 602] on link "Save" at bounding box center [1276, 605] width 44 height 36
click at [1281, 602] on link "Updated!" at bounding box center [1268, 605] width 59 height 36
click at [22, 22] on img at bounding box center [17, 19] width 18 height 18
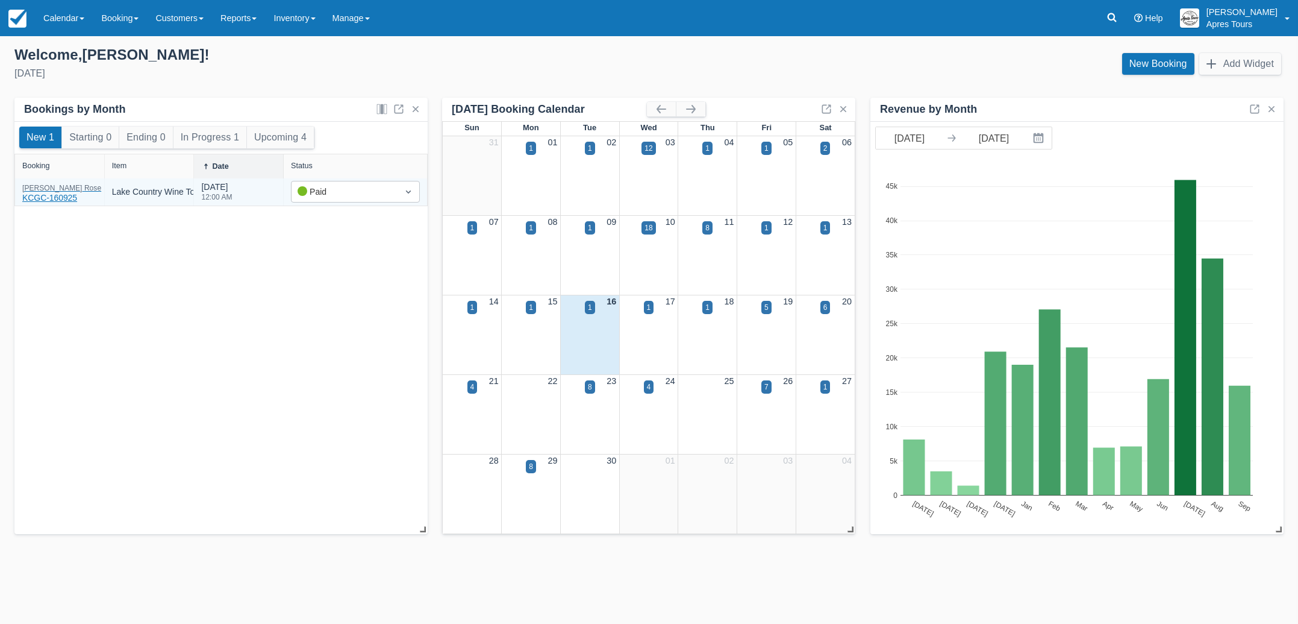
click at [31, 193] on div "[PERSON_NAME] KCGC-160925" at bounding box center [61, 194] width 79 height 20
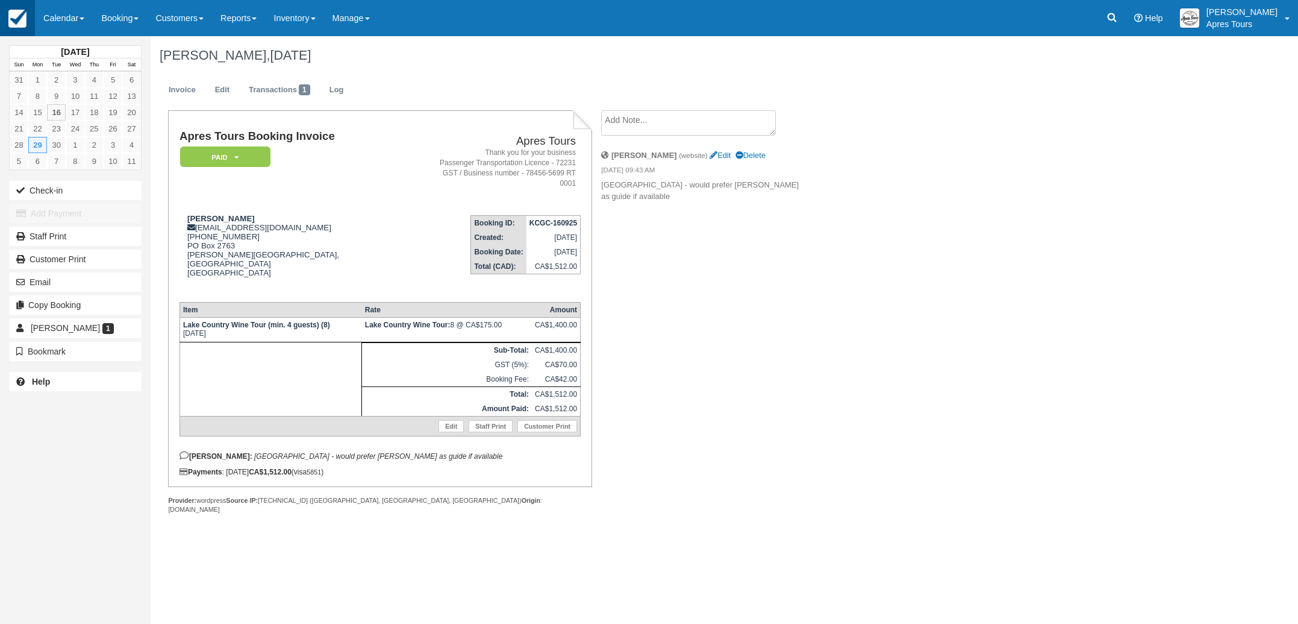
click at [25, 22] on img at bounding box center [17, 19] width 18 height 18
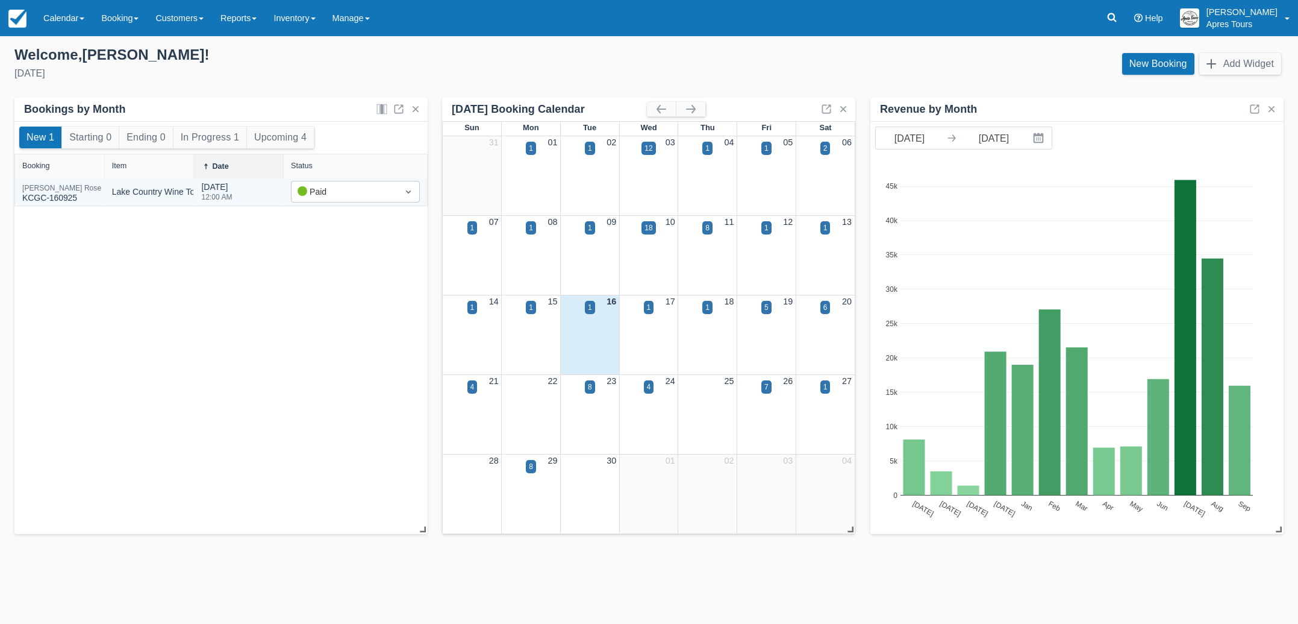
click at [42, 183] on div "[PERSON_NAME] KCGC-160925" at bounding box center [60, 191] width 90 height 27
click at [42, 190] on div "[PERSON_NAME]" at bounding box center [61, 187] width 79 height 7
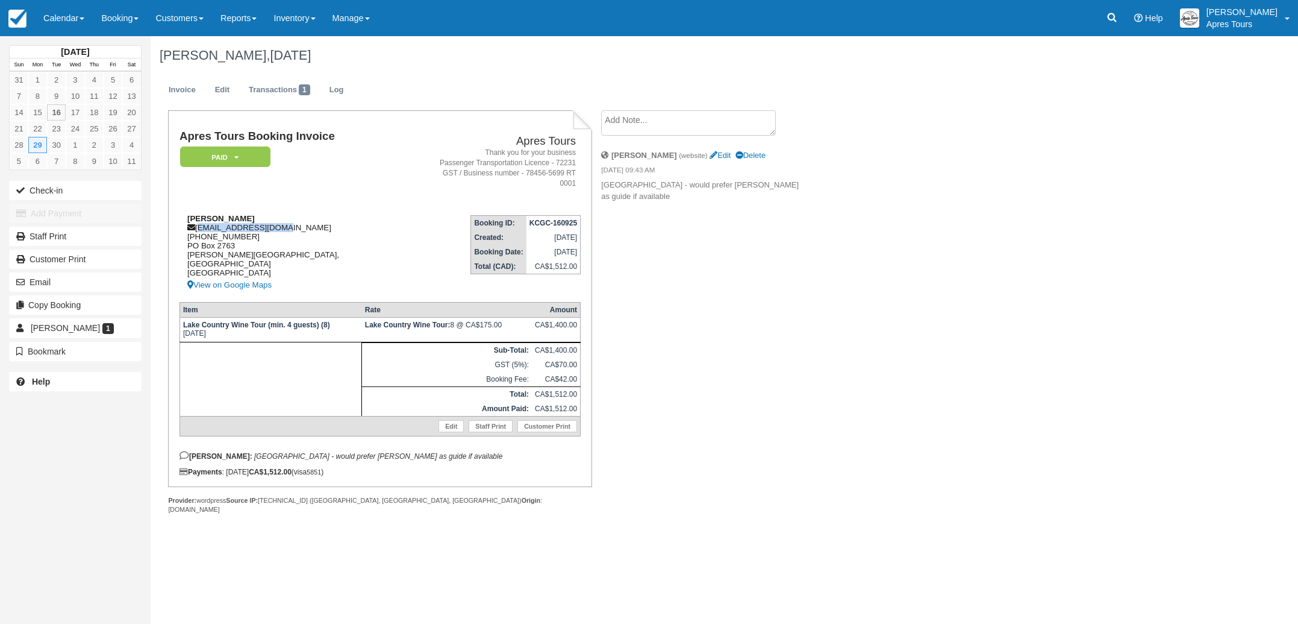
drag, startPoint x: 280, startPoint y: 219, endPoint x: 198, endPoint y: 221, distance: 82.0
click at [198, 221] on div "Dale Rose drose@eclipsellp.ca 1 (250) 784-5625 PO Box 2763 Dawson Creek, Britis…" at bounding box center [301, 253] width 242 height 78
copy div "drose@eclipsellp.ca"
click at [422, 223] on td "Booking ID: KCGC-160925 Created: September 16, 2025 Booking Date: September 29,…" at bounding box center [502, 248] width 160 height 86
drag, startPoint x: 249, startPoint y: 227, endPoint x: 199, endPoint y: 228, distance: 50.0
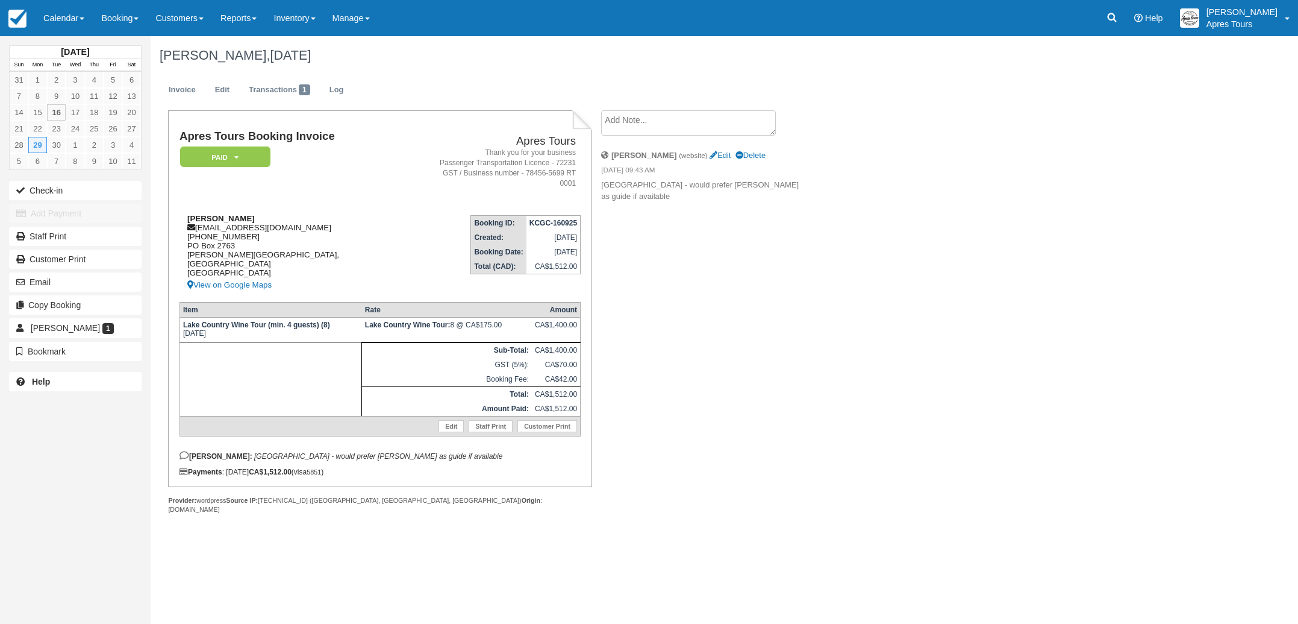
click at [193, 228] on div "Dale Rose drose@eclipsellp.ca 1 (250) 784-5625 PO Box 2763 Dawson Creek, Britis…" at bounding box center [301, 253] width 242 height 78
copy div "(250) 784-5625"
drag, startPoint x: 411, startPoint y: 130, endPoint x: 416, endPoint y: 125, distance: 6.8
click at [411, 129] on div "Apres Tours Booking Invoice Paid   Pending Reserved Deposit Cancelled Apres Tou…" at bounding box center [380, 298] width 424 height 377
click at [22, 21] on img at bounding box center [17, 19] width 18 height 18
